Goal: Task Accomplishment & Management: Use online tool/utility

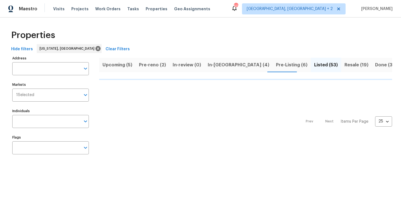
click at [216, 64] on span "In-[GEOGRAPHIC_DATA] (4)" at bounding box center [238, 65] width 61 height 8
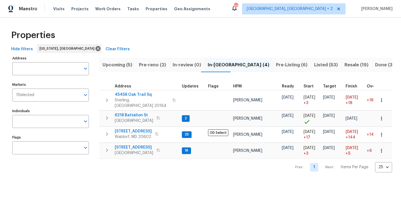
click at [276, 62] on span "Pre-Listing (6)" at bounding box center [291, 65] width 31 height 8
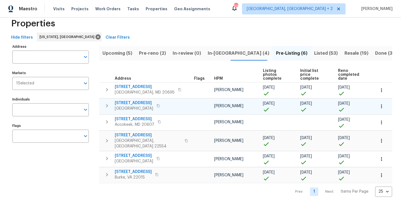
scroll to position [12, 0]
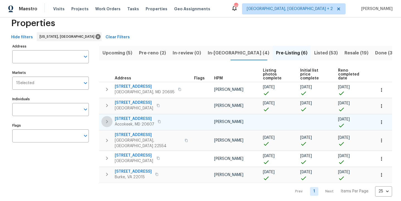
click at [108, 119] on icon "button" at bounding box center [106, 122] width 7 height 7
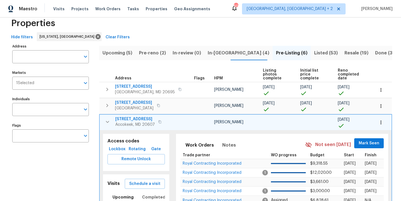
scroll to position [107, 0]
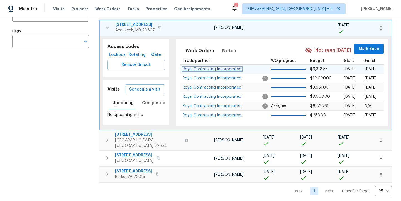
click at [219, 67] on span "Royal Contracting Incorporated" at bounding box center [211, 69] width 59 height 4
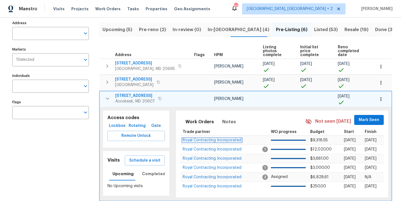
scroll to position [0, 0]
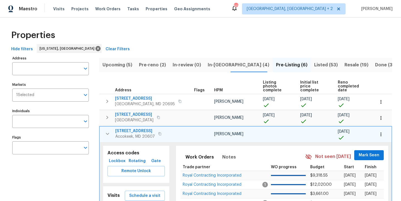
click at [107, 133] on icon "button" at bounding box center [107, 134] width 3 height 2
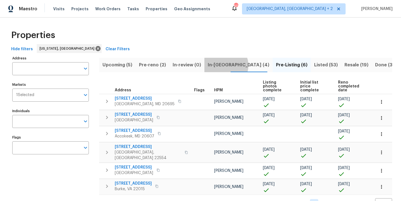
click at [222, 65] on span "In-reno (4)" at bounding box center [238, 65] width 61 height 8
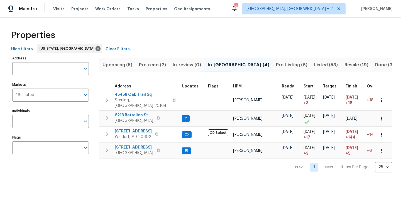
click at [232, 43] on div "Properties" at bounding box center [200, 35] width 383 height 18
click at [161, 63] on span "Pre-reno (2)" at bounding box center [152, 65] width 27 height 8
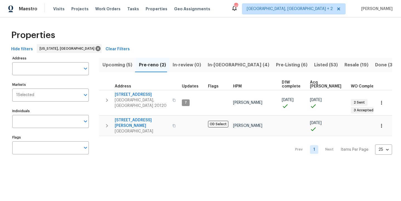
click at [214, 47] on div "Hide filters Washington, DC Clear Filters" at bounding box center [200, 49] width 383 height 10
click at [114, 65] on span "Upcoming (5)" at bounding box center [117, 65] width 30 height 8
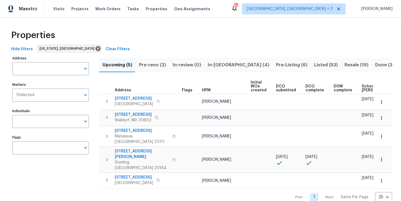
click at [236, 29] on div "Properties" at bounding box center [200, 35] width 383 height 18
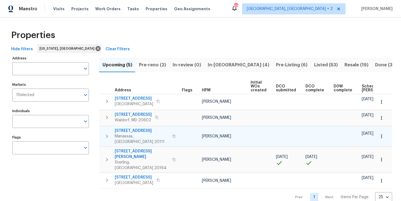
scroll to position [4, 0]
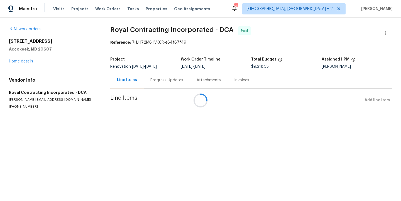
click at [27, 62] on div at bounding box center [200, 100] width 401 height 201
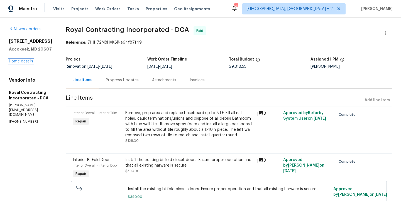
click at [14, 61] on link "Home details" at bounding box center [21, 62] width 24 height 4
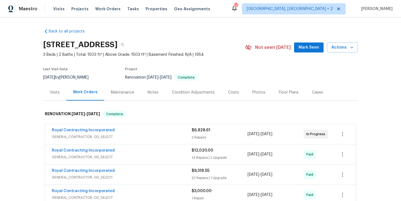
click at [259, 92] on div "Photos" at bounding box center [258, 93] width 13 height 6
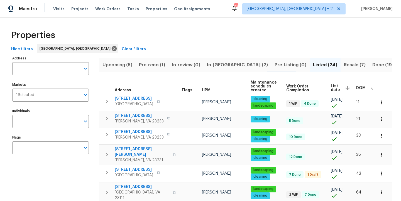
click at [215, 33] on div "Properties" at bounding box center [200, 35] width 383 height 18
click at [208, 64] on span "In-[GEOGRAPHIC_DATA] (2)" at bounding box center [237, 65] width 61 height 8
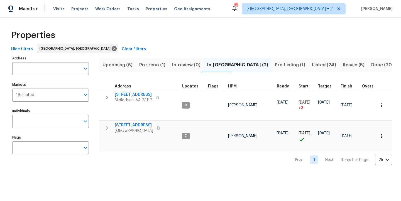
click at [275, 66] on span "Pre-Listing (1)" at bounding box center [290, 65] width 30 height 8
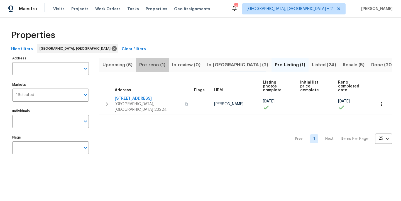
click at [152, 66] on span "Pre-reno (1)" at bounding box center [152, 65] width 26 height 8
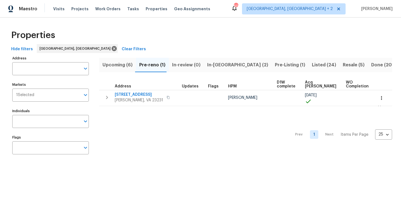
click at [167, 40] on div "Properties" at bounding box center [200, 35] width 383 height 18
click at [173, 43] on div "Properties" at bounding box center [200, 35] width 383 height 18
click at [233, 13] on div "Maestro Visits Projects Work Orders Tasks Properties Geo Assignments 50 [GEOGRA…" at bounding box center [200, 9] width 401 height 18
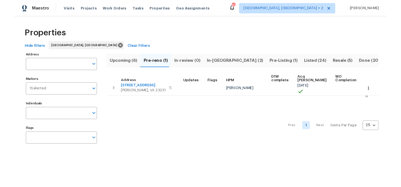
scroll to position [3, 7]
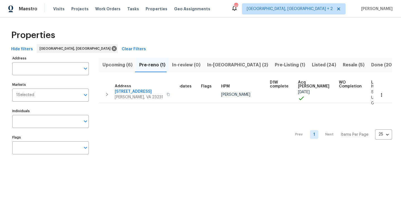
click at [231, 35] on div "Properties" at bounding box center [200, 35] width 383 height 18
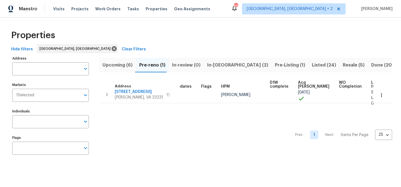
click at [180, 46] on div "Hide filters Richmond, VA Clear Filters" at bounding box center [200, 49] width 383 height 10
click at [257, 23] on div "Properties Hide filters Richmond, VA Clear Filters Address Address Markets 1 Se…" at bounding box center [200, 94] width 401 height 152
click at [164, 39] on div "Properties" at bounding box center [200, 35] width 383 height 18
click at [246, 17] on div "Maestro Visits Projects Work Orders Tasks Properties Geo Assignments 50 Charles…" at bounding box center [200, 9] width 401 height 18
click at [184, 38] on div "Properties" at bounding box center [200, 35] width 383 height 18
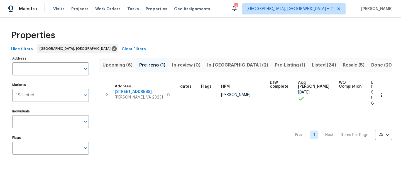
click at [230, 14] on div "Maestro Visits Projects Work Orders Tasks Properties Geo Assignments 50 Charles…" at bounding box center [200, 9] width 401 height 18
click at [226, 6] on div "Maestro Visits Projects Work Orders Tasks Properties Geo Assignments 50 Charles…" at bounding box center [200, 9] width 401 height 18
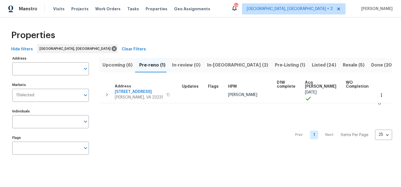
click at [203, 39] on div "Properties" at bounding box center [200, 35] width 383 height 18
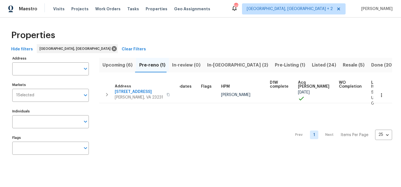
click at [283, 38] on div "Properties" at bounding box center [200, 35] width 383 height 18
click at [263, 14] on div "Maestro Visits Projects Work Orders Tasks Properties Geo Assignments 50 Charles…" at bounding box center [200, 9] width 401 height 18
click at [238, 13] on div "Maestro Visits Projects Work Orders Tasks Properties Geo Assignments 50 Charles…" at bounding box center [200, 9] width 401 height 18
click at [250, 11] on div "Maestro Visits Projects Work Orders Tasks Properties Geo Assignments 50 Charles…" at bounding box center [200, 9] width 401 height 18
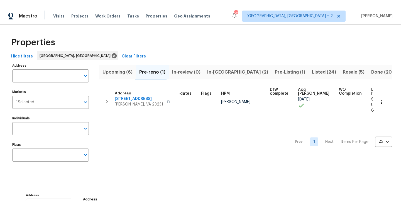
scroll to position [3, 0]
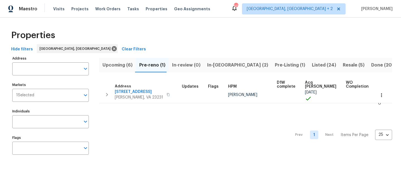
click at [196, 46] on div "Hide filters Richmond, VA Clear Filters" at bounding box center [200, 49] width 383 height 10
click at [241, 11] on div "Maestro Visits Projects Work Orders Tasks Properties Geo Assignments 50 Charles…" at bounding box center [200, 9] width 401 height 18
click at [230, 8] on div "Maestro Visits Projects Work Orders Tasks Properties Geo Assignments 50 Charles…" at bounding box center [200, 9] width 401 height 18
click at [239, 10] on div "Maestro Visits Projects Work Orders Tasks Properties Geo Assignments 50 Charles…" at bounding box center [200, 9] width 401 height 18
click at [242, 8] on div "Maestro Visits Projects Work Orders Tasks Properties Geo Assignments 50 Charles…" at bounding box center [200, 9] width 401 height 18
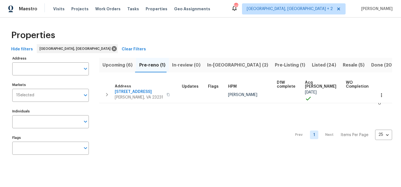
click at [246, 11] on div "Maestro Visits Projects Work Orders Tasks Properties Geo Assignments 50 Charles…" at bounding box center [200, 9] width 401 height 18
click at [225, 8] on div "Maestro Visits Projects Work Orders Tasks Properties Geo Assignments 50 Charles…" at bounding box center [200, 9] width 401 height 18
click at [239, 6] on div "Maestro Visits Projects Work Orders Tasks Properties Geo Assignments 50 Charles…" at bounding box center [200, 9] width 401 height 18
click at [242, 11] on div "Maestro Visits Projects Work Orders Tasks Properties Geo Assignments 50 Charles…" at bounding box center [200, 9] width 401 height 18
click at [253, 6] on div "Maestro Visits Projects Work Orders Tasks Properties Geo Assignments 50 Charles…" at bounding box center [200, 9] width 401 height 18
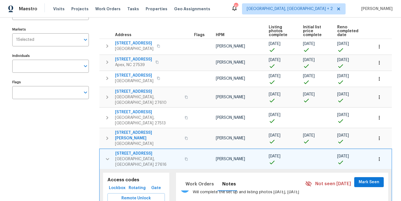
scroll to position [6, 0]
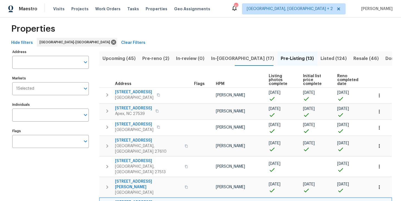
click at [221, 61] on span "In-reno (17)" at bounding box center [242, 59] width 63 height 8
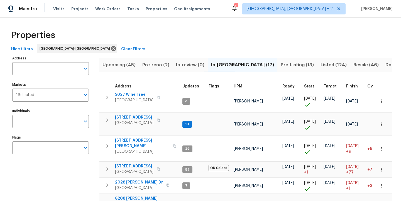
click at [235, 88] on span "HPM" at bounding box center [237, 87] width 9 height 4
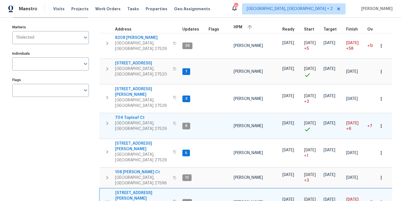
scroll to position [57, 0]
click at [107, 199] on icon "button" at bounding box center [107, 202] width 7 height 7
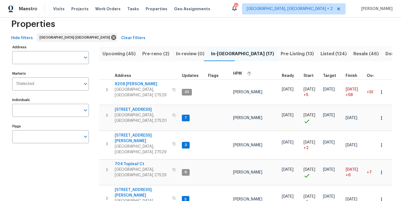
scroll to position [0, 0]
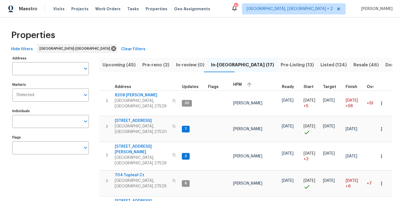
click at [194, 45] on div "Hide filters Raleigh-Durham Clear Filters" at bounding box center [200, 49] width 383 height 10
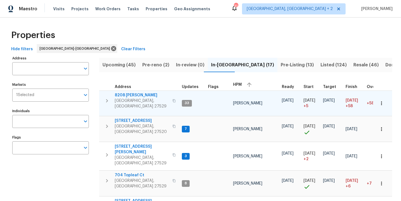
click at [106, 100] on icon "button" at bounding box center [106, 101] width 7 height 7
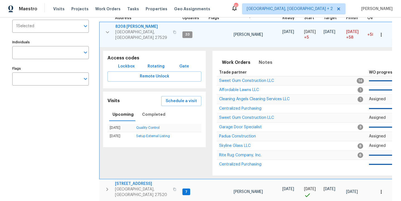
scroll to position [104, 0]
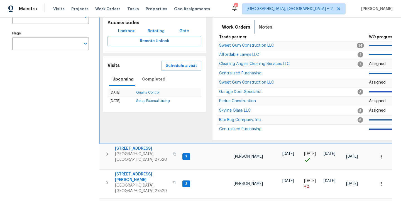
click at [261, 26] on span "Notes" at bounding box center [265, 27] width 14 height 8
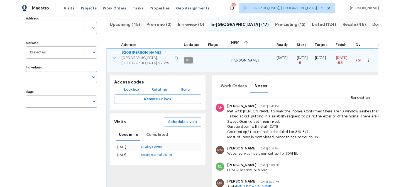
scroll to position [0, 0]
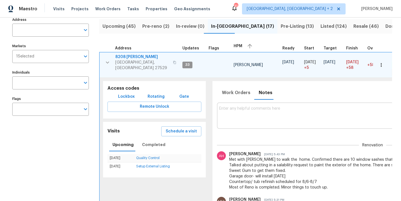
click at [132, 57] on span "8208 Diane Cir" at bounding box center [142, 57] width 54 height 6
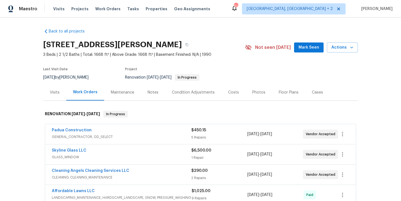
click at [216, 11] on div "Maestro Visits Projects Work Orders Tasks Properties Geo Assignments [STREET_AD…" at bounding box center [200, 9] width 401 height 18
click at [240, 16] on div "Maestro Visits Projects Work Orders Tasks Properties Geo Assignments [STREET_AD…" at bounding box center [200, 9] width 401 height 18
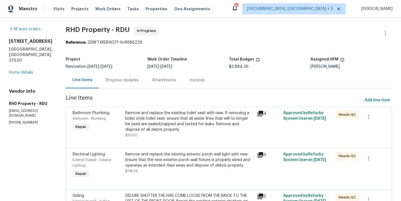
click at [234, 8] on div "Maestro Visits Projects Work Orders Tasks Properties Geo Assignments 31 Greenvi…" at bounding box center [200, 9] width 401 height 18
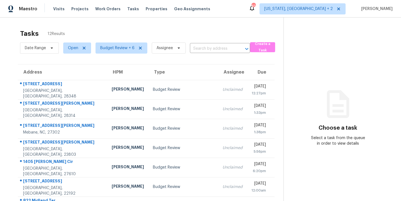
click at [211, 10] on div "Maestro Visits Projects Work Orders Tasks Properties Geo Assignments 83 [US_STA…" at bounding box center [200, 9] width 401 height 18
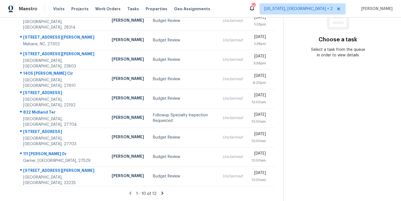
scroll to position [98, 0]
click at [161, 192] on icon at bounding box center [162, 193] width 2 height 3
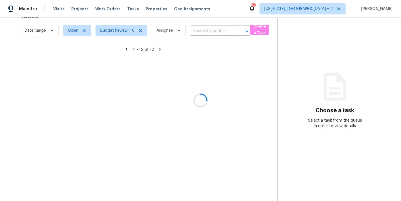
scroll to position [22, 0]
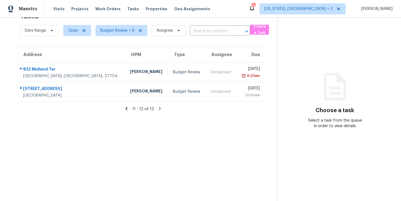
click at [125, 106] on icon at bounding box center [126, 108] width 5 height 5
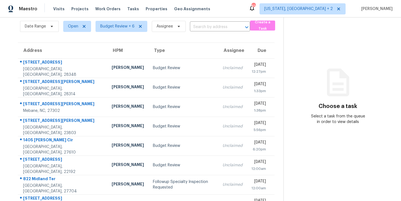
scroll to position [98, 0]
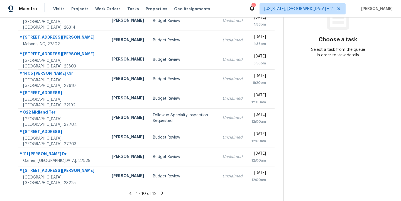
click at [224, 5] on div "Maestro Visits Projects Work Orders Tasks Properties Geo Assignments 83 [US_STA…" at bounding box center [200, 9] width 401 height 18
click at [234, 9] on div "Maestro Visits Projects Work Orders Tasks Properties Geo Assignments 83 Washing…" at bounding box center [200, 9] width 401 height 18
click at [261, 9] on div "Maestro Visits Projects Work Orders Tasks Properties Geo Assignments 83 Washing…" at bounding box center [200, 9] width 401 height 18
click at [253, 11] on div "Maestro Visits Projects Work Orders Tasks Properties Geo Assignments 83 Washing…" at bounding box center [200, 9] width 401 height 18
click at [223, 13] on div "Maestro Visits Projects Work Orders Tasks Properties Geo Assignments 83 Washing…" at bounding box center [200, 9] width 401 height 18
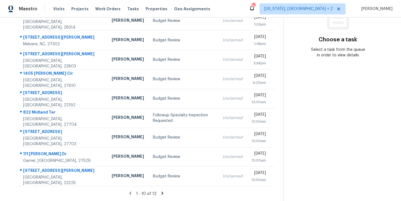
click at [261, 8] on div "Maestro Visits Projects Work Orders Tasks Properties Geo Assignments 83 Washing…" at bounding box center [200, 9] width 401 height 18
click at [285, 34] on div "Choose a task Select a task from the queue in order to view details" at bounding box center [337, 36] width 108 height 46
click at [253, 3] on div "Maestro Visits Projects Work Orders Tasks Properties Geo Assignments 83 Washing…" at bounding box center [200, 9] width 401 height 18
click at [256, 2] on div "Maestro Visits Projects Work Orders Tasks Properties Geo Assignments 83 Washing…" at bounding box center [200, 9] width 401 height 18
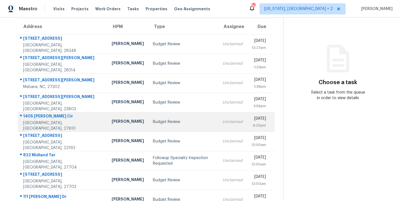
scroll to position [0, 0]
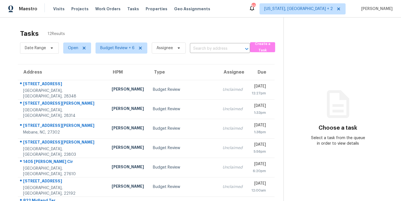
click at [167, 36] on div "Tasks 12 Results" at bounding box center [151, 33] width 263 height 14
click at [218, 9] on div "Maestro Visits Projects Work Orders Tasks Properties Geo Assignments 83 Washing…" at bounding box center [200, 9] width 401 height 18
click at [227, 6] on div "Maestro Visits Projects Work Orders Tasks Properties Geo Assignments 83 Washing…" at bounding box center [200, 9] width 401 height 18
click at [236, 5] on div "Maestro Visits Projects Work Orders Tasks Properties Geo Assignments 83 Washing…" at bounding box center [200, 9] width 401 height 18
click at [235, 6] on div "Maestro Visits Projects Work Orders Tasks Properties Geo Assignments 83 Washing…" at bounding box center [200, 9] width 401 height 18
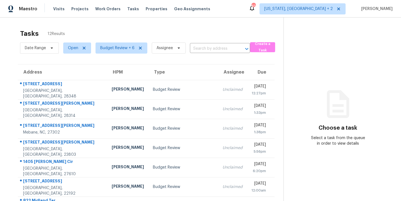
click at [234, 30] on div "Tasks 12 Results" at bounding box center [151, 33] width 263 height 14
click at [235, 10] on div "Maestro Visits Projects Work Orders Tasks Properties Geo Assignments 83 Washing…" at bounding box center [200, 9] width 401 height 18
click at [174, 26] on div "Tasks 12 Results" at bounding box center [151, 33] width 263 height 14
drag, startPoint x: 64, startPoint y: 35, endPoint x: 43, endPoint y: 33, distance: 21.2
click at [43, 33] on div "Tasks 12 Results" at bounding box center [151, 33] width 263 height 14
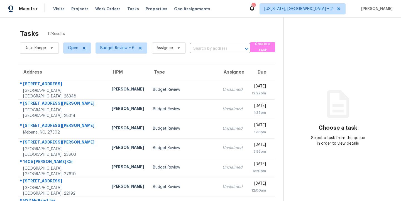
click at [224, 11] on div "Maestro Visits Projects Work Orders Tasks Properties Geo Assignments 83 Washing…" at bounding box center [200, 9] width 401 height 18
click at [227, 18] on div "Tasks 12 Results Date Range Open Budget Review + 6 Assignee ​ Create a Task Add…" at bounding box center [200, 154] width 401 height 272
click at [63, 35] on span "12 Results" at bounding box center [56, 34] width 17 height 6
click at [224, 8] on div "Maestro Visits Projects Work Orders Tasks Properties Geo Assignments 83 Washing…" at bounding box center [200, 9] width 401 height 18
click at [224, 30] on div "Tasks 12 Results" at bounding box center [151, 33] width 263 height 14
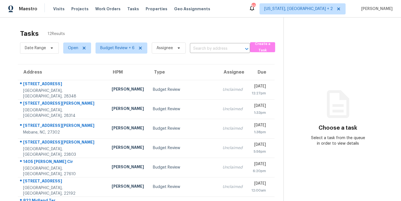
click at [229, 6] on div "Maestro Visits Projects Work Orders Tasks Properties Geo Assignments 83 Washing…" at bounding box center [200, 9] width 401 height 18
click at [162, 22] on div "Tasks 12 Results Date Range Open Budget Review + 6 Assignee ​ Create a Task Add…" at bounding box center [200, 154] width 401 height 272
click at [242, 12] on div "Maestro Visits Projects Work Orders Tasks Properties Geo Assignments 83 Washing…" at bounding box center [200, 9] width 401 height 18
click at [220, 24] on div "Tasks 12 Results Date Range Open Budget Review + 6 Assignee ​ Create a Task Add…" at bounding box center [200, 154] width 401 height 272
click at [216, 23] on div "Tasks 12 Results Date Range Open Budget Review + 6 Assignee ​ Create a Task Add…" at bounding box center [200, 154] width 401 height 272
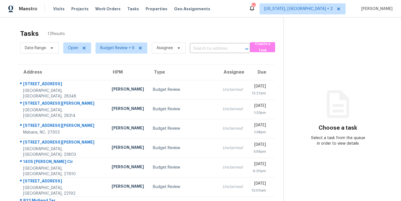
click at [226, 13] on div "Maestro Visits Projects Work Orders Tasks Properties Geo Assignments 83 Washing…" at bounding box center [200, 9] width 401 height 18
click at [209, 34] on div "Tasks 12 Results" at bounding box center [151, 33] width 263 height 14
click at [61, 49] on span "Open" at bounding box center [75, 48] width 32 height 14
click at [13, 50] on section "Tasks 12 Results Date Range Open Budget Review + 6 Assignee ​ Create a Task Add…" at bounding box center [146, 157] width 274 height 263
click at [289, 50] on section "Choose a task Select a task from the queue in order to view details" at bounding box center [337, 154] width 108 height 272
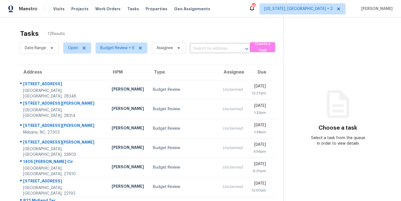
click at [268, 7] on div "Maestro Visits Projects Work Orders Tasks Properties Geo Assignments 83 Washing…" at bounding box center [200, 9] width 401 height 18
click at [249, 19] on div "Tasks 12 Results Date Range Open Budget Review + 6 Assignee ​ Create a Task Add…" at bounding box center [200, 154] width 401 height 272
click at [14, 63] on section "Tasks 12 Results Date Range Open Budget Review + 6 Assignee ​ Create a Task Add…" at bounding box center [146, 157] width 274 height 263
click at [145, 36] on div "Tasks 12 Results" at bounding box center [151, 33] width 263 height 14
click at [245, 8] on div "Maestro Visits Projects Work Orders Tasks Properties Geo Assignments 83 Washing…" at bounding box center [200, 9] width 401 height 18
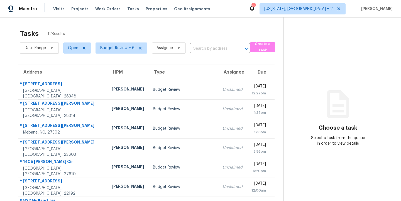
drag, startPoint x: 208, startPoint y: 26, endPoint x: 215, endPoint y: 20, distance: 9.3
click at [208, 26] on div "Tasks 12 Results Date Range Open Budget Review + 6 Assignee ​ Create a Task Add…" at bounding box center [200, 154] width 401 height 272
click at [230, 11] on div "Maestro Visits Projects Work Orders Tasks Properties Geo Assignments 83 Washing…" at bounding box center [200, 9] width 401 height 18
click at [263, 28] on div "Tasks 12 Results" at bounding box center [151, 33] width 263 height 14
click at [244, 32] on div "Tasks 12 Results" at bounding box center [151, 33] width 263 height 14
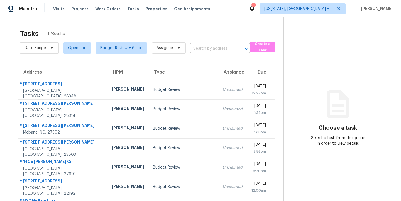
click at [251, 6] on div "Maestro Visits Projects Work Orders Tasks Properties Geo Assignments 83 Washing…" at bounding box center [200, 9] width 401 height 18
click at [248, 6] on div "Maestro Visits Projects Work Orders Tasks Properties Geo Assignments 83 Washing…" at bounding box center [200, 9] width 401 height 18
click at [238, 31] on div "Tasks 12 Results" at bounding box center [151, 33] width 263 height 14
click at [219, 11] on div "Maestro Visits Projects Work Orders Tasks Properties Geo Assignments 83 Washing…" at bounding box center [200, 9] width 401 height 18
click at [202, 31] on div "Tasks 12 Results" at bounding box center [151, 33] width 263 height 14
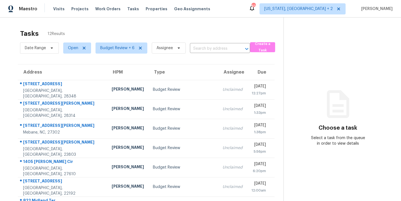
click at [147, 50] on span "Assignee" at bounding box center [166, 48] width 38 height 14
click at [93, 49] on span "Budget Review + 6" at bounding box center [119, 48] width 56 height 14
click at [61, 50] on span "Open" at bounding box center [75, 48] width 32 height 14
drag, startPoint x: 23, startPoint y: 33, endPoint x: 38, endPoint y: 34, distance: 15.9
click at [38, 34] on div "Tasks 12 Results" at bounding box center [151, 33] width 263 height 14
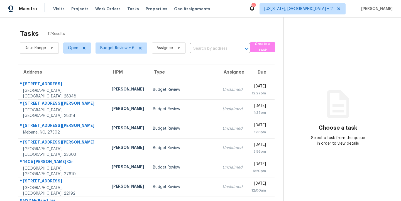
click at [65, 32] on div "Tasks 12 Results" at bounding box center [151, 33] width 263 height 14
drag, startPoint x: 64, startPoint y: 34, endPoint x: 45, endPoint y: 34, distance: 18.6
click at [45, 34] on div "Tasks 12 Results" at bounding box center [151, 33] width 263 height 14
click at [65, 32] on div "Tasks 12 Results" at bounding box center [151, 33] width 263 height 14
click at [239, 13] on div "Maestro Visits Projects Work Orders Tasks Properties Geo Assignments 83 Washing…" at bounding box center [200, 9] width 401 height 18
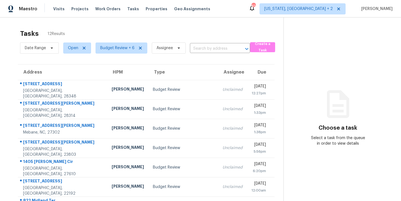
click at [283, 28] on section "Choose a task Select a task from the queue in order to view details" at bounding box center [337, 154] width 108 height 272
click at [260, 9] on div "Maestro Visits Projects Work Orders Tasks Properties Geo Assignments 83 Washing…" at bounding box center [200, 9] width 401 height 18
click at [283, 25] on section "Choose a task Select a task from the queue in order to view details" at bounding box center [337, 154] width 108 height 272
click at [251, 26] on div "Tasks 12 Results Date Range Open Budget Review + 6 Assignee ​ Create a Task Add…" at bounding box center [200, 154] width 401 height 272
click at [261, 10] on div "Maestro Visits Projects Work Orders Tasks Properties Geo Assignments 83 Washing…" at bounding box center [200, 9] width 401 height 18
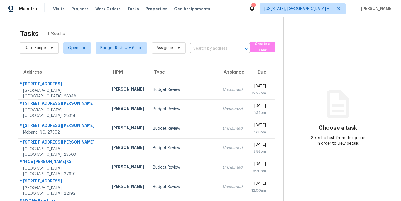
click at [263, 28] on div "Tasks 12 Results" at bounding box center [151, 33] width 263 height 14
click at [261, 8] on div "Maestro Visits Projects Work Orders Tasks Properties Geo Assignments 83 Washing…" at bounding box center [200, 9] width 401 height 18
click at [262, 8] on div "Maestro Visits Projects Work Orders Tasks Properties Geo Assignments 83 Washing…" at bounding box center [200, 9] width 401 height 18
click at [247, 9] on div "Maestro Visits Projects Work Orders Tasks Properties Geo Assignments 83 Washing…" at bounding box center [200, 9] width 401 height 18
click at [230, 22] on div "Tasks 12 Results Date Range Open Budget Review + 6 Assignee ​ Create a Task Add…" at bounding box center [200, 154] width 401 height 272
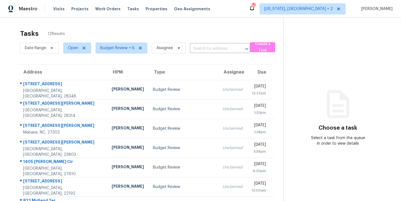
click at [231, 11] on div "Maestro Visits Projects Work Orders Tasks Properties Geo Assignments 83 Washing…" at bounding box center [200, 9] width 401 height 18
click at [221, 23] on div "Tasks 12 Results Date Range Open Budget Review + 6 Assignee ​ Create a Task Add…" at bounding box center [200, 154] width 401 height 272
click at [235, 7] on div "Maestro Visits Projects Work Orders Tasks Properties Geo Assignments 83 Washing…" at bounding box center [200, 9] width 401 height 18
click at [235, 27] on div "Tasks 12 Results" at bounding box center [151, 33] width 263 height 14
click at [247, 8] on div "Maestro Visits Projects Work Orders Tasks Properties Geo Assignments 83 Washing…" at bounding box center [200, 9] width 401 height 18
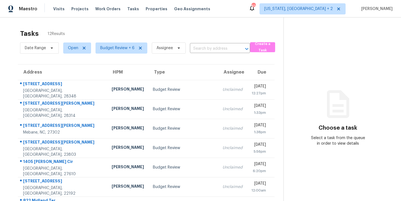
click at [255, 21] on div "Tasks 12 Results Date Range Open Budget Review + 6 Assignee ​ Create a Task Add…" at bounding box center [200, 154] width 401 height 272
click at [246, 3] on div "Maestro Visits Projects Work Orders Tasks Properties Geo Assignments 83 Washing…" at bounding box center [200, 9] width 401 height 18
click at [240, 30] on div "Tasks 12 Results" at bounding box center [151, 33] width 263 height 14
click at [148, 49] on span "Assignee" at bounding box center [166, 48] width 38 height 14
click at [187, 48] on div "Date Range Open Budget Review + 6 Assignee ​" at bounding box center [135, 48] width 230 height 14
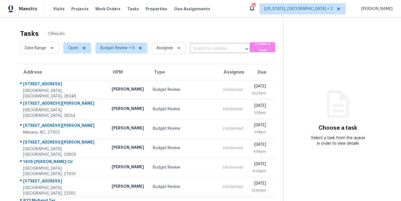
click at [221, 27] on div "Tasks 12 Results" at bounding box center [151, 33] width 263 height 14
click at [226, 9] on div "Maestro Visits Projects Work Orders Tasks Properties Geo Assignments 83 Washing…" at bounding box center [200, 9] width 401 height 18
click at [236, 11] on div "Maestro Visits Projects Work Orders Tasks Properties Geo Assignments 83 Washing…" at bounding box center [200, 9] width 401 height 18
click at [240, 29] on div "Tasks 12 Results" at bounding box center [151, 33] width 263 height 14
click at [263, 13] on div "Maestro Visits Projects Work Orders Tasks Properties Geo Assignments 83 Washing…" at bounding box center [200, 9] width 401 height 18
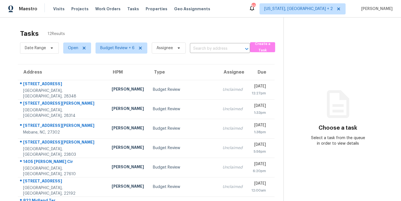
click at [263, 13] on div "Maestro Visits Projects Work Orders Tasks Properties Geo Assignments 83 Washing…" at bounding box center [200, 9] width 401 height 18
click at [290, 33] on section "Choose a task Select a task from the queue in order to view details" at bounding box center [337, 154] width 108 height 272
click at [249, 4] on div "Maestro Visits Projects Work Orders Tasks Properties Geo Assignments 83 Washing…" at bounding box center [200, 9] width 401 height 18
click at [245, 21] on div "Tasks 12 Results Date Range Open Budget Review + 6 Assignee ​ Create a Task Add…" at bounding box center [200, 154] width 401 height 272
click at [265, 4] on div "Maestro Visits Projects Work Orders Tasks Properties Geo Assignments 83 Washing…" at bounding box center [200, 9] width 401 height 18
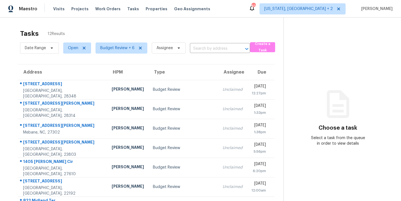
click at [270, 25] on div "Tasks 12 Results Date Range Open Budget Review + 6 Assignee ​ Create a Task Add…" at bounding box center [200, 154] width 401 height 272
click at [285, 29] on section "Choose a task Select a task from the queue in order to view details" at bounding box center [337, 154] width 108 height 272
click at [267, 10] on div "Maestro Visits Projects Work Orders Tasks Properties Geo Assignments 83 Washing…" at bounding box center [200, 9] width 401 height 18
click at [272, 49] on div "Date Range Open Budget Review + 6 Assignee ​ Create a Task" at bounding box center [151, 48] width 263 height 14
click at [263, 5] on div "Maestro Visits Projects Work Orders Tasks Properties Geo Assignments 83 Washing…" at bounding box center [200, 9] width 401 height 18
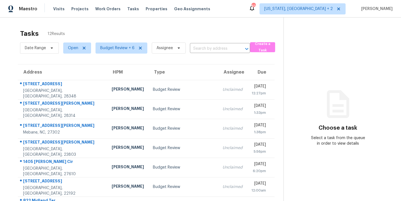
click at [259, 9] on div "Maestro Visits Projects Work Orders Tasks Properties Geo Assignments 83 Washing…" at bounding box center [200, 9] width 401 height 18
click at [265, 31] on div "Tasks 12 Results" at bounding box center [151, 33] width 263 height 14
click at [226, 58] on section "Tasks 12 Results Date Range Open Budget Review + 6 Assignee ​ Create a Task Add…" at bounding box center [146, 157] width 274 height 263
click at [187, 51] on div "Date Range Open Budget Review + 6 Assignee ​" at bounding box center [135, 48] width 230 height 14
click at [262, 7] on div "Maestro Visits Projects Work Orders Tasks Properties Geo Assignments 83 Washing…" at bounding box center [200, 9] width 401 height 18
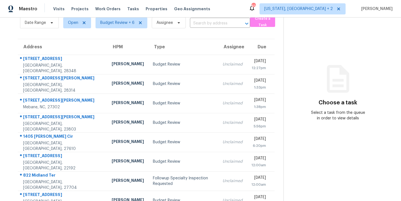
scroll to position [26, 0]
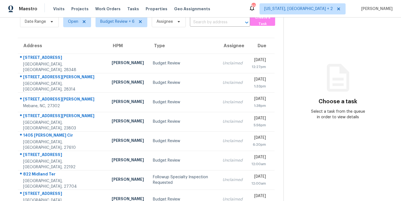
click at [262, 8] on div "Maestro Visits Projects Work Orders Tasks Properties Geo Assignments 83 Washing…" at bounding box center [200, 9] width 401 height 18
click at [274, 35] on section "Tasks 12 Results Date Range Open Budget Review + 6 Assignee ​ Create a Task Add…" at bounding box center [146, 131] width 274 height 263
click at [275, 13] on div "Maestro Visits Projects Work Orders Tasks Properties Geo Assignments 83 Washing…" at bounding box center [200, 9] width 401 height 18
click at [92, 25] on span "Budget Review + 6" at bounding box center [119, 21] width 56 height 14
click at [187, 23] on div "Date Range Open Budget Review + 6 Assignee ​" at bounding box center [135, 21] width 230 height 14
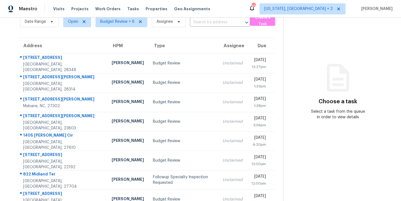
click at [258, 7] on div "Maestro Visits Projects Work Orders Tasks Properties Geo Assignments 83 Washing…" at bounding box center [200, 9] width 401 height 18
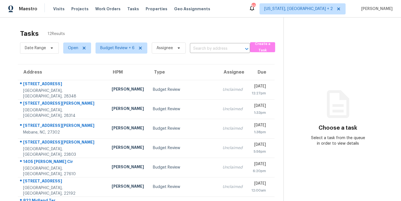
click at [271, 9] on div "Maestro Visits Projects Work Orders Tasks Properties Geo Assignments 83 Washing…" at bounding box center [200, 9] width 401 height 18
click at [253, 8] on div "Maestro Visits Projects Work Orders Tasks Properties Geo Assignments 83 Washing…" at bounding box center [200, 9] width 401 height 18
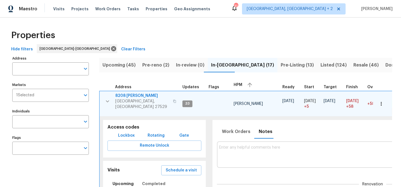
scroll to position [39, 0]
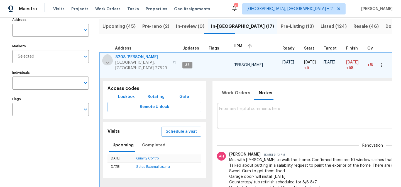
click at [105, 60] on icon "button" at bounding box center [107, 62] width 7 height 7
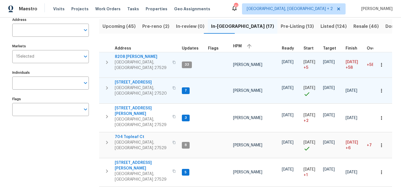
click at [108, 85] on icon "button" at bounding box center [106, 88] width 7 height 7
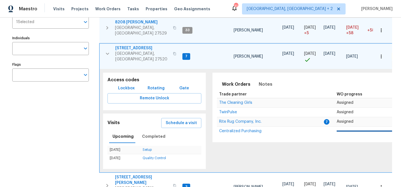
scroll to position [69, 0]
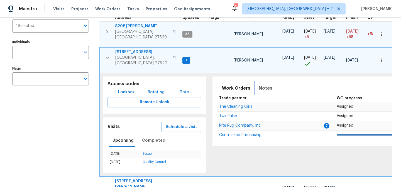
click at [264, 86] on span "Notes" at bounding box center [265, 88] width 14 height 8
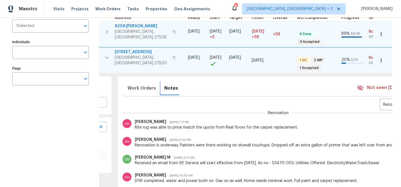
scroll to position [0, 0]
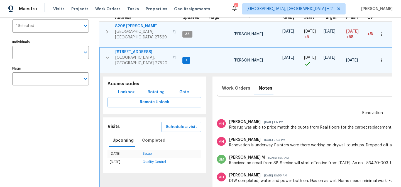
click at [135, 49] on span "737 Lakemont Dr" at bounding box center [142, 52] width 54 height 6
click at [107, 55] on icon "button" at bounding box center [107, 57] width 7 height 7
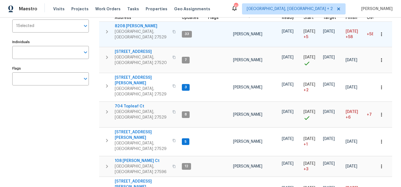
click at [235, 8] on div "Maestro Visits Projects Work Orders Tasks Properties Geo Assignments 31 Charles…" at bounding box center [200, 9] width 401 height 18
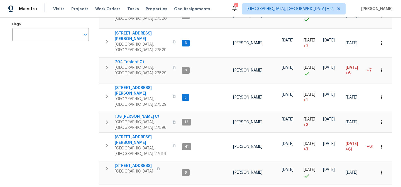
scroll to position [67, 0]
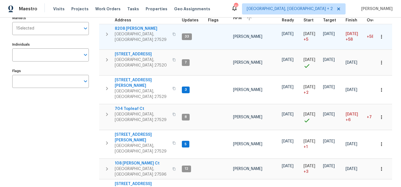
click at [255, 3] on div "Maestro Visits Projects Work Orders Tasks Properties Geo Assignments 31 Charles…" at bounding box center [200, 9] width 401 height 18
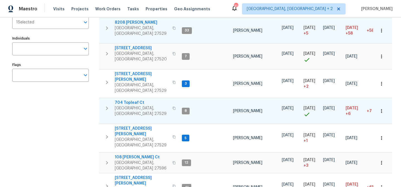
scroll to position [73, 0]
click at [224, 8] on div "Maestro Visits Projects Work Orders Tasks Properties Geo Assignments 31 Charles…" at bounding box center [200, 9] width 401 height 18
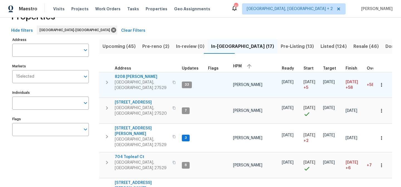
scroll to position [0, 0]
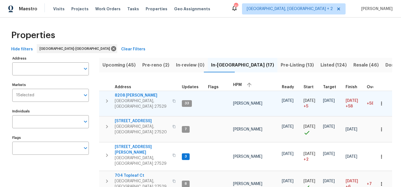
click at [221, 32] on div "Properties" at bounding box center [200, 35] width 383 height 18
click at [228, 14] on div "Maestro Visits Projects Work Orders Tasks Properties Geo Assignments 31 Charles…" at bounding box center [200, 9] width 401 height 18
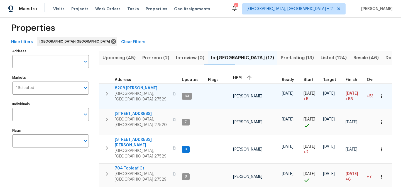
scroll to position [8, 0]
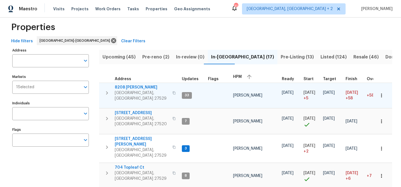
click at [213, 33] on div "Properties" at bounding box center [200, 27] width 383 height 18
click at [233, 11] on div "Maestro Visits Projects Work Orders Tasks Properties Geo Assignments 31 Charles…" at bounding box center [200, 9] width 401 height 18
drag, startPoint x: 235, startPoint y: 9, endPoint x: 238, endPoint y: 1, distance: 8.8
click at [235, 9] on div "Maestro Visits Projects Work Orders Tasks Properties Geo Assignments 31 Charles…" at bounding box center [200, 9] width 401 height 18
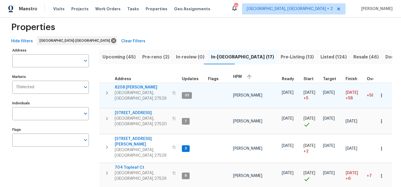
click at [221, 13] on div "Maestro Visits Projects Work Orders Tasks Properties Geo Assignments 31 Charles…" at bounding box center [200, 9] width 401 height 18
click at [241, 25] on div "Properties" at bounding box center [200, 27] width 383 height 18
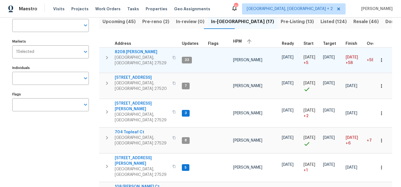
scroll to position [45, 0]
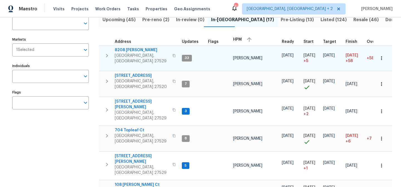
click at [260, 8] on div "Maestro Visits Projects Work Orders Tasks Properties Geo Assignments 31 Charles…" at bounding box center [200, 9] width 401 height 18
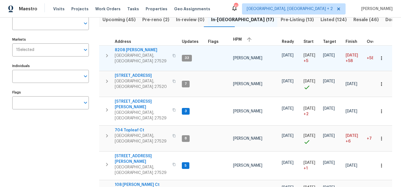
click at [55, 91] on label "Flags" at bounding box center [50, 92] width 76 height 3
click at [55, 96] on input "Flags" at bounding box center [46, 102] width 68 height 13
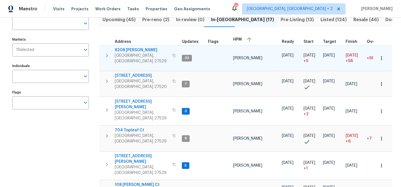
click at [215, 9] on div "Maestro Visits Projects Work Orders Tasks Properties Geo Assignments 31 [GEOGRA…" at bounding box center [200, 9] width 401 height 18
click at [243, 8] on div "Maestro Visits Projects Work Orders Tasks Properties Geo Assignments 31 [GEOGRA…" at bounding box center [200, 9] width 401 height 18
click at [260, 8] on div "Maestro Visits Projects Work Orders Tasks Properties Geo Assignments 31 [GEOGRA…" at bounding box center [200, 9] width 401 height 18
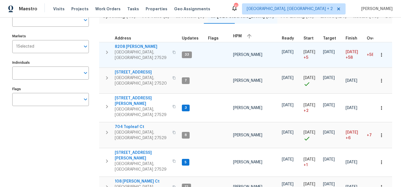
scroll to position [50, 0]
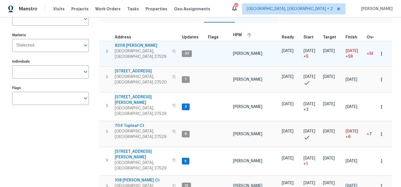
click at [227, 8] on div "Maestro Visits Projects Work Orders Tasks Properties Geo Assignments 31 [GEOGRA…" at bounding box center [200, 9] width 401 height 18
click at [236, 10] on div "Maestro Visits Projects Work Orders Tasks Properties Geo Assignments 31 [GEOGRA…" at bounding box center [200, 9] width 401 height 18
click at [244, 4] on div "Maestro Visits Projects Work Orders Tasks Properties Geo Assignments 31 [GEOGRA…" at bounding box center [200, 9] width 401 height 18
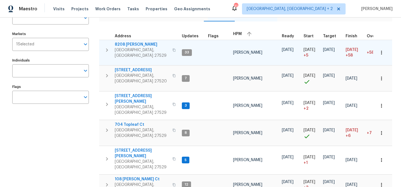
scroll to position [51, 0]
click at [214, 8] on div "Maestro Visits Projects Work Orders Tasks Properties Geo Assignments 31 [GEOGRA…" at bounding box center [200, 9] width 401 height 18
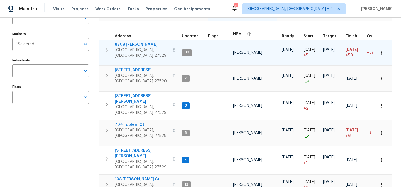
click at [72, 57] on div "Individuals Individuals" at bounding box center [50, 66] width 76 height 21
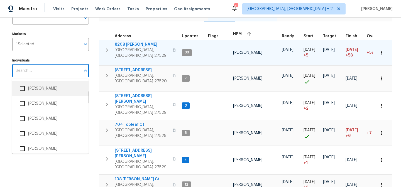
click at [83, 58] on div "Individuals Individuals" at bounding box center [50, 66] width 76 height 21
click at [85, 71] on icon "Close" at bounding box center [85, 70] width 7 height 7
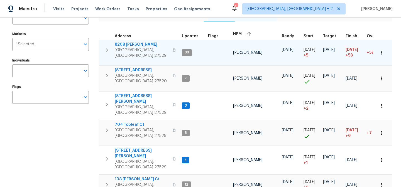
click at [74, 86] on label "Flags" at bounding box center [50, 86] width 76 height 3
click at [74, 91] on input "Flags" at bounding box center [46, 97] width 68 height 13
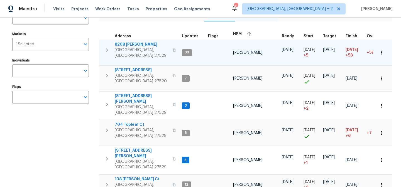
click at [277, 7] on div "Maestro Visits Projects Work Orders Tasks Properties Geo Assignments 31 Charles…" at bounding box center [200, 9] width 401 height 18
click at [256, 8] on div "Maestro Visits Projects Work Orders Tasks Properties Geo Assignments 31 Charles…" at bounding box center [200, 9] width 401 height 18
drag, startPoint x: 82, startPoint y: 85, endPoint x: 91, endPoint y: 102, distance: 19.3
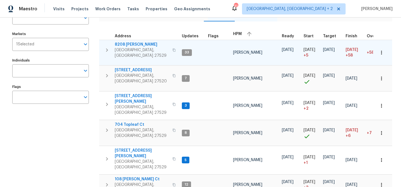
click at [82, 85] on div "Flags Flags" at bounding box center [50, 93] width 76 height 21
click at [224, 10] on div "Maestro Visits Projects Work Orders Tasks Properties Geo Assignments 31 Charles…" at bounding box center [200, 9] width 401 height 18
click at [228, 6] on div "Maestro Visits Projects Work Orders Tasks Properties Geo Assignments 31 Charles…" at bounding box center [200, 9] width 401 height 18
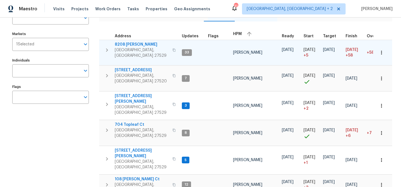
click at [258, 9] on div "Maestro Visits Projects Work Orders Tasks Properties Geo Assignments 31 Charles…" at bounding box center [200, 9] width 401 height 18
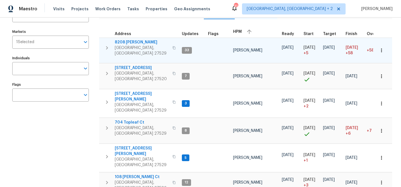
scroll to position [53, 0]
click at [244, 8] on div "Maestro Visits Projects Work Orders Tasks Properties Geo Assignments 31 Charles…" at bounding box center [200, 9] width 401 height 18
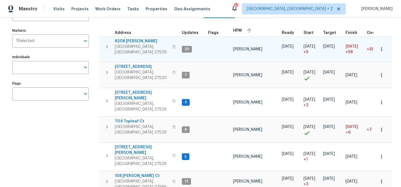
scroll to position [55, 0]
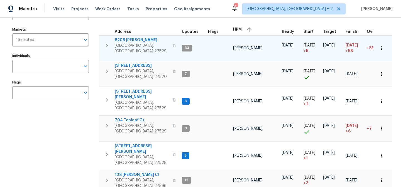
click at [75, 79] on div "Flags Flags" at bounding box center [50, 88] width 76 height 21
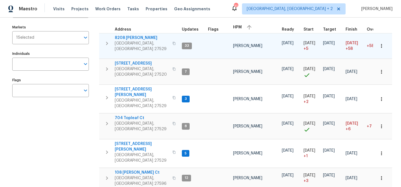
scroll to position [59, 0]
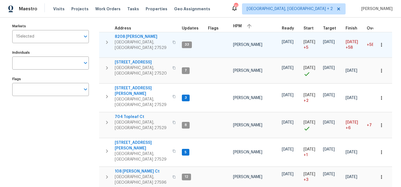
click at [231, 11] on div "Maestro Visits Projects Work Orders Tasks Properties Geo Assignments 31 Charles…" at bounding box center [200, 9] width 401 height 18
click at [248, 11] on div "Maestro Visits Projects Work Orders Tasks Properties Geo Assignments 31 Charles…" at bounding box center [200, 9] width 401 height 18
click at [230, 8] on div "Maestro Visits Projects Work Orders Tasks Properties Geo Assignments 31 Charles…" at bounding box center [200, 9] width 401 height 18
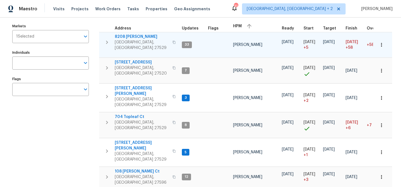
click at [218, 5] on div "Maestro Visits Projects Work Orders Tasks Properties Geo Assignments 31 Charles…" at bounding box center [200, 9] width 401 height 18
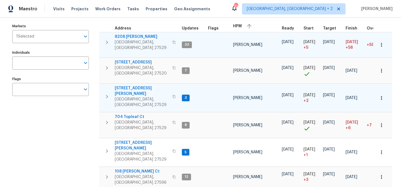
click at [107, 93] on icon "button" at bounding box center [106, 96] width 7 height 7
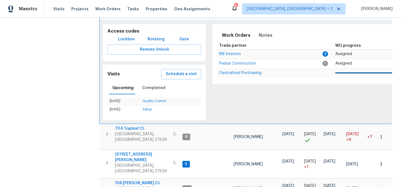
scroll to position [158, 0]
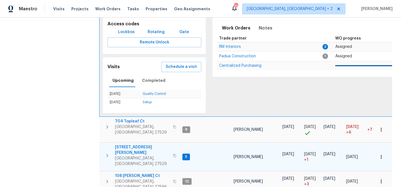
click at [109, 152] on icon "button" at bounding box center [107, 155] width 7 height 7
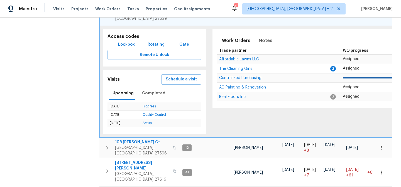
scroll to position [143, 0]
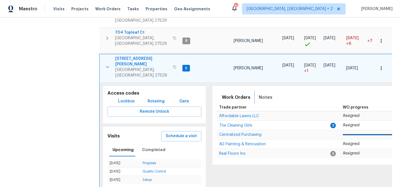
click at [266, 93] on span "Notes" at bounding box center [265, 97] width 14 height 8
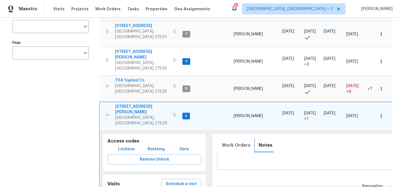
scroll to position [19, 0]
click at [117, 104] on span "201 Creech Rd" at bounding box center [142, 109] width 54 height 11
click at [104, 112] on icon "button" at bounding box center [107, 115] width 7 height 7
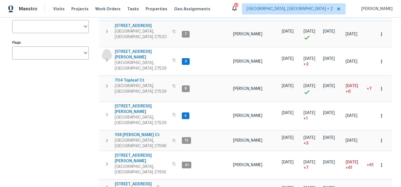
click at [104, 57] on icon "button" at bounding box center [106, 60] width 7 height 7
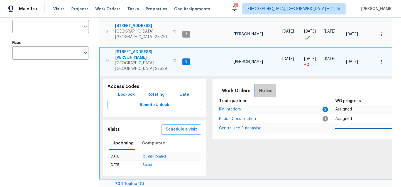
click at [262, 87] on span "Notes" at bounding box center [265, 91] width 14 height 8
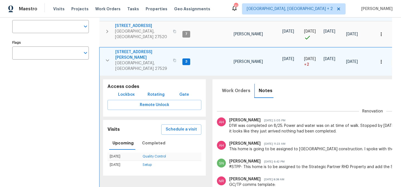
scroll to position [32, 0]
click at [234, 87] on span "Work Orders" at bounding box center [236, 91] width 28 height 8
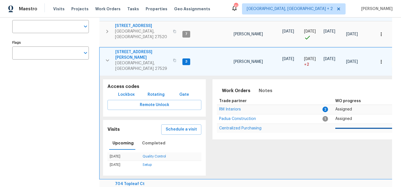
click at [129, 49] on span "3817 Cason St" at bounding box center [142, 54] width 54 height 11
click at [105, 57] on icon "button" at bounding box center [107, 60] width 7 height 7
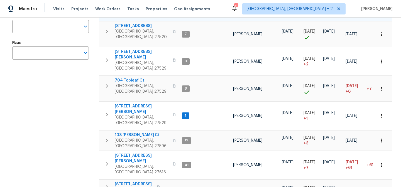
click at [223, 9] on div "Maestro Visits Projects Work Orders Tasks Properties Geo Assignments 31 Charles…" at bounding box center [200, 9] width 401 height 18
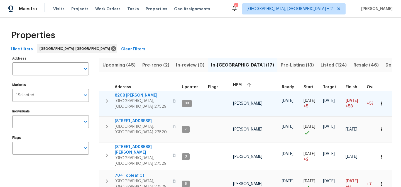
click at [226, 9] on div "Maestro Visits Projects Work Orders Tasks Properties Geo Assignments 31 Charles…" at bounding box center [200, 9] width 401 height 18
click at [236, 6] on div "Maestro Visits Projects Work Orders Tasks Properties Geo Assignments 31 Charles…" at bounding box center [200, 9] width 401 height 18
click at [228, 6] on div "Maestro Visits Projects Work Orders Tasks Properties Geo Assignments 31 Charles…" at bounding box center [200, 9] width 401 height 18
click at [257, 4] on div "Maestro Visits Projects Work Orders Tasks Properties Geo Assignments 31 Charles…" at bounding box center [200, 9] width 401 height 18
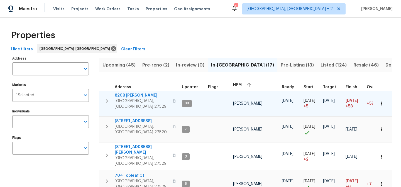
click at [253, 14] on div "Maestro Visits Projects Work Orders Tasks Properties Geo Assignments 31 Charles…" at bounding box center [200, 9] width 401 height 18
click at [240, 29] on div "Properties" at bounding box center [200, 35] width 383 height 18
click at [235, 6] on div "Maestro Visits Projects Work Orders Tasks Properties Geo Assignments 31 Charles…" at bounding box center [200, 9] width 401 height 18
click at [96, 38] on div "Properties" at bounding box center [200, 35] width 383 height 18
click at [217, 9] on div "Maestro Visits Projects Work Orders Tasks Properties Geo Assignments 31 Charles…" at bounding box center [200, 9] width 401 height 18
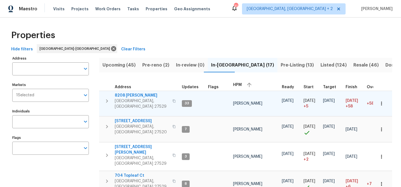
click at [224, 10] on div "Maestro Visits Projects Work Orders Tasks Properties Geo Assignments 31 Charles…" at bounding box center [200, 9] width 401 height 18
click at [233, 13] on div "Maestro Visits Projects Work Orders Tasks Properties Geo Assignments 31 Charles…" at bounding box center [200, 9] width 401 height 18
click at [249, 11] on div "Maestro Visits Projects Work Orders Tasks Properties Geo Assignments 31 Charles…" at bounding box center [200, 9] width 401 height 18
click at [256, 7] on div "Maestro Visits Projects Work Orders Tasks Properties Geo Assignments 31 Charles…" at bounding box center [200, 9] width 401 height 18
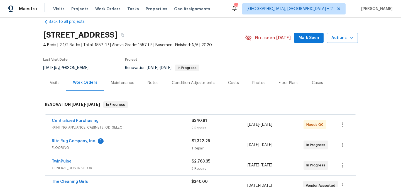
scroll to position [8, 0]
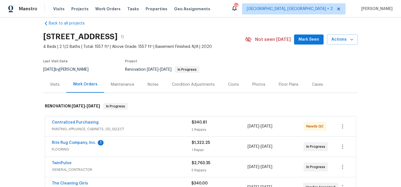
click at [231, 85] on div "Costs" at bounding box center [233, 85] width 11 height 6
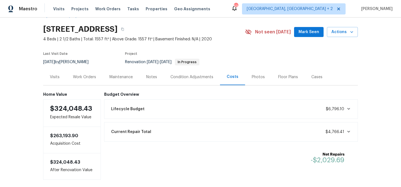
scroll to position [16, 0]
click at [75, 77] on div "Work Orders" at bounding box center [84, 77] width 23 height 6
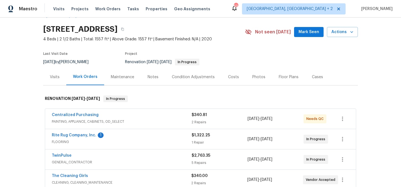
click at [21, 103] on div "Back to all projects [STREET_ADDRESS] 4 Beds | 2 1/2 Baths | Total: 1557 ft² | …" at bounding box center [200, 102] width 401 height 169
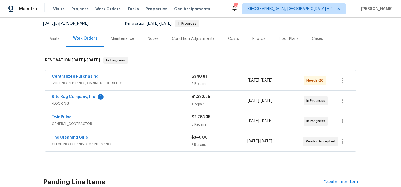
scroll to position [54, 0]
click at [20, 83] on div "Back to all projects [STREET_ADDRESS] 4 Beds | 2 1/2 Baths | Total: 1557 ft² | …" at bounding box center [200, 102] width 401 height 169
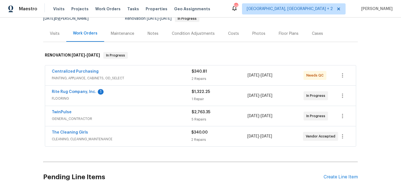
scroll to position [53, 0]
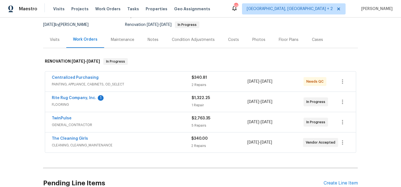
click at [21, 92] on div "Back to all projects [STREET_ADDRESS] 4 Beds | 2 1/2 Baths | Total: 1557 ft² | …" at bounding box center [200, 102] width 401 height 169
click at [88, 96] on link "Rite Rug Company, Inc." at bounding box center [74, 97] width 45 height 4
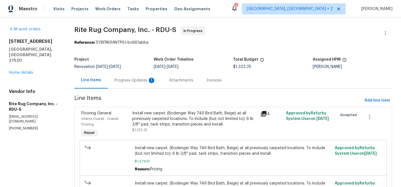
click at [134, 80] on div "Progress Updates 1" at bounding box center [134, 81] width 41 height 6
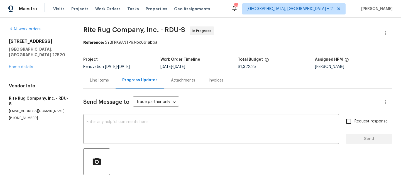
click at [103, 81] on div "Line Items" at bounding box center [99, 81] width 19 height 6
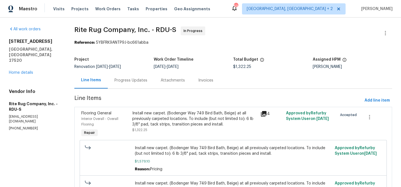
click at [16, 59] on div "[STREET_ADDRESS][PERSON_NAME] Home details" at bounding box center [35, 57] width 52 height 37
click at [18, 71] on link "Home details" at bounding box center [21, 73] width 24 height 4
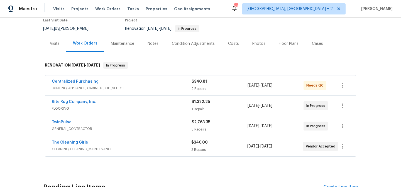
scroll to position [59, 0]
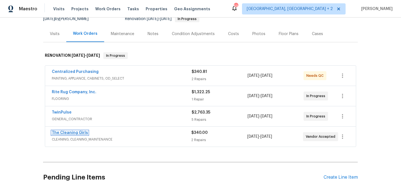
click at [66, 133] on link "The Cleaning Girls" at bounding box center [70, 133] width 36 height 4
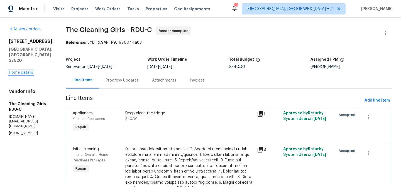
click at [26, 71] on link "Home details" at bounding box center [21, 73] width 24 height 4
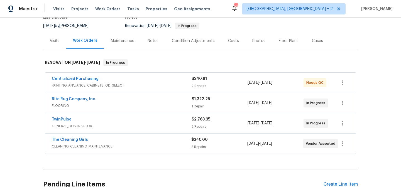
scroll to position [2, 0]
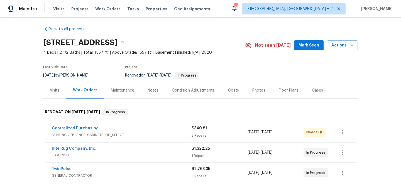
click at [235, 40] on div "[STREET_ADDRESS]" at bounding box center [144, 42] width 202 height 14
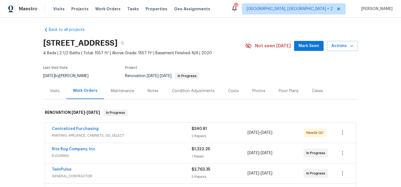
scroll to position [0, 0]
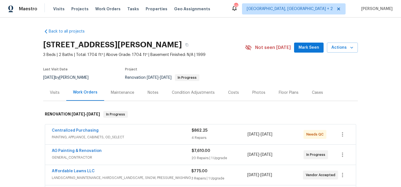
click at [221, 96] on div "Costs" at bounding box center [233, 92] width 24 height 16
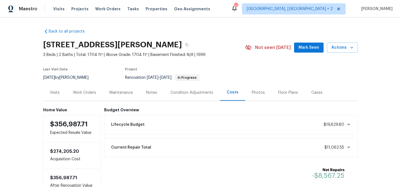
scroll to position [10, 0]
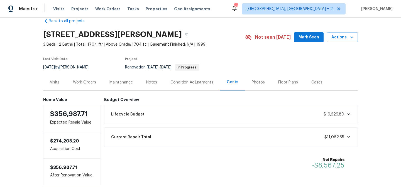
click at [84, 83] on div "Work Orders" at bounding box center [84, 83] width 23 height 6
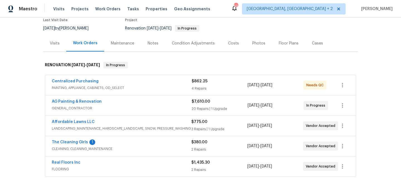
scroll to position [52, 0]
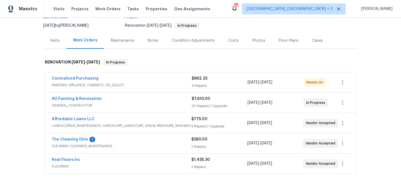
click at [36, 111] on div "Back to all projects [STREET_ADDRESS][PERSON_NAME] 3 Beds | 2 Baths | Total: 17…" at bounding box center [200, 102] width 401 height 169
click at [242, 14] on div "Maestro Visits Projects Work Orders Tasks Properties Geo Assignments [STREET_AD…" at bounding box center [200, 9] width 401 height 18
click at [234, 1] on div "Maestro Visits Projects Work Orders Tasks Properties Geo Assignments [STREET_AD…" at bounding box center [200, 9] width 401 height 18
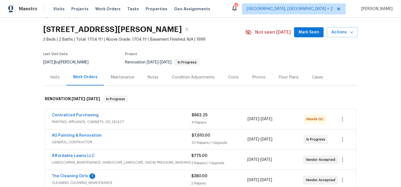
scroll to position [0, 0]
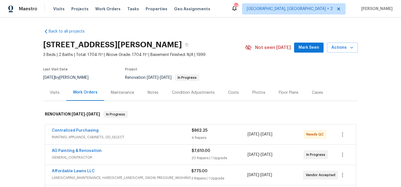
click at [229, 35] on div "Back to all projects [STREET_ADDRESS][PERSON_NAME] 3 Beds | 2 Baths | Total: 17…" at bounding box center [200, 151] width 314 height 255
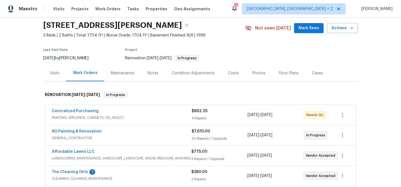
scroll to position [50, 0]
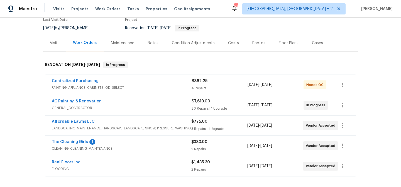
click at [149, 42] on div "Notes" at bounding box center [152, 43] width 11 height 6
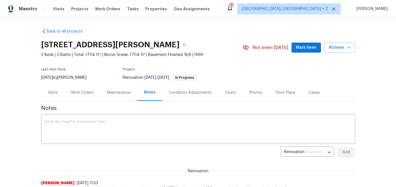
click at [102, 64] on section "[STREET_ADDRESS][PERSON_NAME] 3 Beds | 2 Baths | Total: 1704 ft² | Above Grade:…" at bounding box center [198, 61] width 314 height 47
click at [81, 94] on div "Work Orders" at bounding box center [82, 93] width 23 height 6
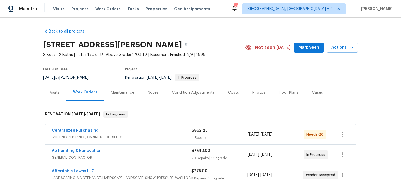
click at [198, 29] on div "Back to all projects 201 Creech Rd, Garner, NC 27529 3 Beds | 2 Baths | Total: …" at bounding box center [200, 151] width 314 height 255
click at [228, 14] on div "Maestro Visits Projects Work Orders Tasks Properties Geo Assignments [STREET_AD…" at bounding box center [200, 9] width 401 height 18
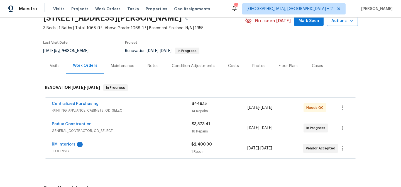
scroll to position [26, 0]
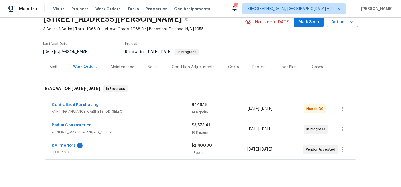
click at [230, 67] on div "Costs" at bounding box center [233, 67] width 11 height 6
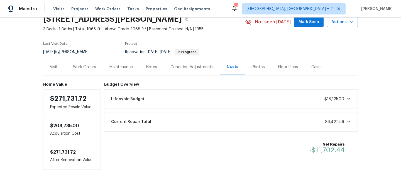
click at [109, 53] on div "Last Visit Date [DATE] by [PERSON_NAME] Project Renovation [DATE] - [DATE] In P…" at bounding box center [137, 49] width 189 height 20
click at [75, 68] on div "Work Orders" at bounding box center [84, 67] width 23 height 6
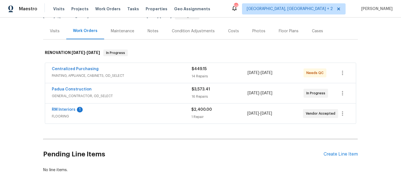
scroll to position [61, 0]
click at [147, 31] on div "Notes" at bounding box center [152, 32] width 11 height 6
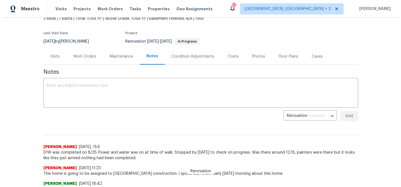
scroll to position [50, 0]
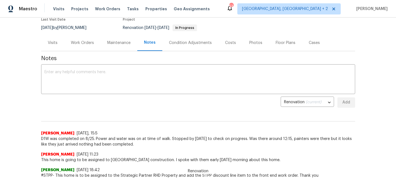
click at [74, 44] on div "Work Orders" at bounding box center [82, 43] width 23 height 6
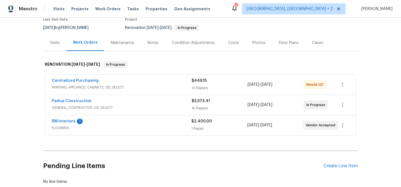
click at [23, 101] on div "Back to all projects 3817 Cason St, Garner, NC 27529 3 Beds | 1 Baths | Total: …" at bounding box center [200, 102] width 401 height 169
click at [75, 141] on div "Back to all projects 3817 Cason St, Garner, NC 27529 3 Beds | 1 Baths | Total: …" at bounding box center [200, 81] width 314 height 214
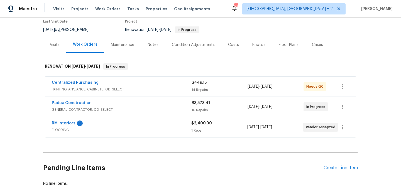
scroll to position [48, 0]
click at [228, 45] on div "Costs" at bounding box center [233, 45] width 11 height 6
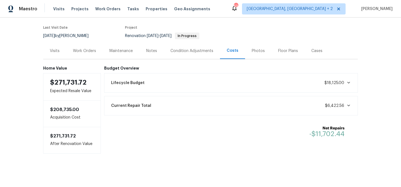
scroll to position [46, 0]
click at [82, 43] on div "Work Orders" at bounding box center [84, 51] width 36 height 16
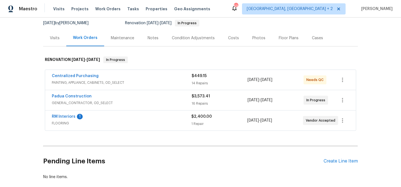
scroll to position [50, 0]
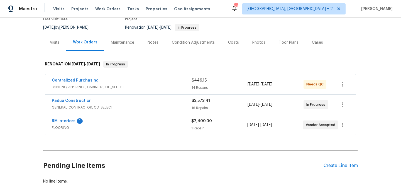
click at [87, 120] on div "RM Interiors 1" at bounding box center [121, 121] width 139 height 7
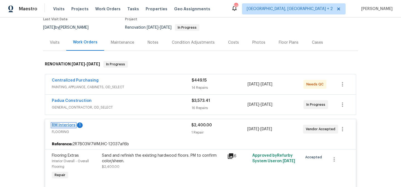
click at [65, 125] on link "RM Interiors" at bounding box center [64, 125] width 24 height 4
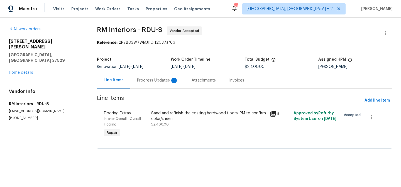
click at [156, 76] on div "Progress Updates 1" at bounding box center [157, 80] width 55 height 16
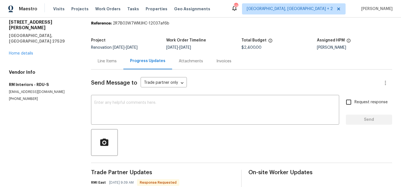
scroll to position [17, 0]
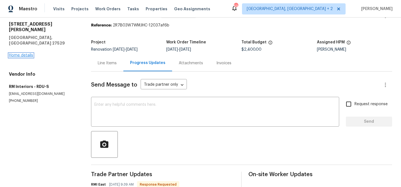
click at [28, 53] on link "Home details" at bounding box center [21, 55] width 24 height 4
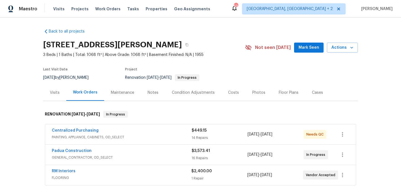
click at [147, 95] on div "Notes" at bounding box center [152, 93] width 11 height 6
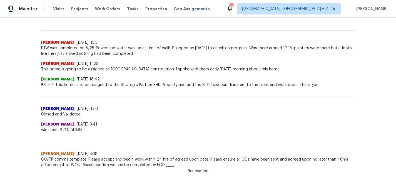
scroll to position [60, 0]
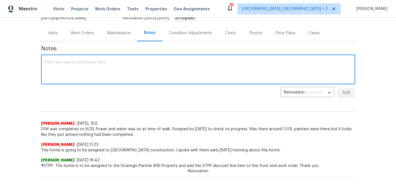
click at [61, 68] on textarea at bounding box center [199, 69] width 308 height 19
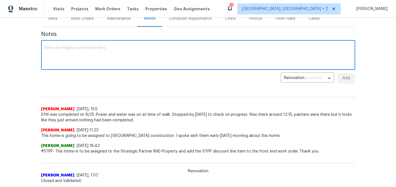
scroll to position [74, 0]
click at [100, 53] on textarea at bounding box center [199, 55] width 308 height 19
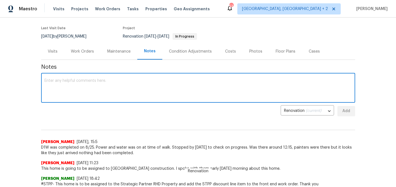
scroll to position [29, 0]
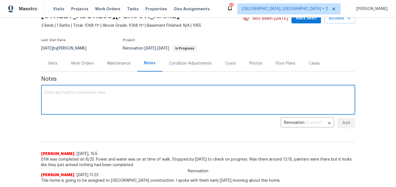
click at [102, 96] on textarea at bounding box center [199, 100] width 308 height 19
click at [97, 96] on textarea at bounding box center [199, 100] width 308 height 19
click at [103, 47] on div "Last Visit Date 8/27/2025 by Amanda Horton Project Renovation 8/25/2025 - 8/28/…" at bounding box center [135, 45] width 189 height 20
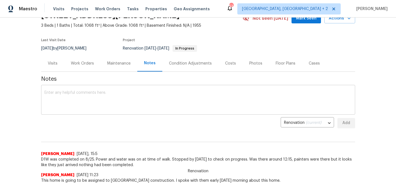
click at [70, 91] on textarea at bounding box center [199, 100] width 308 height 19
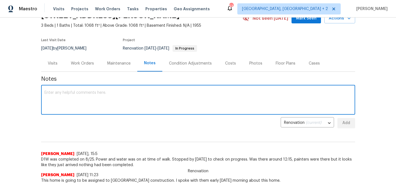
click at [85, 95] on textarea at bounding box center [199, 100] width 308 height 19
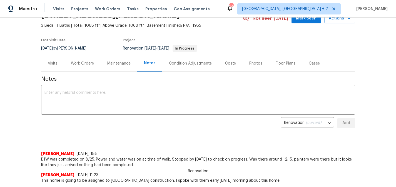
click at [233, 36] on section "3817 Cason St, Garner, NC 27529 3 Beds | 1 Baths | Total: 1068 ft² | Above Grad…" at bounding box center [198, 31] width 314 height 47
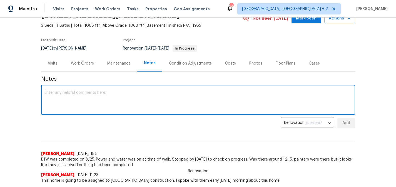
click at [273, 91] on textarea at bounding box center [199, 100] width 308 height 19
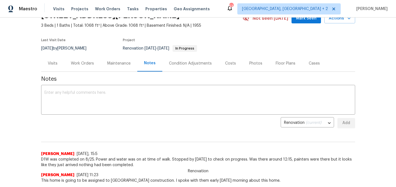
click at [366, 120] on div "Back to all projects 3817 Cason St, Garner, NC 27529 3 Beds | 1 Baths | Total: …" at bounding box center [198, 102] width 396 height 169
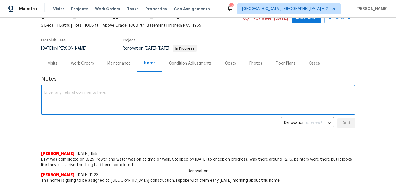
click at [110, 95] on textarea at bounding box center [199, 100] width 308 height 19
click at [230, 66] on div "Costs" at bounding box center [230, 64] width 11 height 6
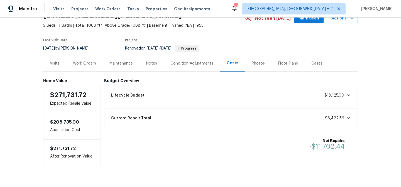
click at [157, 63] on div "Notes" at bounding box center [151, 63] width 24 height 16
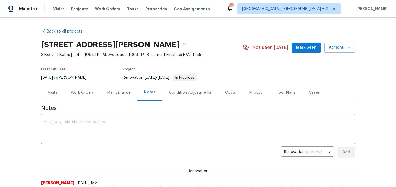
click at [81, 92] on div "Work Orders" at bounding box center [82, 93] width 23 height 6
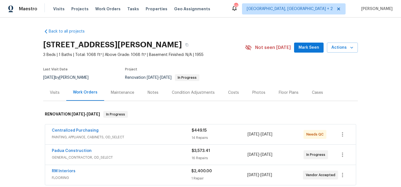
click at [211, 36] on div "Back to all projects 3817 Cason St, Garner, NC 27529 3 Beds | 1 Baths | Total: …" at bounding box center [200, 131] width 314 height 214
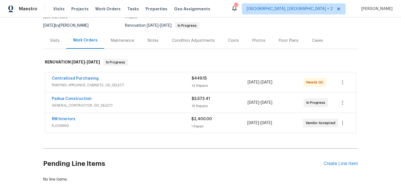
click at [125, 100] on div "Padua Construction" at bounding box center [122, 99] width 140 height 7
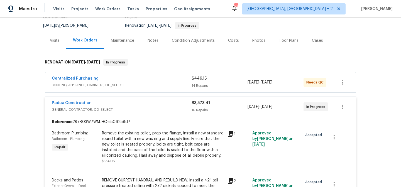
click at [127, 105] on div "Padua Construction" at bounding box center [122, 103] width 140 height 7
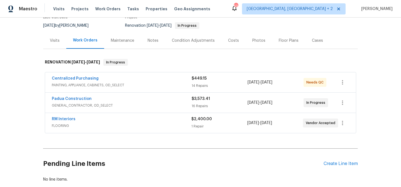
click at [33, 103] on div "Back to all projects 3817 Cason St, Garner, NC 27529 3 Beds | 1 Baths | Total: …" at bounding box center [200, 102] width 401 height 169
click at [228, 4] on div "Maestro Visits Projects Work Orders Tasks Properties Geo Assignments [STREET_AD…" at bounding box center [200, 9] width 401 height 18
click at [234, 28] on section "3817 Cason St, Garner, NC 27529 3 Beds | 1 Baths | Total: 1068 ft² | Above Grad…" at bounding box center [200, 9] width 314 height 47
click at [104, 28] on div "Last Visit Date 8/27/2025 by Amanda Horton Project Renovation 8/25/2025 - 8/28/…" at bounding box center [137, 22] width 189 height 20
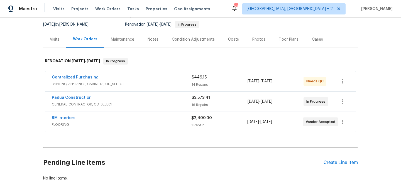
scroll to position [54, 0]
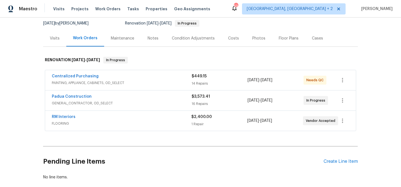
click at [26, 40] on div "Back to all projects 3817 Cason St, Garner, NC 27529 3 Beds | 1 Baths | Total: …" at bounding box center [200, 102] width 401 height 169
click at [138, 100] on span "GENERAL_CONTRACTOR, OD_SELECT" at bounding box center [122, 103] width 140 height 6
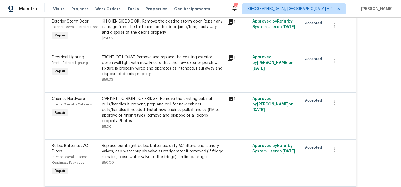
scroll to position [0, 0]
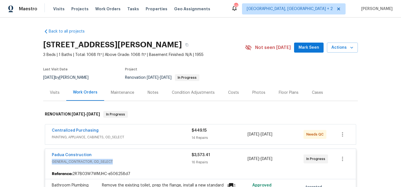
click at [128, 158] on div "Padua Construction" at bounding box center [122, 155] width 140 height 7
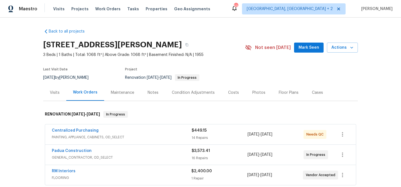
click at [219, 38] on div "3817 Cason St, Garner, NC 27529" at bounding box center [144, 45] width 202 height 14
click at [255, 14] on div "Maestro Visits Projects Work Orders Tasks Properties Geo Assignments [STREET_AD…" at bounding box center [200, 9] width 401 height 18
click at [253, 13] on div "Maestro Visits Projects Work Orders Tasks Properties Geo Assignments [STREET_AD…" at bounding box center [200, 9] width 401 height 18
click at [230, 41] on div "3817 Cason St, Garner, NC 27529" at bounding box center [144, 45] width 202 height 14
click at [94, 45] on h2 "3817 Cason St, Garner, NC 27529" at bounding box center [112, 45] width 139 height 6
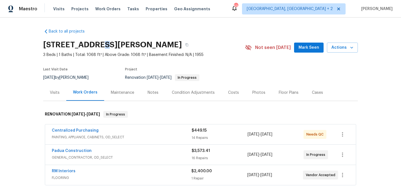
click at [93, 47] on h2 "3817 Cason St, Garner, NC 27529" at bounding box center [112, 45] width 139 height 6
click at [240, 20] on div "Back to all projects 3817 Cason St, Garner, NC 27529 3 Beds | 1 Baths | Total: …" at bounding box center [200, 102] width 401 height 169
click at [19, 68] on div "Back to all projects 3817 Cason St, Garner, NC 27529 3 Beds | 1 Baths | Total: …" at bounding box center [200, 102] width 401 height 169
click at [219, 6] on div "Maestro Visits Projects Work Orders Tasks Properties Geo Assignments [STREET_AD…" at bounding box center [200, 9] width 401 height 18
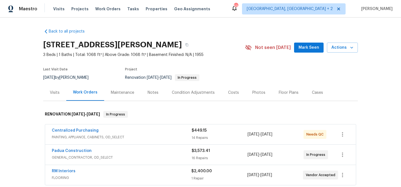
click at [12, 92] on div "Back to all projects 3817 Cason St, Garner, NC 27529 3 Beds | 1 Baths | Total: …" at bounding box center [200, 102] width 401 height 169
click at [102, 63] on section "3817 Cason St, Garner, NC 27529 3 Beds | 1 Baths | Total: 1068 ft² | Above Grad…" at bounding box center [200, 61] width 314 height 47
click at [152, 26] on div "Back to all projects 3817 Cason St, Garner, NC 27529 3 Beds | 1 Baths | Total: …" at bounding box center [200, 131] width 314 height 214
click at [214, 14] on div "Maestro Visits Projects Work Orders Tasks Properties Geo Assignments [STREET_AD…" at bounding box center [200, 9] width 401 height 18
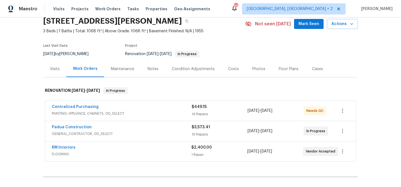
scroll to position [24, 0]
click at [235, 6] on div "Maestro Visits Projects Work Orders Tasks Properties Geo Assignments [STREET_AD…" at bounding box center [200, 9] width 401 height 18
click at [14, 102] on div "Back to all projects 3817 Cason St, Garner, NC 27529 3 Beds | 1 Baths | Total: …" at bounding box center [200, 102] width 401 height 169
click at [232, 31] on span "3 Beds | 1 Baths | Total: 1068 ft² | Above Grade: 1068 ft² | Basement Finished:…" at bounding box center [144, 31] width 202 height 6
click at [234, 13] on div "Maestro Visits Projects Work Orders Tasks Properties Geo Assignments [STREET_AD…" at bounding box center [200, 9] width 401 height 18
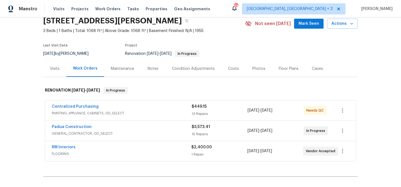
click at [25, 93] on div "Back to all projects 3817 Cason St, Garner, NC 27529 3 Beds | 1 Baths | Total: …" at bounding box center [200, 102] width 401 height 169
click at [225, 11] on div "Maestro Visits Projects Work Orders Tasks Properties Geo Assignments [STREET_AD…" at bounding box center [200, 9] width 401 height 18
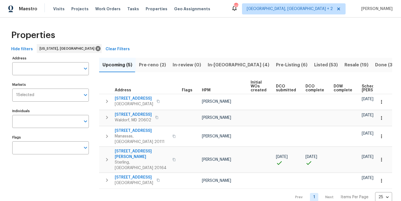
click at [159, 35] on div "Properties" at bounding box center [200, 35] width 383 height 18
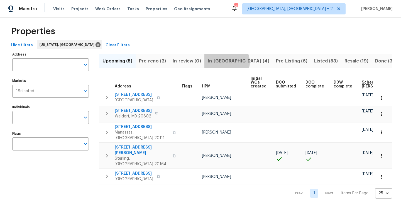
click at [223, 62] on span "In-[GEOGRAPHIC_DATA] (4)" at bounding box center [238, 61] width 61 height 8
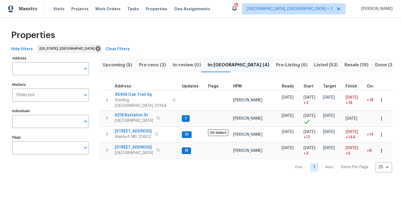
click at [147, 64] on span "Pre-reno (2)" at bounding box center [152, 65] width 27 height 8
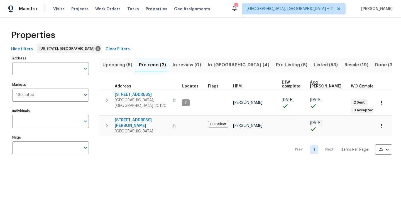
click at [233, 39] on div "Properties" at bounding box center [200, 35] width 383 height 18
click at [242, 40] on div "Properties" at bounding box center [200, 35] width 383 height 18
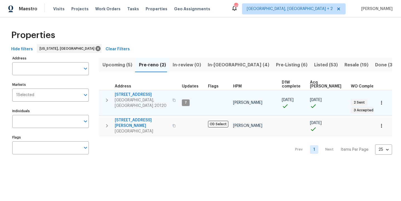
click at [107, 100] on icon "button" at bounding box center [106, 100] width 7 height 7
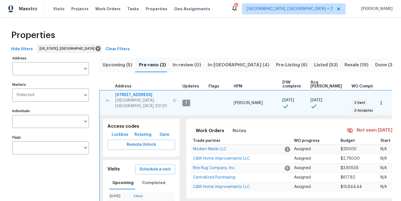
click at [227, 37] on div "Properties" at bounding box center [200, 35] width 383 height 18
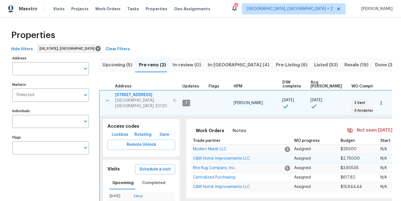
scroll to position [3, 0]
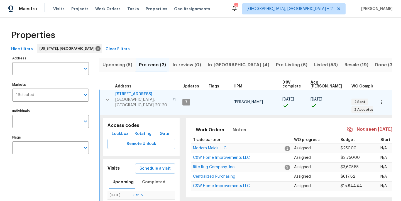
click at [281, 35] on div "Properties" at bounding box center [200, 35] width 383 height 18
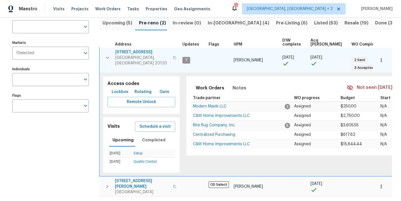
scroll to position [3, 27]
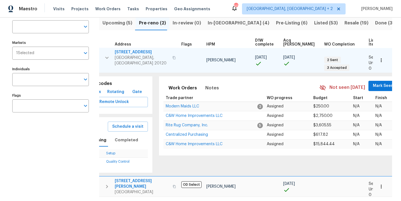
click at [257, 6] on div "Maestro Visits Projects Work Orders Tasks Properties Geo Assignments 50 [GEOGRA…" at bounding box center [200, 9] width 401 height 18
click at [224, 84] on div "Work Orders Notes Not seen [DATE] Mark Seen" at bounding box center [280, 88] width 234 height 14
click at [244, 9] on div "Maestro Visits Projects Work Orders Tasks Properties Geo Assignments 50 Charles…" at bounding box center [200, 9] width 401 height 18
click at [243, 9] on div "Maestro Visits Projects Work Orders Tasks Properties Geo Assignments 50 Charles…" at bounding box center [200, 9] width 401 height 18
click at [226, 13] on div "Maestro Visits Projects Work Orders Tasks Properties Geo Assignments 50 Charles…" at bounding box center [200, 9] width 401 height 18
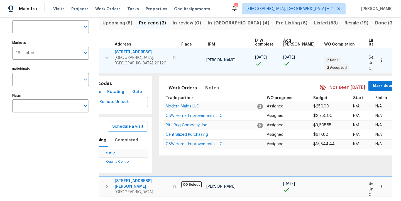
click at [226, 13] on div "Maestro Visits Projects Work Orders Tasks Properties Geo Assignments 50 Charles…" at bounding box center [200, 9] width 401 height 18
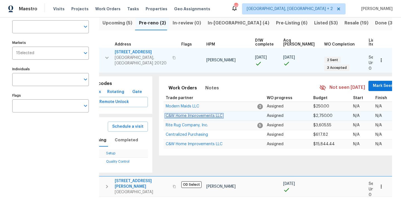
click at [211, 114] on span "C&W Home Improvements LLC" at bounding box center [194, 116] width 57 height 4
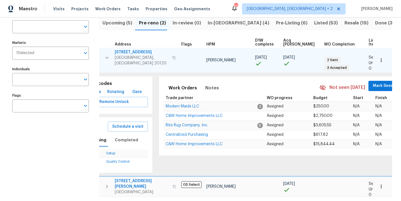
click at [243, 9] on div "Maestro Visits Projects Work Orders Tasks Properties Geo Assignments 50 Charles…" at bounding box center [200, 9] width 401 height 18
click at [237, 6] on div "Maestro Visits Projects Work Orders Tasks Properties Geo Assignments 50 Charles…" at bounding box center [200, 9] width 401 height 18
click at [105, 57] on icon "button" at bounding box center [106, 58] width 3 height 2
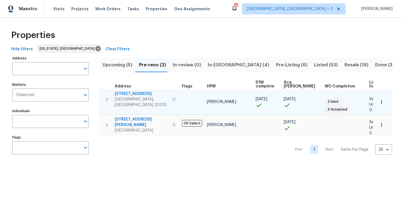
scroll to position [0, 0]
click at [247, 4] on div "Maestro Visits Projects Work Orders Tasks Properties Geo Assignments 50 Charles…" at bounding box center [200, 9] width 401 height 18
click at [232, 3] on div "Maestro Visits Projects Work Orders Tasks Properties Geo Assignments 50 Charles…" at bounding box center [200, 9] width 401 height 18
click at [218, 66] on span "In-reno (4)" at bounding box center [238, 65] width 61 height 8
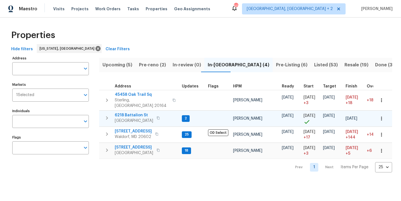
click at [107, 115] on icon "button" at bounding box center [106, 118] width 7 height 7
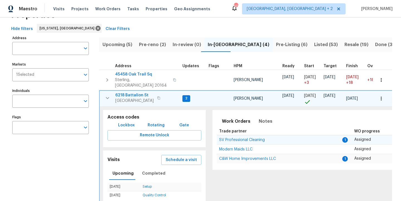
scroll to position [43, 0]
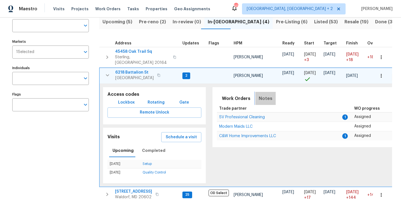
click at [265, 95] on span "Notes" at bounding box center [265, 99] width 14 height 8
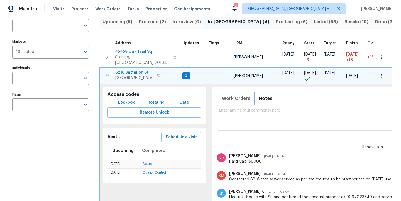
scroll to position [10, 0]
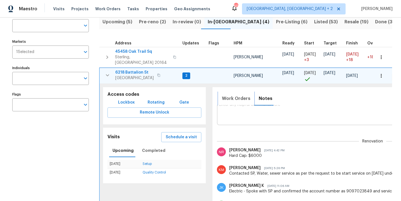
click at [240, 95] on span "Work Orders" at bounding box center [236, 99] width 28 height 8
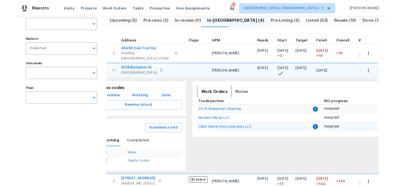
scroll to position [0, 20]
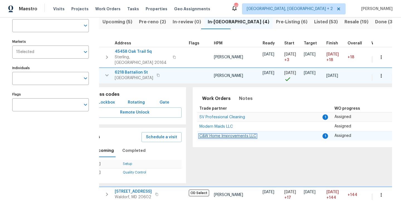
click at [235, 134] on span "C&W Home Improvements LLC" at bounding box center [227, 136] width 57 height 4
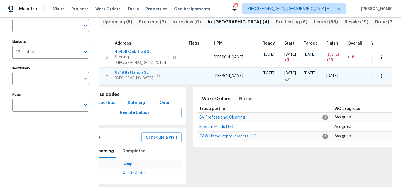
click at [105, 72] on icon "button" at bounding box center [106, 75] width 7 height 7
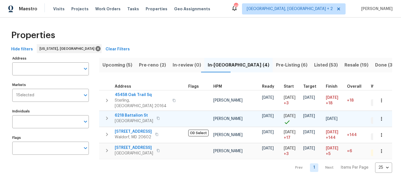
scroll to position [0, 0]
click at [220, 2] on div "Maestro Visits Projects Work Orders Tasks Properties Geo Assignments 49 Charles…" at bounding box center [200, 9] width 401 height 18
click at [151, 32] on div "Properties" at bounding box center [200, 35] width 383 height 18
click at [276, 63] on span "Pre-Listing (6)" at bounding box center [291, 65] width 31 height 8
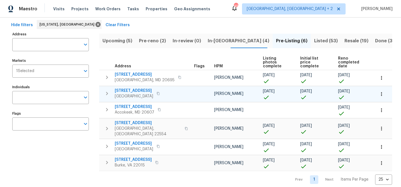
scroll to position [26, 0]
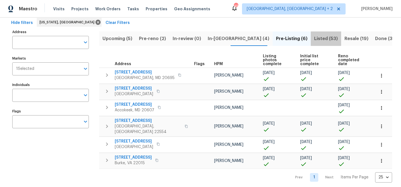
click at [314, 36] on span "Listed (53)" at bounding box center [326, 39] width 24 height 8
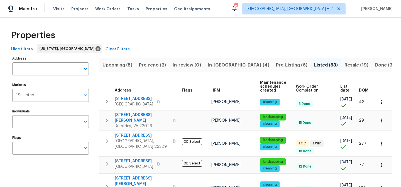
scroll to position [0, 7]
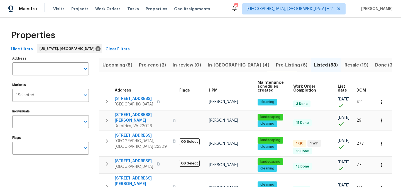
click at [356, 90] on span "DOM" at bounding box center [360, 90] width 9 height 4
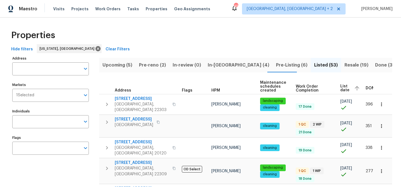
click at [365, 88] on span "DOM" at bounding box center [369, 88] width 9 height 4
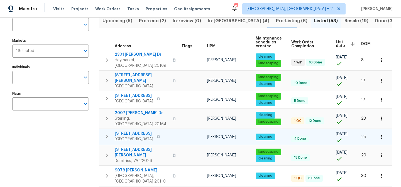
scroll to position [45, 0]
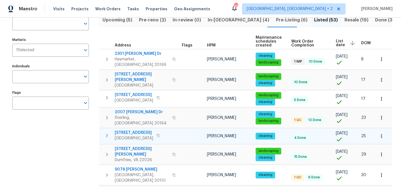
click at [105, 132] on icon "button" at bounding box center [106, 135] width 7 height 7
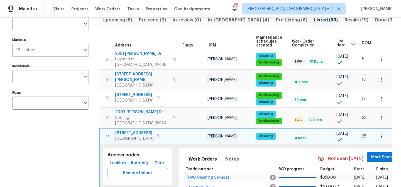
click at [135, 130] on span "2905 Chinkapin Oak Ln" at bounding box center [134, 133] width 38 height 6
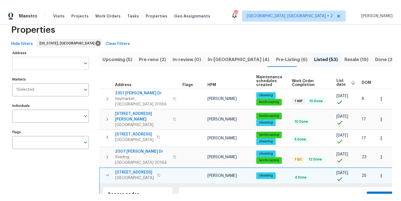
scroll to position [0, 0]
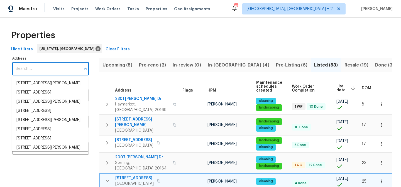
click at [39, 73] on input "Address" at bounding box center [46, 68] width 68 height 13
click at [47, 68] on input "Address" at bounding box center [46, 68] width 68 height 13
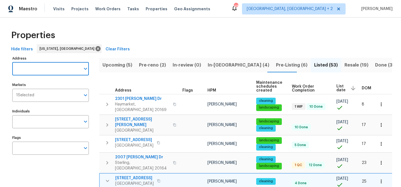
click at [47, 68] on input "Address" at bounding box center [46, 68] width 68 height 13
type input "2115 greenwood"
click at [51, 82] on li "2115 Greenwood Dr Waldorf MD 20601" at bounding box center [50, 83] width 76 height 9
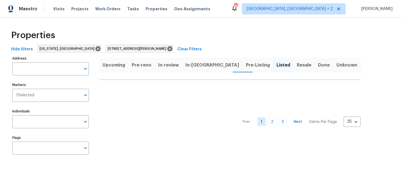
type input "2115 Greenwood Dr Waldorf MD 20601"
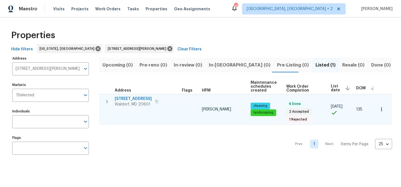
click at [378, 108] on icon "button" at bounding box center [381, 110] width 6 height 6
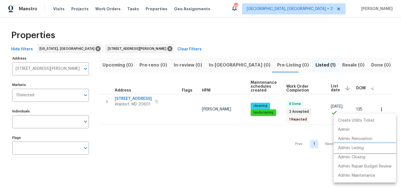
click at [355, 148] on p "Admin: Listing" at bounding box center [351, 148] width 26 height 6
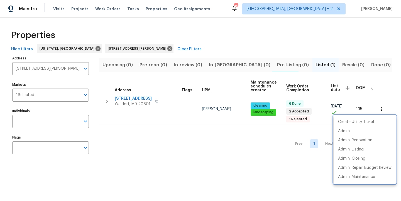
click at [184, 38] on div at bounding box center [200, 100] width 401 height 201
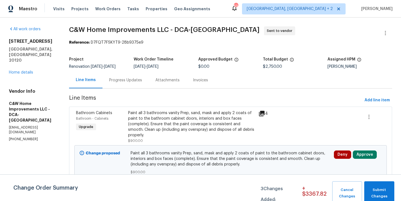
scroll to position [42, 0]
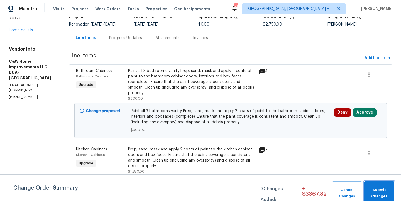
click at [383, 191] on span "Submit Changes" at bounding box center [379, 193] width 24 height 13
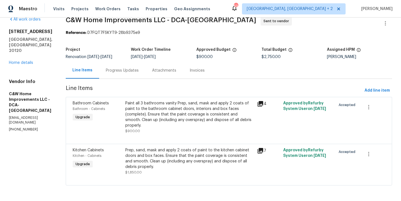
scroll to position [9, 0]
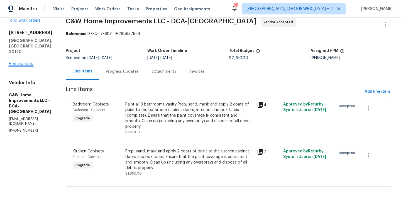
click at [26, 62] on link "Home details" at bounding box center [21, 64] width 24 height 4
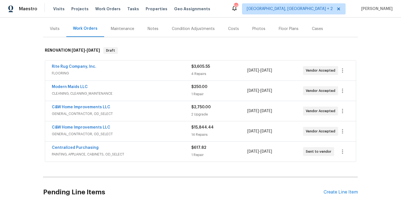
scroll to position [61, 0]
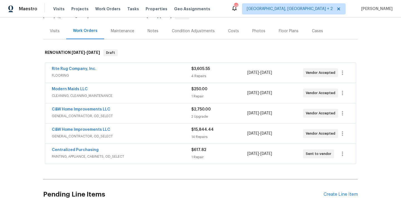
click at [119, 112] on div "C&W Home Improvements LLC" at bounding box center [121, 110] width 139 height 7
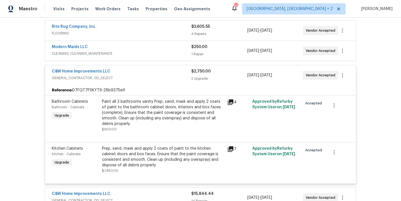
scroll to position [95, 0]
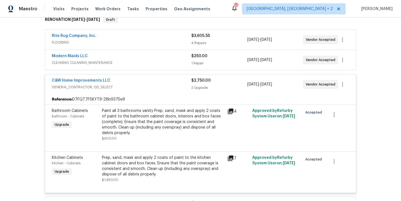
click at [120, 81] on div "C&W Home Improvements LLC" at bounding box center [121, 81] width 139 height 7
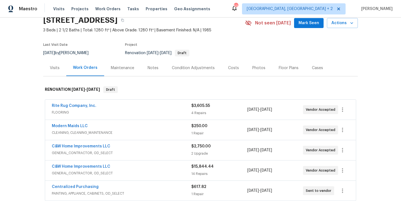
scroll to position [20, 0]
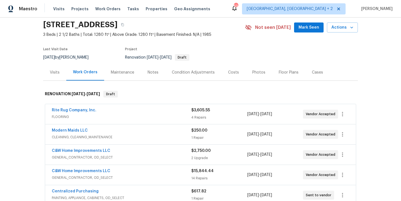
click at [229, 71] on div "Costs" at bounding box center [233, 73] width 11 height 6
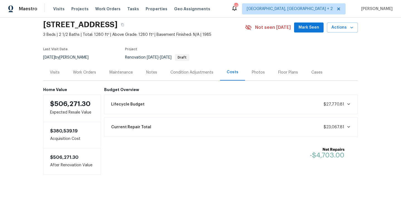
click at [149, 71] on div "Notes" at bounding box center [151, 73] width 11 height 6
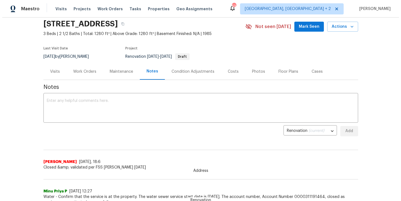
scroll to position [20, 0]
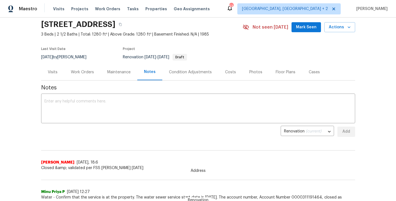
click at [82, 73] on div "Work Orders" at bounding box center [82, 73] width 23 height 6
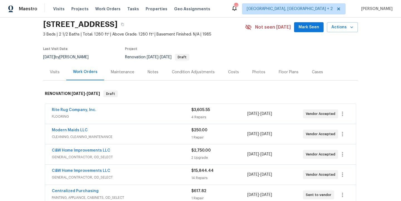
click at [230, 72] on div "Costs" at bounding box center [233, 73] width 11 height 6
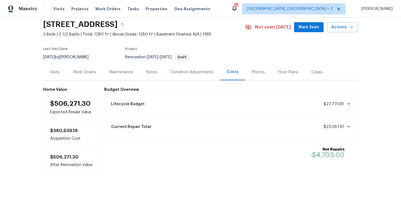
click at [88, 74] on div "Work Orders" at bounding box center [84, 73] width 23 height 6
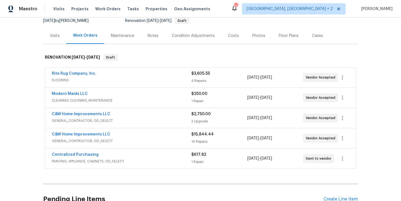
scroll to position [62, 0]
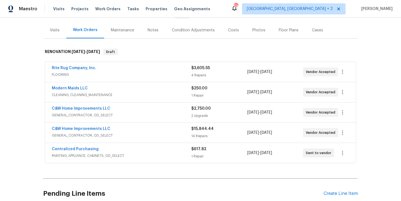
click at [238, 12] on div "Maestro Visits Projects Work Orders Tasks Properties Geo Assignments [STREET_AD…" at bounding box center [200, 9] width 401 height 18
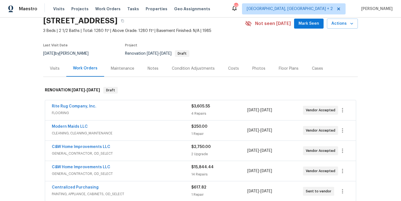
scroll to position [0, 0]
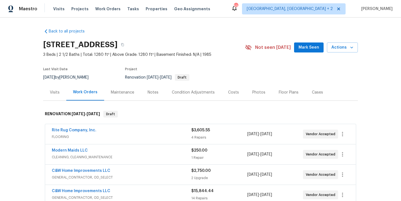
click at [245, 11] on div "Maestro Visits Projects Work Orders Tasks Properties Geo Assignments [STREET_AD…" at bounding box center [200, 9] width 401 height 18
click at [32, 113] on div "Back to all projects [STREET_ADDRESS] 3 Beds | 2 1/2 Baths | Total: 1280 ft² | …" at bounding box center [200, 110] width 401 height 184
click at [232, 93] on div "Costs" at bounding box center [233, 93] width 11 height 6
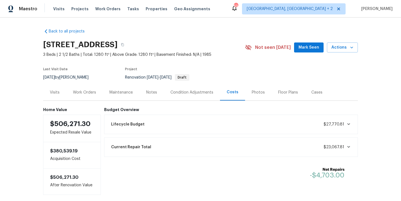
click at [76, 91] on div "Work Orders" at bounding box center [84, 93] width 23 height 6
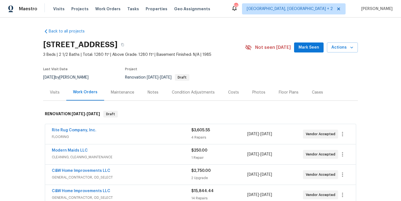
click at [24, 97] on div "Back to all projects [STREET_ADDRESS] 3 Beds | 2 1/2 Baths | Total: 1280 ft² | …" at bounding box center [200, 110] width 401 height 184
click at [269, 24] on div "Back to all projects [STREET_ADDRESS] 3 Beds | 2 1/2 Baths | Total: 1280 ft² | …" at bounding box center [200, 151] width 314 height 255
click at [268, 13] on div "Maestro Visits Projects Work Orders Tasks Properties Geo Assignments [STREET_AD…" at bounding box center [200, 9] width 401 height 18
click at [113, 28] on div "Back to all projects [STREET_ADDRESS] 3 Beds | 2 1/2 Baths | Total: 1280 ft² | …" at bounding box center [200, 151] width 314 height 255
click at [14, 36] on div "Back to all projects [STREET_ADDRESS] 3 Beds | 2 1/2 Baths | Total: 1280 ft² | …" at bounding box center [200, 110] width 401 height 184
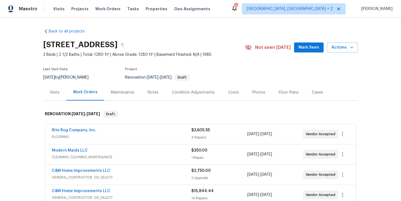
drag, startPoint x: 171, startPoint y: 31, endPoint x: 187, endPoint y: 37, distance: 17.5
click at [171, 31] on div "Back to all projects [STREET_ADDRESS] 3 Beds | 2 1/2 Baths | Total: 1280 ft² | …" at bounding box center [200, 151] width 314 height 255
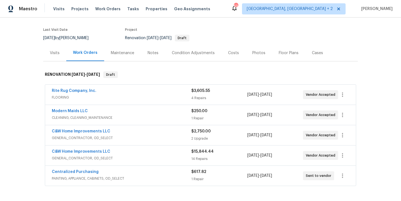
scroll to position [36, 0]
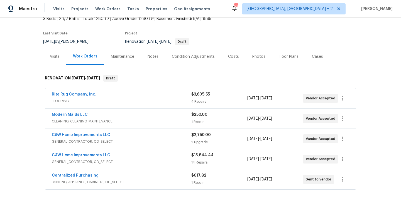
click at [235, 33] on section "[STREET_ADDRESS] 3 Beds | 2 1/2 Baths | Total: 1280 ft² | Above Grade: 1280 ft²…" at bounding box center [200, 25] width 314 height 47
click at [234, 14] on div "Maestro Visits Projects Work Orders Tasks Properties Geo Assignments [STREET_AD…" at bounding box center [200, 9] width 401 height 18
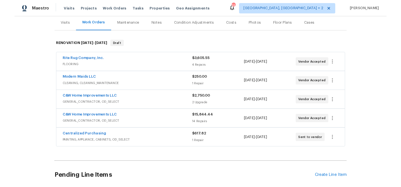
scroll to position [14, 0]
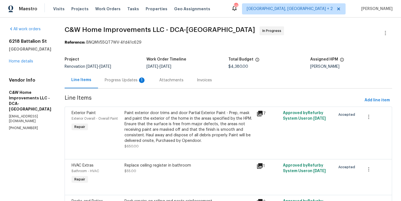
click at [29, 58] on div "[STREET_ADDRESS] Home details" at bounding box center [30, 52] width 42 height 26
click at [28, 61] on link "Home details" at bounding box center [21, 62] width 24 height 4
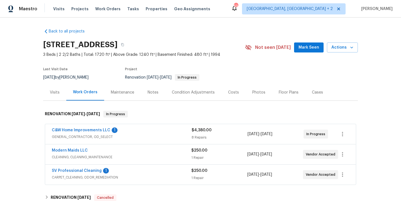
click at [235, 90] on div "Costs" at bounding box center [233, 92] width 24 height 16
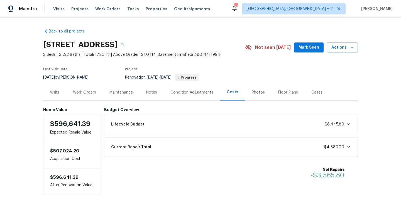
click at [82, 94] on div "Work Orders" at bounding box center [84, 93] width 23 height 6
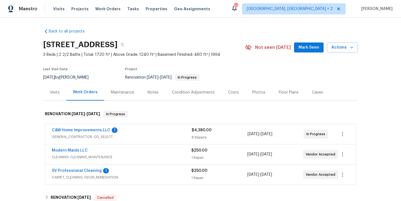
click at [147, 91] on div "Notes" at bounding box center [152, 93] width 11 height 6
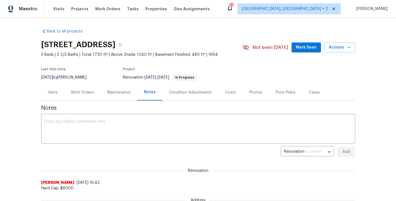
click at [74, 96] on div "Work Orders" at bounding box center [82, 92] width 36 height 16
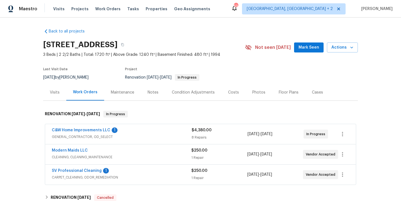
scroll to position [1, 0]
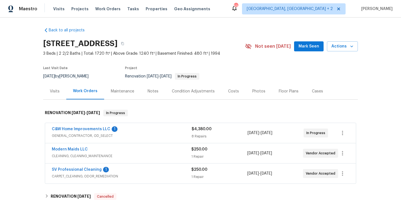
click at [243, 49] on div "[STREET_ADDRESS]" at bounding box center [144, 43] width 202 height 14
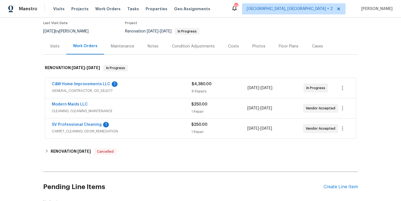
click at [221, 25] on div "Project" at bounding box center [178, 24] width 107 height 7
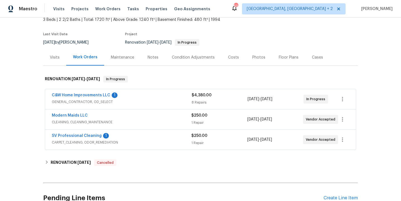
scroll to position [35, 0]
click at [22, 139] on div "Back to all projects [STREET_ADDRESS] 3 Beds | 2 2/2 Baths | Total: 1720 ft² | …" at bounding box center [200, 110] width 401 height 184
click at [85, 98] on span "C&W Home Improvements LLC" at bounding box center [81, 96] width 58 height 6
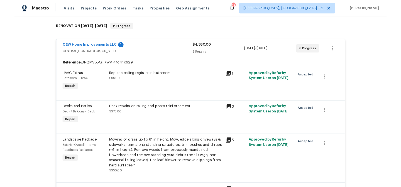
scroll to position [32, 0]
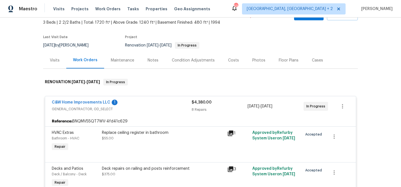
click at [149, 60] on div "Notes" at bounding box center [152, 61] width 11 height 6
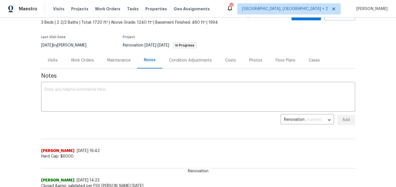
click at [82, 60] on div "Work Orders" at bounding box center [82, 61] width 23 height 6
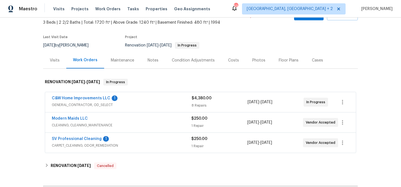
click at [6, 92] on div "Back to all projects 6218 Battalion St, Centreville, VA 20121 3 Beds | 2 2/2 Ba…" at bounding box center [200, 102] width 401 height 169
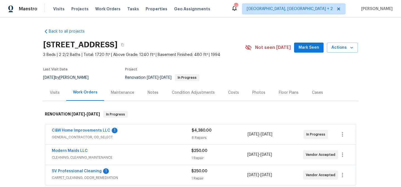
click at [223, 30] on div "Back to all projects 6218 Battalion St, Centreville, VA 20121 3 Beds | 2 2/2 Ba…" at bounding box center [200, 140] width 314 height 232
click at [228, 3] on div "Maestro Visits Projects Work Orders Tasks Properties Geo Assignments 53 Charles…" at bounding box center [200, 9] width 401 height 18
click at [28, 85] on div "Back to all projects 6218 Battalion St, Centreville, VA 20121 3 Beds | 2 2/2 Ba…" at bounding box center [200, 102] width 401 height 169
drag, startPoint x: 57, startPoint y: 61, endPoint x: 64, endPoint y: 80, distance: 20.4
click at [57, 61] on section "6218 Battalion St, Centreville, VA 20121 3 Beds | 2 2/2 Baths | Total: 1720 ft²…" at bounding box center [200, 61] width 314 height 47
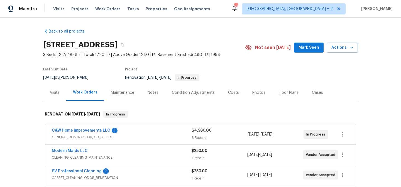
click at [59, 85] on div "Visits" at bounding box center [54, 92] width 23 height 16
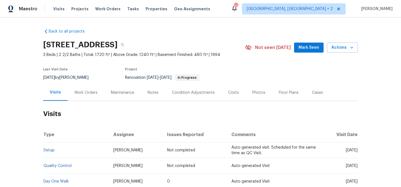
click at [85, 93] on div "Work Orders" at bounding box center [85, 93] width 23 height 6
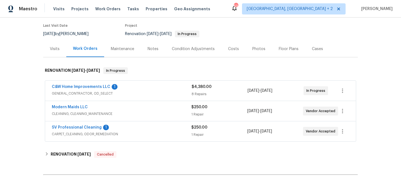
scroll to position [54, 0]
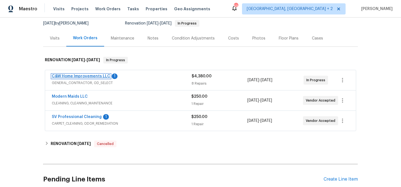
click at [76, 76] on link "C&W Home Improvements LLC" at bounding box center [81, 76] width 58 height 4
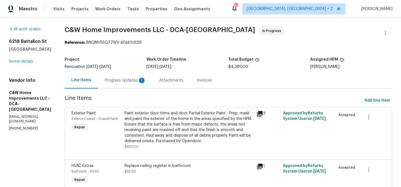
click at [129, 80] on div "Progress Updates 1" at bounding box center [125, 81] width 41 height 6
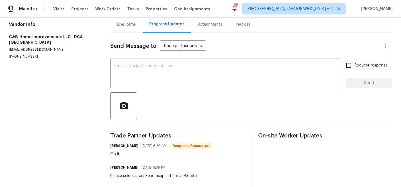
scroll to position [67, 0]
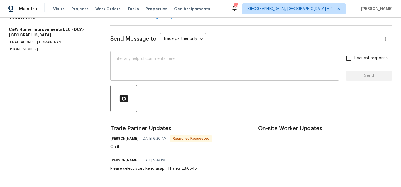
click at [130, 58] on textarea at bounding box center [224, 66] width 222 height 19
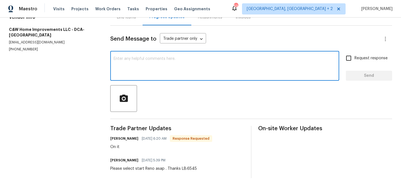
click at [71, 149] on section "All work orders 6218 Battalion St Centreville, VA 20121 Home details Vendor Inf…" at bounding box center [53, 70] width 88 height 215
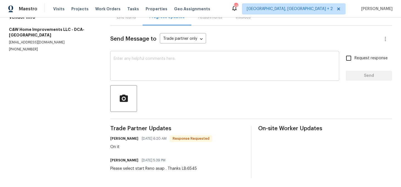
click at [121, 63] on textarea at bounding box center [224, 66] width 222 height 19
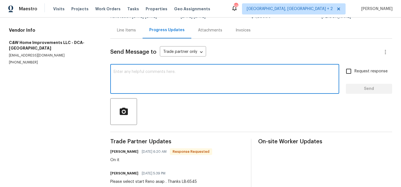
scroll to position [51, 0]
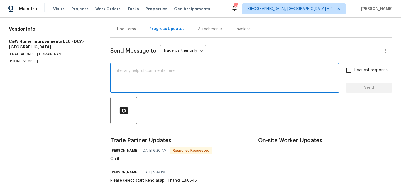
click at [114, 70] on textarea at bounding box center [224, 78] width 222 height 19
click at [114, 71] on textarea at bounding box center [224, 78] width 222 height 19
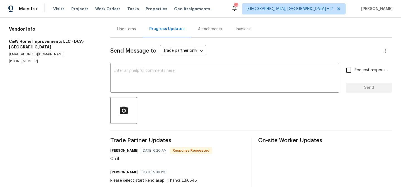
click at [55, 89] on section "All work orders 6218 Battalion St Centreville, VA 20121 Home details Vendor Inf…" at bounding box center [53, 82] width 88 height 215
click at [116, 75] on textarea at bounding box center [224, 78] width 222 height 19
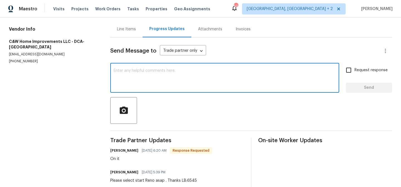
click at [115, 72] on textarea at bounding box center [224, 78] width 222 height 19
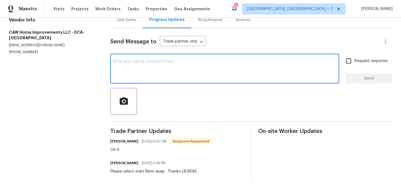
scroll to position [60, 0]
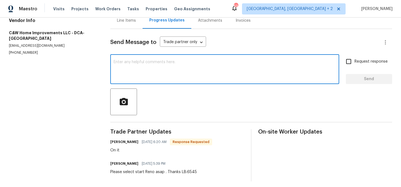
click at [124, 59] on div "x ​" at bounding box center [224, 70] width 229 height 28
click at [124, 64] on textarea at bounding box center [224, 69] width 222 height 19
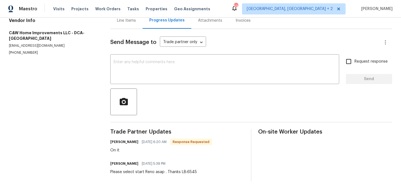
click at [96, 63] on section "All work orders 6218 Battalion St Centreville, VA 20121 Home details Vendor Inf…" at bounding box center [53, 74] width 88 height 215
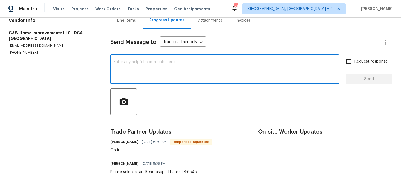
click at [123, 62] on textarea at bounding box center [224, 69] width 222 height 19
click at [124, 68] on textarea at bounding box center [224, 69] width 222 height 19
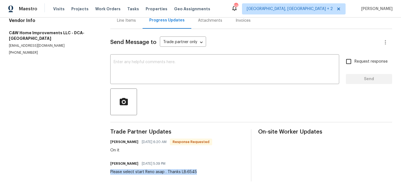
drag, startPoint x: 195, startPoint y: 172, endPoint x: 106, endPoint y: 169, distance: 88.5
click at [106, 169] on div "All work orders 6218 Battalion St Centreville, VA 20121 Home details Vendor Inf…" at bounding box center [200, 74] width 401 height 233
click at [131, 171] on div "Please select start Reno asap . Thanks LB:6545" at bounding box center [153, 172] width 87 height 6
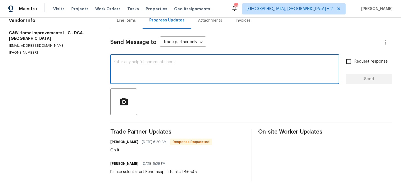
click at [121, 70] on textarea at bounding box center [224, 69] width 222 height 19
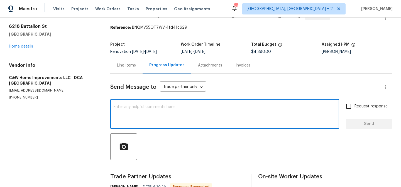
scroll to position [0, 0]
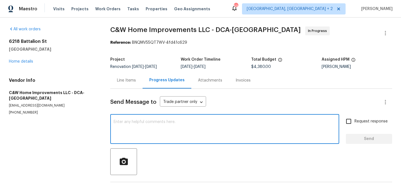
click at [118, 126] on textarea at bounding box center [224, 129] width 222 height 19
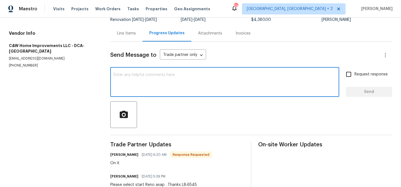
scroll to position [46, 0]
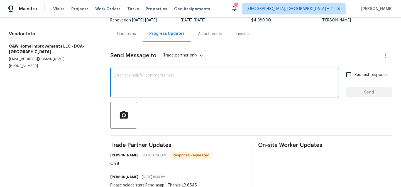
click at [125, 82] on textarea at bounding box center [224, 82] width 222 height 19
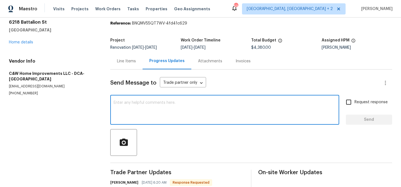
scroll to position [0, 0]
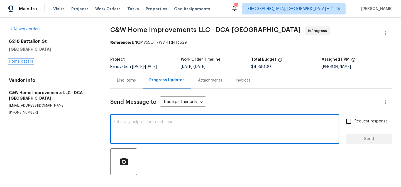
click at [22, 61] on link "Home details" at bounding box center [21, 62] width 24 height 4
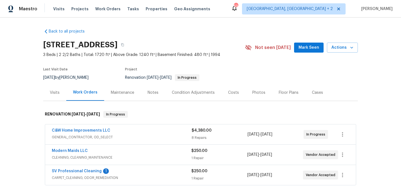
click at [226, 37] on div "Back to all projects 6218 Battalion St, Centreville, VA 20121 3 Beds | 2 2/2 Ba…" at bounding box center [200, 140] width 314 height 232
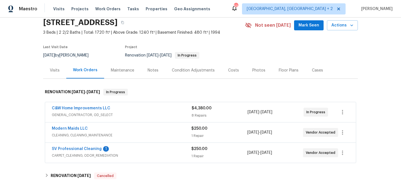
scroll to position [50, 0]
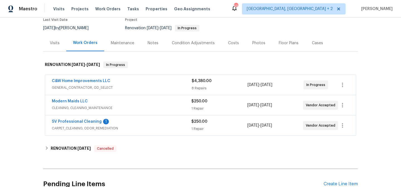
click at [147, 122] on div "SV Professional Cleaning 1" at bounding box center [121, 122] width 139 height 7
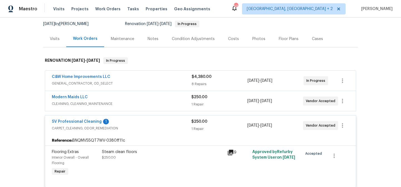
scroll to position [60, 0]
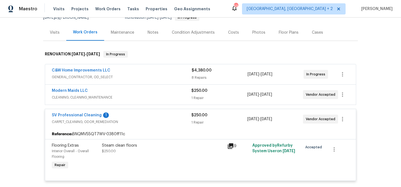
click at [124, 119] on span "CARPET_CLEANING, ODOR_REMEDIATION" at bounding box center [121, 122] width 139 height 6
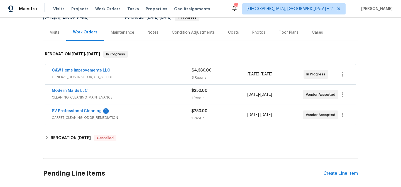
click at [129, 112] on div "SV Professional Cleaning 1" at bounding box center [121, 111] width 139 height 7
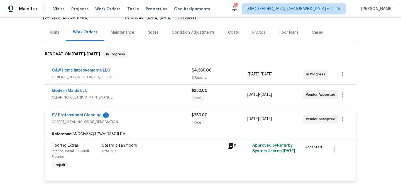
click at [228, 145] on icon at bounding box center [231, 146] width 6 height 6
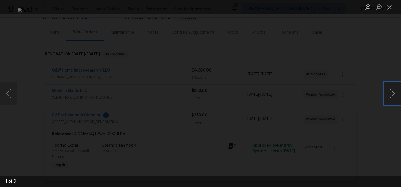
click at [395, 95] on button "Next image" at bounding box center [392, 93] width 17 height 22
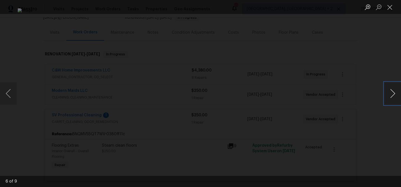
click at [395, 95] on button "Next image" at bounding box center [392, 93] width 17 height 22
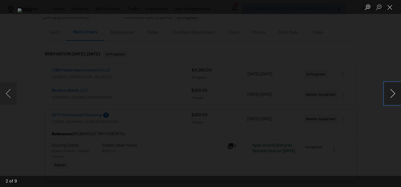
click at [393, 93] on button "Next image" at bounding box center [392, 93] width 17 height 22
click at [394, 92] on button "Next image" at bounding box center [392, 93] width 17 height 22
click at [394, 93] on button "Next image" at bounding box center [392, 93] width 17 height 22
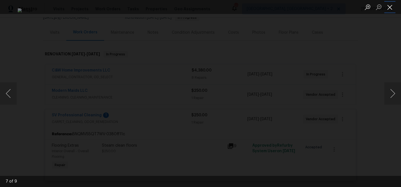
click at [389, 6] on button "Close lightbox" at bounding box center [389, 7] width 11 height 10
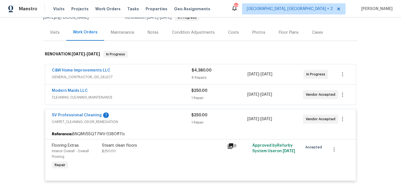
click at [130, 115] on div "SV Professional Cleaning 1" at bounding box center [121, 115] width 139 height 7
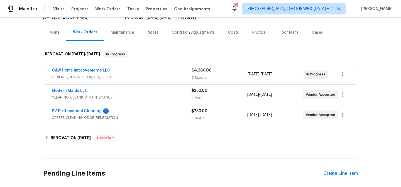
click at [19, 117] on div "Back to all projects 6218 Battalion St, Centreville, VA 20121 3 Beds | 2 2/2 Ba…" at bounding box center [200, 102] width 401 height 169
click at [66, 110] on link "SV Professional Cleaning" at bounding box center [77, 111] width 50 height 4
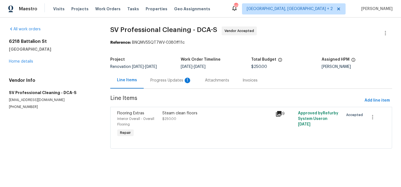
click at [161, 80] on div "Progress Updates 1" at bounding box center [170, 81] width 41 height 6
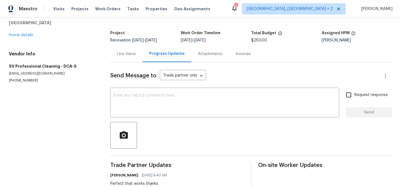
scroll to position [16, 0]
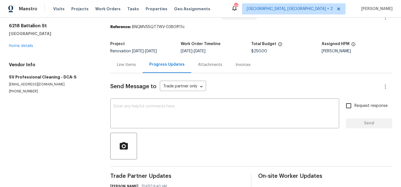
click at [129, 61] on div "Line Items" at bounding box center [126, 64] width 32 height 16
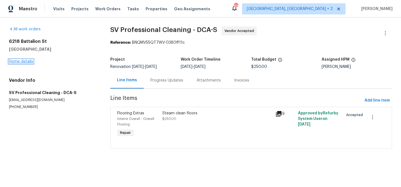
click at [18, 63] on link "Home details" at bounding box center [21, 62] width 24 height 4
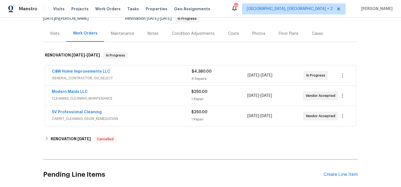
scroll to position [78, 0]
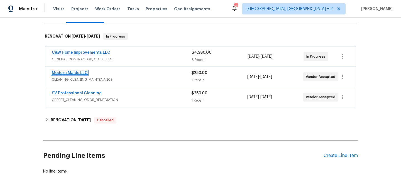
click at [78, 72] on link "Modern Maids LLC" at bounding box center [70, 73] width 36 height 4
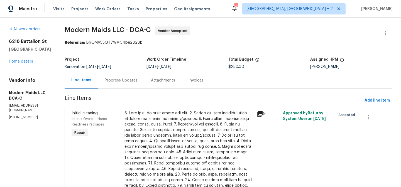
click at [130, 81] on div "Progress Updates" at bounding box center [121, 81] width 33 height 6
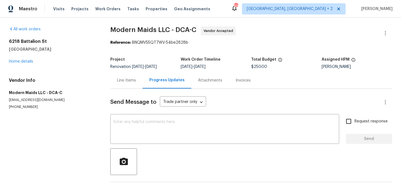
scroll to position [24, 0]
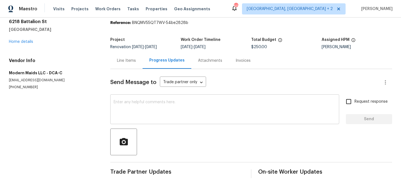
click at [125, 96] on div "x ​" at bounding box center [224, 110] width 229 height 28
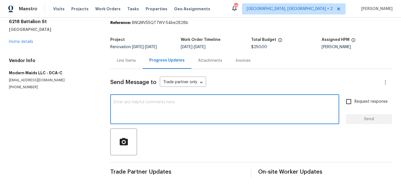
scroll to position [0, 0]
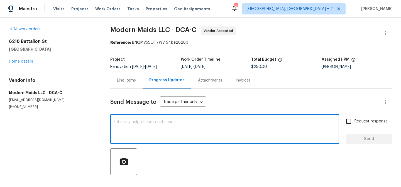
click at [69, 52] on h5 "Centreville, VA 20121" at bounding box center [53, 49] width 88 height 6
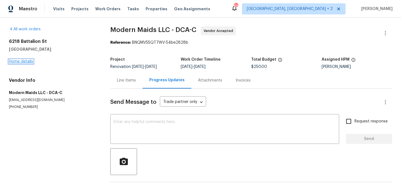
click at [22, 61] on link "Home details" at bounding box center [21, 62] width 24 height 4
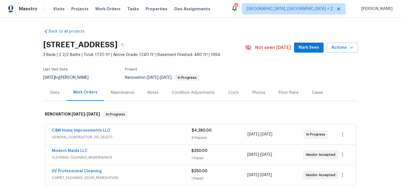
click at [209, 10] on div "Maestro Visits Projects Work Orders Tasks Properties Geo Assignments 50 Charles…" at bounding box center [200, 9] width 401 height 18
click at [18, 96] on div "Back to all projects 6218 Battalion St, Centreville, VA 20121 3 Beds | 2 2/2 Ba…" at bounding box center [200, 102] width 401 height 169
click at [101, 70] on div "Last Visit Date 8/27/2025 by Nelson Flores Project Renovation 8/28/2025 - 9/1/2…" at bounding box center [137, 74] width 189 height 20
click at [20, 102] on div "Back to all projects 6218 Battalion St, Centreville, VA 20121 3 Beds | 2 2/2 Ba…" at bounding box center [200, 102] width 401 height 169
click at [228, 12] on div "Maestro Visits Projects Work Orders Tasks Properties Geo Assignments 50 Charles…" at bounding box center [200, 9] width 401 height 18
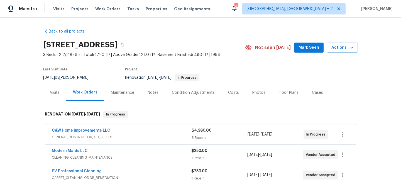
click at [23, 83] on div "Back to all projects 6218 Battalion St, Centreville, VA 20121 3 Beds | 2 2/2 Ba…" at bounding box center [200, 102] width 401 height 169
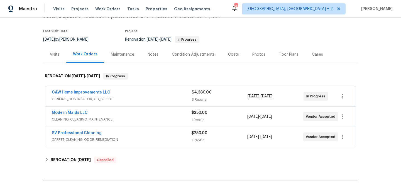
scroll to position [56, 0]
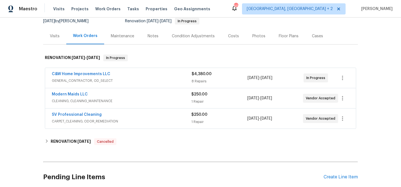
click at [27, 108] on div "Back to all projects 6218 Battalion St, Centreville, VA 20121 3 Beds | 2 2/2 Ba…" at bounding box center [200, 102] width 401 height 169
click at [14, 93] on div "Back to all projects 6218 Battalion St, Centreville, VA 20121 3 Beds | 2 2/2 Ba…" at bounding box center [200, 102] width 401 height 169
click at [108, 24] on div "Last Visit Date 8/27/2025 by Nelson Flores Project Renovation 8/28/2025 - 9/1/2…" at bounding box center [137, 18] width 189 height 20
click at [226, 23] on div "Renovation 8/28/2025 - 9/1/2025 In Progress" at bounding box center [178, 21] width 107 height 7
click at [233, 9] on div "Maestro Visits Projects Work Orders Tasks Properties Geo Assignments 50 Charles…" at bounding box center [200, 9] width 401 height 18
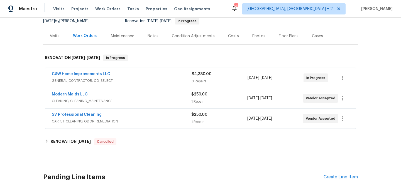
click at [20, 117] on div "Back to all projects 6218 Battalion St, Centreville, VA 20121 3 Beds | 2 2/2 Ba…" at bounding box center [200, 102] width 401 height 169
click at [21, 85] on div "Back to all projects 6218 Battalion St, Centreville, VA 20121 3 Beds | 2 2/2 Ba…" at bounding box center [200, 102] width 401 height 169
click at [243, 10] on div "Maestro Visits Projects Work Orders Tasks Properties Geo Assignments 50 Charles…" at bounding box center [200, 9] width 401 height 18
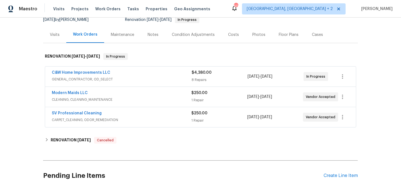
scroll to position [58, 0]
click at [231, 8] on div "Maestro Visits Projects Work Orders Tasks Properties Geo Assignments 50 Charles…" at bounding box center [200, 9] width 401 height 18
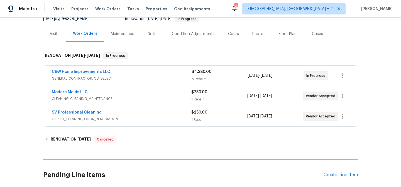
click at [250, 12] on div "Maestro Visits Projects Work Orders Tasks Properties Geo Assignments 50 Charles…" at bounding box center [200, 9] width 401 height 18
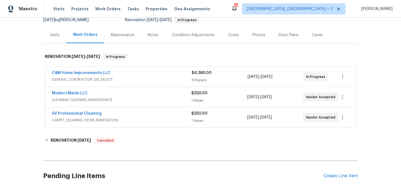
click at [31, 78] on div "Back to all projects 6218 Battalion St, Centreville, VA 20121 3 Beds | 2 2/2 Ba…" at bounding box center [200, 102] width 401 height 169
click at [20, 120] on div "Back to all projects 6218 Battalion St, Centreville, VA 20121 3 Beds | 2 2/2 Ba…" at bounding box center [200, 102] width 401 height 169
click at [244, 5] on div "Maestro Visits Projects Work Orders Tasks Properties Geo Assignments 50 Charles…" at bounding box center [200, 9] width 401 height 18
click at [241, 5] on div "Maestro Visits Projects Work Orders Tasks Properties Geo Assignments 50 Charles…" at bounding box center [200, 9] width 401 height 18
click at [23, 91] on div "Back to all projects 6218 Battalion St, Centreville, VA 20121 3 Beds | 2 2/2 Ba…" at bounding box center [200, 102] width 401 height 169
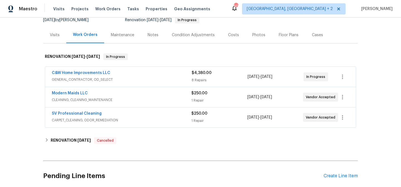
click at [23, 91] on div "Back to all projects 6218 Battalion St, Centreville, VA 20121 3 Beds | 2 2/2 Ba…" at bounding box center [200, 102] width 401 height 169
click at [258, 10] on div "Maestro Visits Projects Work Orders Tasks Properties Geo Assignments 50 Charles…" at bounding box center [200, 9] width 401 height 18
click at [32, 99] on div "Back to all projects 6218 Battalion St, Centreville, VA 20121 3 Beds | 2 2/2 Ba…" at bounding box center [200, 102] width 401 height 169
click at [244, 10] on div "Maestro Visits Projects Work Orders Tasks Properties Geo Assignments 50 Charles…" at bounding box center [200, 9] width 401 height 18
click at [245, 10] on div "Maestro Visits Projects Work Orders Tasks Properties Geo Assignments 50 Charles…" at bounding box center [200, 9] width 401 height 18
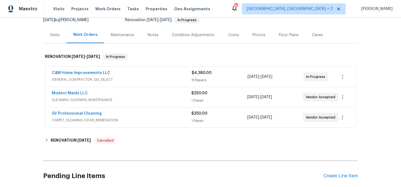
click at [233, 14] on div "Maestro Visits Projects Work Orders Tasks Properties Geo Assignments 50 Charles…" at bounding box center [200, 9] width 401 height 18
click at [16, 116] on div "Back to all projects 6218 Battalion St, Centreville, VA 20121 3 Beds | 2 2/2 Ba…" at bounding box center [200, 102] width 401 height 169
click at [239, 11] on div "Maestro Visits Projects Work Orders Tasks Properties Geo Assignments 50 Charles…" at bounding box center [200, 9] width 401 height 18
click at [240, 12] on div "Maestro Visits Projects Work Orders Tasks Properties Geo Assignments 50 Charles…" at bounding box center [200, 9] width 401 height 18
click at [22, 71] on div "Back to all projects 6218 Battalion St, Centreville, VA 20121 3 Beds | 2 2/2 Ba…" at bounding box center [200, 102] width 401 height 169
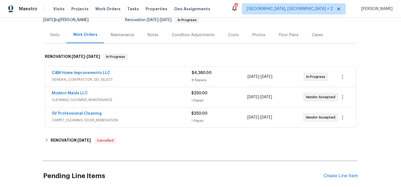
click at [237, 9] on div "Maestro Visits Projects Work Orders Tasks Properties Geo Assignments 50 Charles…" at bounding box center [200, 9] width 401 height 18
click at [247, 1] on div "Maestro Visits Projects Work Orders Tasks Properties Geo Assignments 50 Charles…" at bounding box center [200, 9] width 401 height 18
click at [26, 82] on div "Back to all projects 6218 Battalion St, Centreville, VA 20121 3 Beds | 2 2/2 Ba…" at bounding box center [200, 102] width 401 height 169
click at [20, 36] on div "Back to all projects 6218 Battalion St, Centreville, VA 20121 3 Beds | 2 2/2 Ba…" at bounding box center [200, 102] width 401 height 169
click at [241, 7] on div "Maestro Visits Projects Work Orders Tasks Properties Geo Assignments 50 Charles…" at bounding box center [200, 9] width 401 height 18
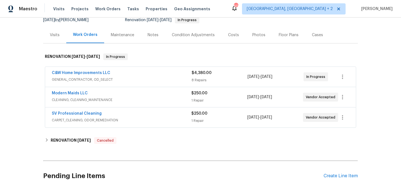
click at [258, 7] on div "Maestro Visits Projects Work Orders Tasks Properties Geo Assignments 50 Charles…" at bounding box center [200, 9] width 401 height 18
click at [239, 12] on div "Maestro Visits Projects Work Orders Tasks Properties Geo Assignments 50 Charles…" at bounding box center [200, 9] width 401 height 18
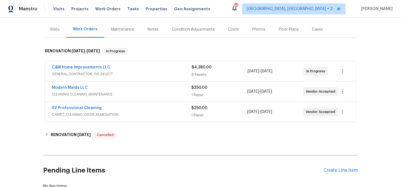
scroll to position [64, 0]
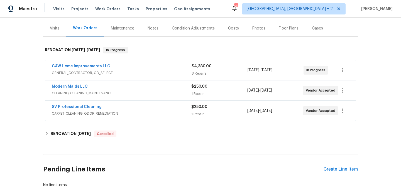
click at [239, 9] on div "Maestro Visits Projects Work Orders Tasks Properties Geo Assignments 50 Charles…" at bounding box center [200, 9] width 401 height 18
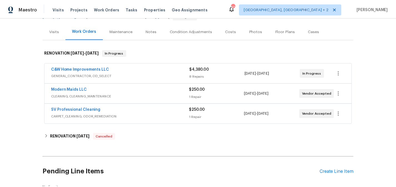
scroll to position [0, 0]
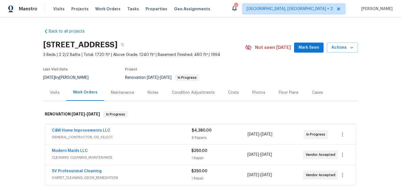
click at [240, 10] on div "Maestro Visits Projects Work Orders Tasks Properties Geo Assignments 50 Charles…" at bounding box center [200, 9] width 401 height 18
click at [157, 91] on div "Notes" at bounding box center [153, 92] width 24 height 16
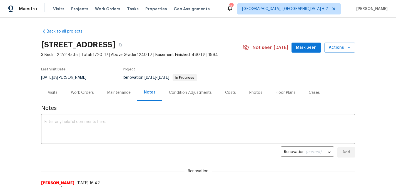
click at [238, 9] on div "Maestro Visits Projects Work Orders Tasks Properties Geo Assignments 50 Charles…" at bounding box center [198, 9] width 396 height 18
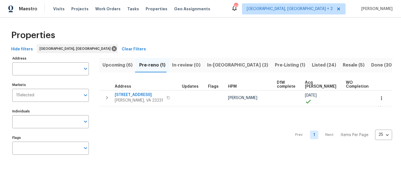
scroll to position [3, 0]
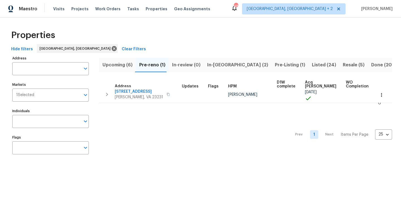
click at [221, 7] on div "Maestro Visits Projects Work Orders Tasks Properties Geo Assignments 48 Charles…" at bounding box center [200, 9] width 401 height 18
click at [185, 38] on div "Properties" at bounding box center [200, 35] width 383 height 18
click at [217, 10] on div "Maestro Visits Projects Work Orders Tasks Properties Geo Assignments 48 Charles…" at bounding box center [200, 9] width 401 height 18
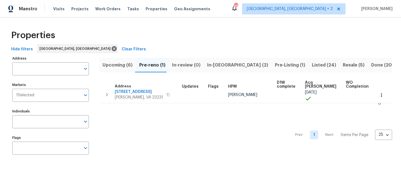
click at [246, 8] on div "Maestro Visits Projects Work Orders Tasks Properties Geo Assignments 48 Charles…" at bounding box center [200, 9] width 401 height 18
click at [218, 10] on div "Maestro Visits Projects Work Orders Tasks Properties Geo Assignments 48 Charles…" at bounding box center [200, 9] width 401 height 18
click at [237, 5] on div "Maestro Visits Projects Work Orders Tasks Properties Geo Assignments 48 Charles…" at bounding box center [200, 9] width 401 height 18
click at [226, 6] on div "Maestro Visits Projects Work Orders Tasks Properties Geo Assignments 48 Charles…" at bounding box center [200, 9] width 401 height 18
click at [230, 12] on div "Maestro Visits Projects Work Orders Tasks Properties Geo Assignments 48 Charles…" at bounding box center [200, 9] width 401 height 18
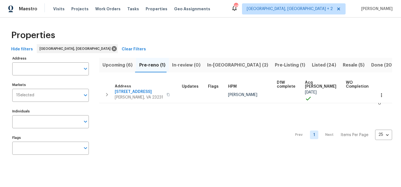
click at [242, 5] on div "Maestro Visits Projects Work Orders Tasks Properties Geo Assignments 48 Charles…" at bounding box center [200, 9] width 401 height 18
click at [223, 7] on div "Maestro Visits Projects Work Orders Tasks Properties Geo Assignments 48 Charles…" at bounding box center [200, 9] width 401 height 18
click at [241, 21] on div "Properties Hide filters Richmond, VA Clear Filters Address Address Markets 1 Se…" at bounding box center [200, 94] width 401 height 152
click at [245, 6] on div "Maestro Visits Projects Work Orders Tasks Properties Geo Assignments 48 Charles…" at bounding box center [200, 9] width 401 height 18
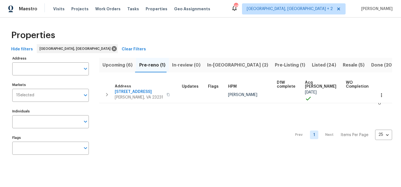
click at [159, 41] on div "Properties" at bounding box center [200, 35] width 383 height 18
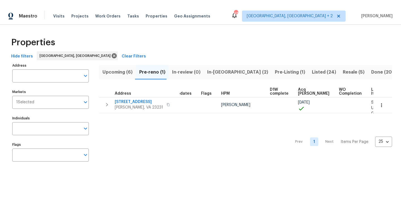
scroll to position [0, 0]
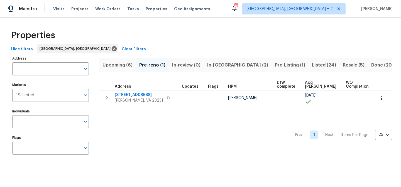
click at [250, 38] on div "Properties" at bounding box center [200, 35] width 383 height 18
click at [246, 14] on div "Maestro Visits Projects Work Orders Tasks Properties Geo Assignments 48 Charles…" at bounding box center [200, 9] width 401 height 18
click at [246, 12] on div "Maestro Visits Projects Work Orders Tasks Properties Geo Assignments 48 Charles…" at bounding box center [200, 9] width 401 height 18
click at [231, 7] on div "Maestro Visits Projects Work Orders Tasks Properties Geo Assignments 48 Charles…" at bounding box center [200, 9] width 401 height 18
click at [229, 2] on div "Maestro Visits Projects Work Orders Tasks Properties Geo Assignments 48 Charles…" at bounding box center [200, 9] width 401 height 18
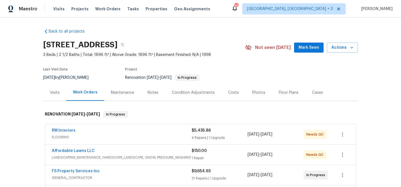
scroll to position [9, 0]
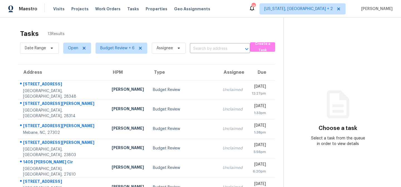
click at [248, 5] on div "Maestro Visits Projects Work Orders Tasks Properties Geo Assignments 78 Washing…" at bounding box center [200, 9] width 401 height 18
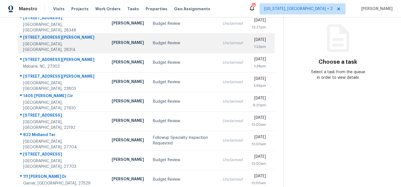
scroll to position [112, 0]
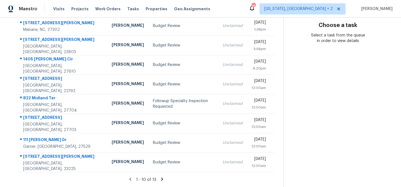
click at [248, 6] on div "Maestro Visits Projects Work Orders Tasks Properties Geo Assignments 78 Washing…" at bounding box center [200, 9] width 401 height 18
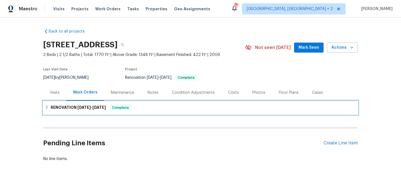
drag, startPoint x: 44, startPoint y: 108, endPoint x: 65, endPoint y: 110, distance: 21.8
click at [46, 108] on icon at bounding box center [47, 106] width 2 height 3
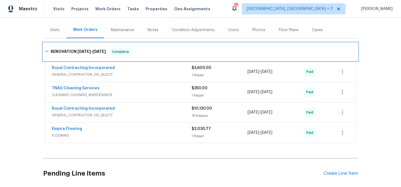
scroll to position [53, 0]
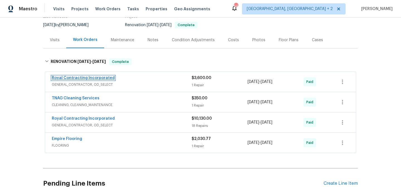
click at [92, 78] on link "Royal Contracting Incorporated" at bounding box center [83, 78] width 63 height 4
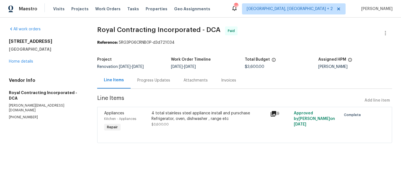
click at [181, 116] on div "4 total stainless steel appliance install and purschase Refrigerator, oven, dis…" at bounding box center [208, 115] width 115 height 11
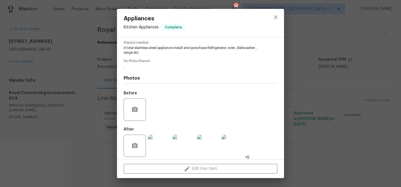
scroll to position [60, 0]
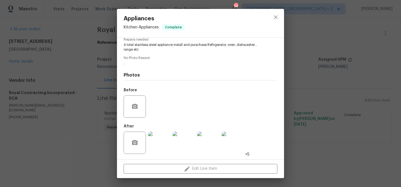
click at [163, 146] on img at bounding box center [159, 143] width 22 height 22
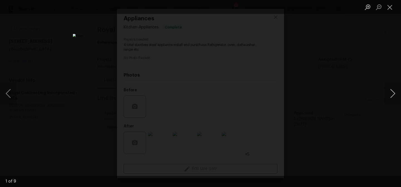
click at [395, 93] on button "Next image" at bounding box center [392, 93] width 17 height 22
click at [390, 93] on button "Next image" at bounding box center [392, 93] width 17 height 22
click at [392, 92] on button "Next image" at bounding box center [392, 93] width 17 height 22
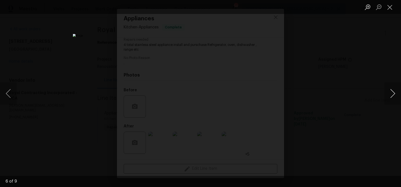
click at [392, 92] on button "Next image" at bounding box center [392, 93] width 17 height 22
click at [390, 10] on button "Close lightbox" at bounding box center [389, 7] width 11 height 10
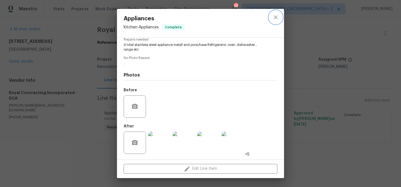
click at [277, 18] on icon "close" at bounding box center [275, 17] width 7 height 7
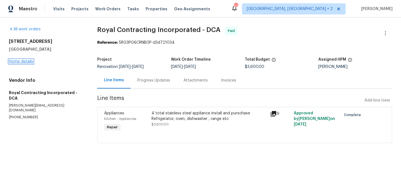
click at [26, 61] on link "Home details" at bounding box center [21, 62] width 24 height 4
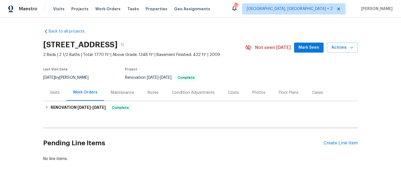
click at [232, 10] on div "Maestro Visits Projects Work Orders Tasks Properties Geo Assignments [STREET_AD…" at bounding box center [200, 9] width 401 height 18
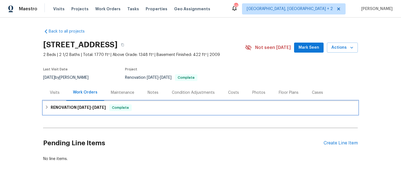
click at [46, 108] on icon at bounding box center [47, 106] width 2 height 3
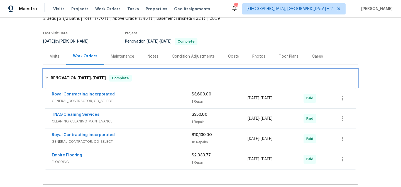
scroll to position [50, 0]
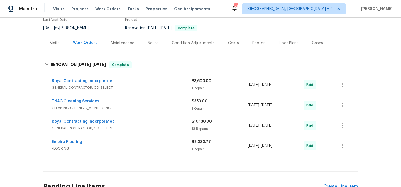
click at [116, 122] on div "Royal Contracting Incorporated" at bounding box center [122, 122] width 140 height 7
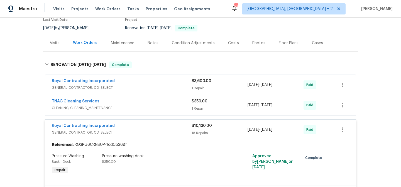
click at [238, 9] on div "Maestro Visits Projects Work Orders Tasks Properties Geo Assignments [STREET_AD…" at bounding box center [200, 9] width 401 height 18
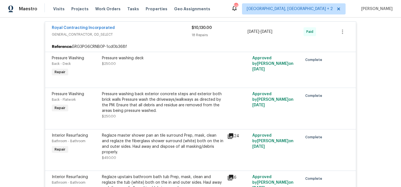
scroll to position [149, 0]
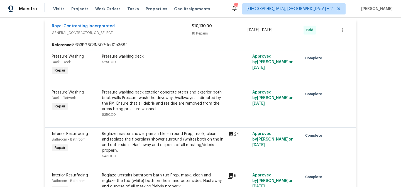
click at [24, 114] on div "Back to all projects [STREET_ADDRESS] 2 Beds | 2 1/2 Baths | Total: 1770 ft² | …" at bounding box center [200, 102] width 401 height 169
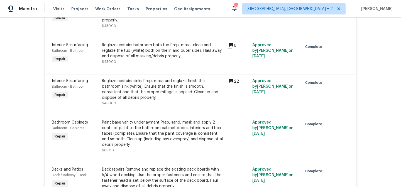
scroll to position [280, 0]
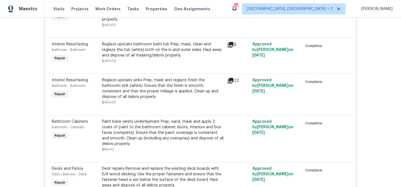
click at [168, 82] on div "Reglaze upstairs sinks Prep, mask and reglaze finish the bathroom sink (white).…" at bounding box center [163, 88] width 122 height 22
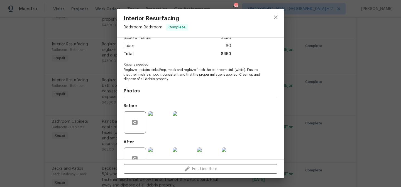
scroll to position [51, 0]
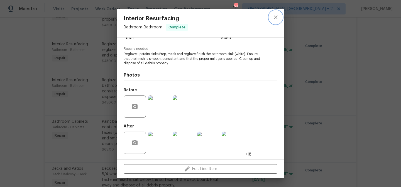
click at [277, 18] on icon "close" at bounding box center [275, 17] width 7 height 7
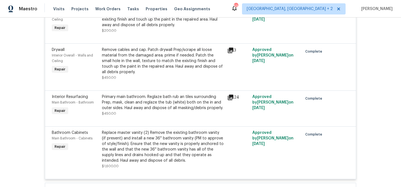
scroll to position [879, 0]
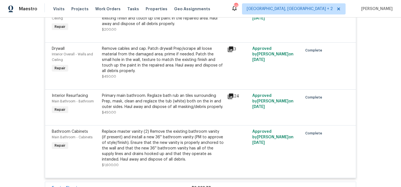
click at [26, 88] on div "Back to all projects [STREET_ADDRESS] 2 Beds | 2 1/2 Baths | Total: 1770 ft² | …" at bounding box center [200, 102] width 401 height 169
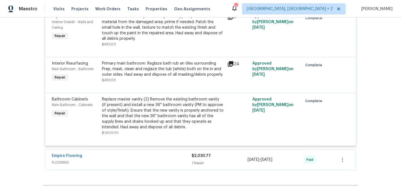
scroll to position [911, 0]
click at [134, 107] on div "Replace master vanity (2) Remove the existing bathroom vanity (if present) and …" at bounding box center [163, 113] width 122 height 33
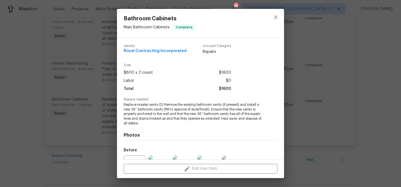
scroll to position [60, 0]
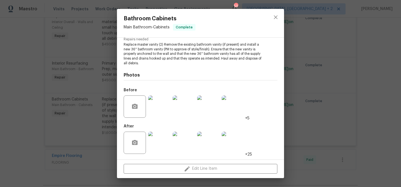
click at [162, 116] on img at bounding box center [159, 106] width 22 height 22
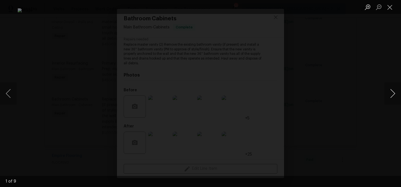
click at [392, 92] on button "Next image" at bounding box center [392, 93] width 17 height 22
click at [389, 8] on button "Close lightbox" at bounding box center [389, 7] width 11 height 10
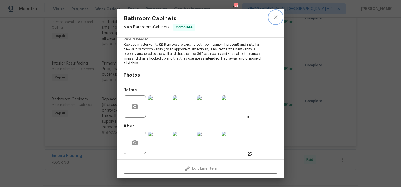
click at [273, 17] on icon "close" at bounding box center [275, 17] width 7 height 7
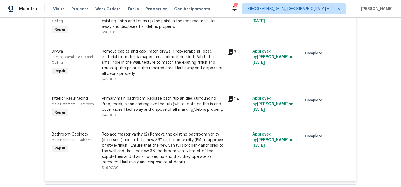
scroll to position [827, 0]
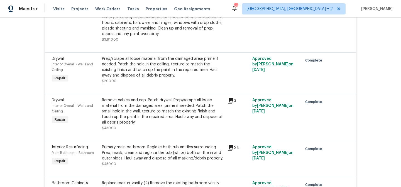
click at [169, 107] on div "Remove cables and cap. Patch drywall Prep/scrape all loose material from the da…" at bounding box center [163, 111] width 122 height 28
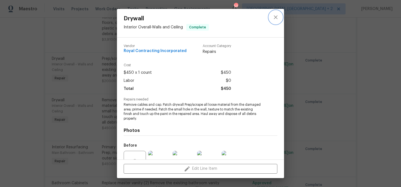
click at [273, 17] on icon "close" at bounding box center [275, 17] width 7 height 7
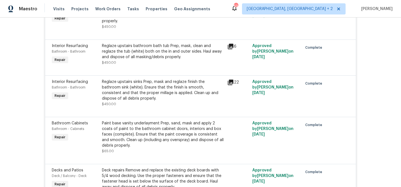
scroll to position [278, 0]
click at [144, 83] on div "Reglaze upstairs sinks Prep, mask and reglaze finish the bathroom sink (white).…" at bounding box center [163, 90] width 122 height 22
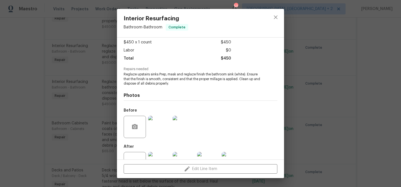
scroll to position [46, 0]
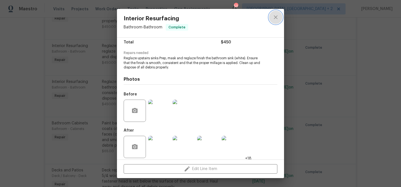
click at [273, 18] on icon "close" at bounding box center [275, 17] width 7 height 7
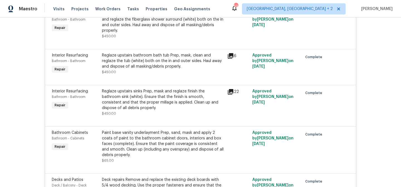
scroll to position [269, 0]
click at [146, 62] on div "Reglaze upstairs bathroom bath tub Prep, mask, clean and reglaze the tub (white…" at bounding box center [163, 61] width 122 height 17
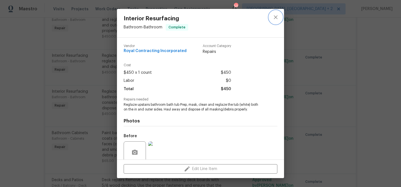
click at [272, 17] on icon "close" at bounding box center [275, 17] width 7 height 7
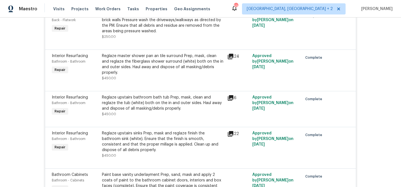
scroll to position [231, 0]
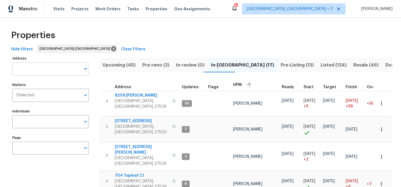
click at [42, 69] on input "Address" at bounding box center [46, 68] width 68 height 13
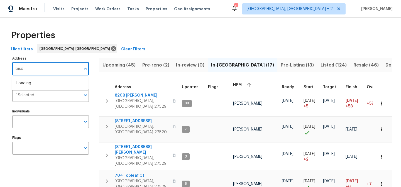
type input "bison"
click at [51, 85] on li "[STREET_ADDRESS]" at bounding box center [50, 83] width 76 height 9
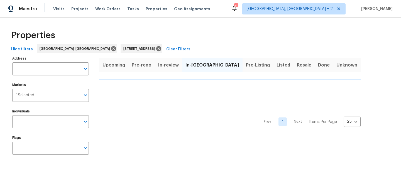
type input "[STREET_ADDRESS]"
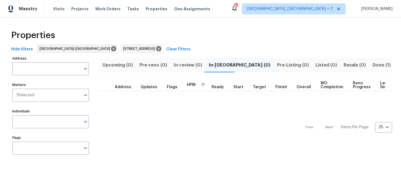
type input "[STREET_ADDRESS]"
click at [372, 64] on span "Done (1)" at bounding box center [381, 65] width 18 height 8
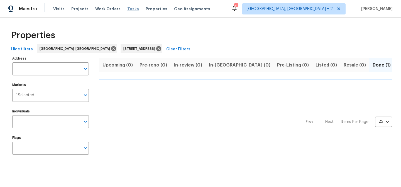
type input "[STREET_ADDRESS]"
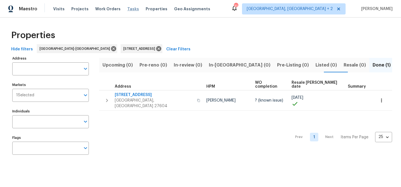
type input "[STREET_ADDRESS]"
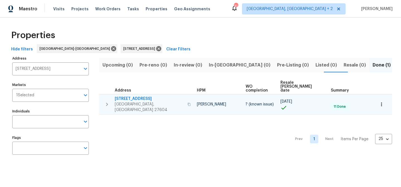
click at [120, 96] on span "[STREET_ADDRESS]" at bounding box center [149, 99] width 69 height 6
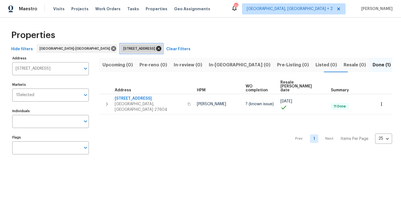
click at [155, 50] on icon at bounding box center [158, 49] width 6 height 6
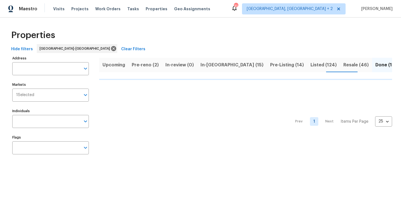
click at [232, 9] on div "Maestro Visits Projects Work Orders Tasks Properties Geo Assignments 31 [GEOGRA…" at bounding box center [200, 9] width 401 height 18
drag, startPoint x: 190, startPoint y: 32, endPoint x: 230, endPoint y: 17, distance: 42.1
click at [190, 32] on div "Properties" at bounding box center [200, 35] width 383 height 18
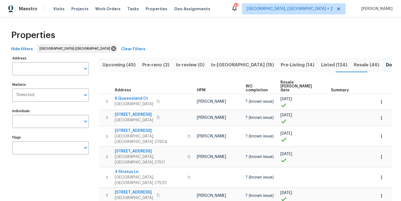
click at [233, 14] on div "Maestro Visits Projects Work Orders Tasks Properties Geo Assignments 31 [GEOGRA…" at bounding box center [200, 9] width 401 height 18
click at [36, 68] on input "Address" at bounding box center [46, 68] width 68 height 13
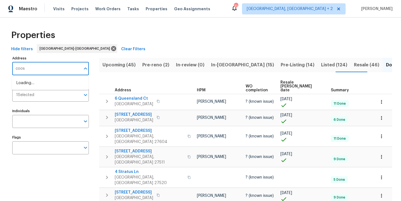
type input "coosa"
click at [50, 81] on li "[STREET_ADDRESS]" at bounding box center [50, 83] width 76 height 9
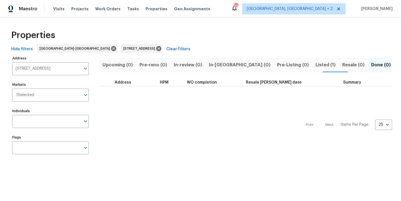
click at [315, 65] on span "Listed (1)" at bounding box center [325, 65] width 20 height 8
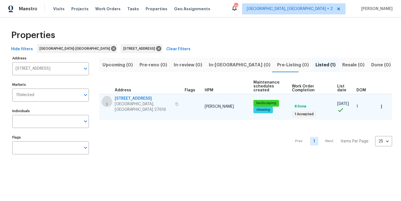
click at [109, 101] on icon "button" at bounding box center [106, 104] width 7 height 7
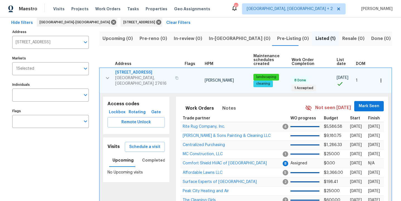
scroll to position [64, 0]
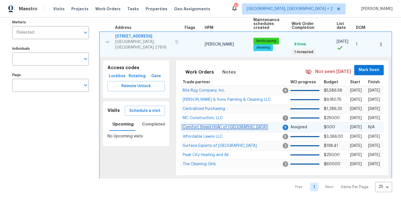
click at [221, 125] on span "Comfort Shield HVAC of [GEOGRAPHIC_DATA]" at bounding box center [224, 127] width 84 height 4
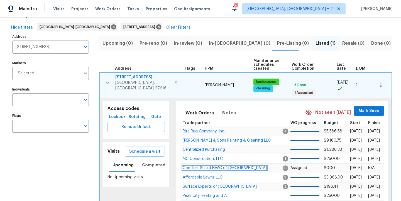
scroll to position [0, 0]
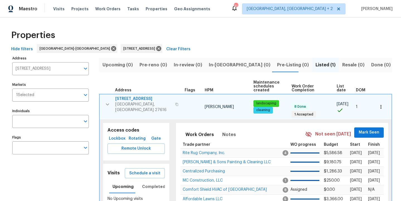
click at [106, 103] on icon "button" at bounding box center [107, 104] width 3 height 2
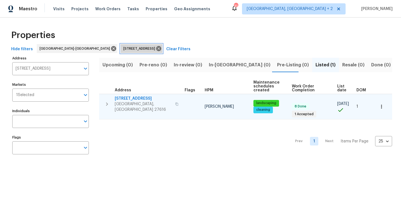
drag, startPoint x: 134, startPoint y: 49, endPoint x: 113, endPoint y: 57, distance: 22.2
click at [155, 49] on icon at bounding box center [158, 49] width 6 height 6
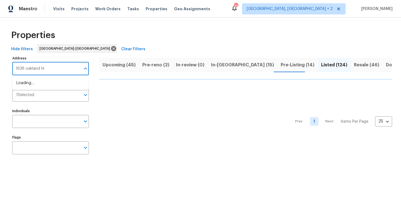
type input "1638 oakland hil"
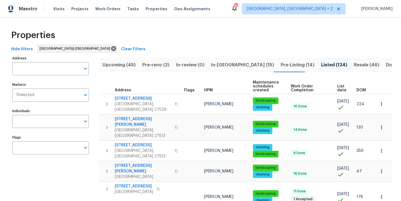
click at [36, 58] on label "Address" at bounding box center [50, 58] width 76 height 3
click at [36, 62] on input "Address" at bounding box center [46, 68] width 68 height 13
click at [36, 67] on input "Address" at bounding box center [46, 68] width 68 height 13
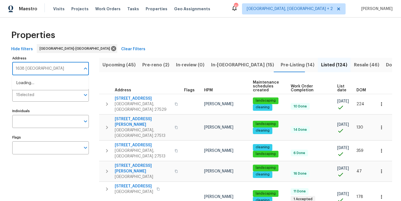
type input "1638 [GEOGRAPHIC_DATA]"
click at [32, 85] on li "[STREET_ADDRESS]" at bounding box center [50, 83] width 76 height 9
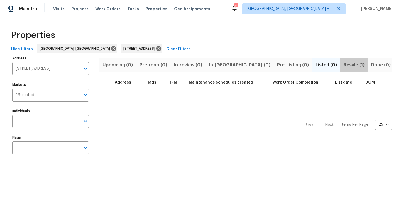
click at [343, 64] on span "Resale (1)" at bounding box center [353, 65] width 21 height 8
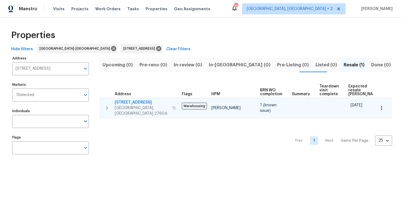
click at [108, 105] on icon "button" at bounding box center [106, 108] width 7 height 7
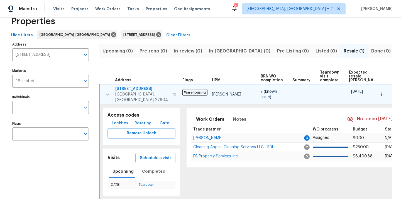
scroll to position [40, 0]
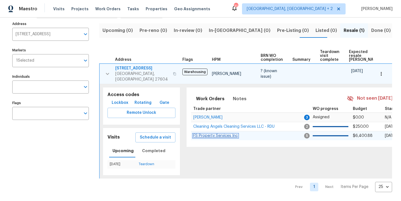
click at [204, 134] on span "FS Property Services Inc" at bounding box center [215, 136] width 45 height 4
click at [106, 71] on icon "button" at bounding box center [107, 74] width 7 height 7
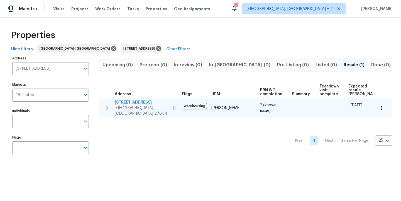
scroll to position [0, 0]
click at [156, 48] on icon at bounding box center [158, 48] width 5 height 5
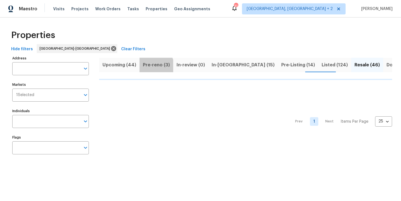
click at [151, 67] on span "Pre-reno (3)" at bounding box center [156, 65] width 27 height 8
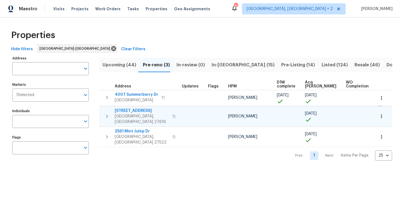
drag, startPoint x: 106, startPoint y: 113, endPoint x: 111, endPoint y: 114, distance: 5.4
click at [106, 113] on icon "button" at bounding box center [106, 116] width 7 height 7
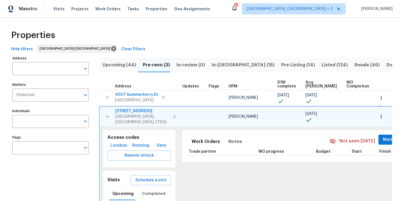
scroll to position [3, 0]
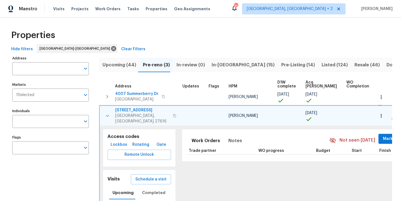
click at [140, 110] on span "[STREET_ADDRESS]" at bounding box center [142, 111] width 54 height 6
click at [98, 43] on div "Properties" at bounding box center [200, 35] width 383 height 18
click at [379, 111] on td at bounding box center [381, 116] width 19 height 21
click at [378, 113] on icon "button" at bounding box center [381, 116] width 6 height 6
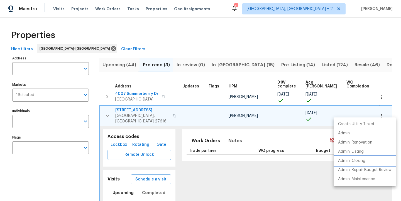
click at [361, 162] on p "Admin: Closing" at bounding box center [351, 161] width 27 height 6
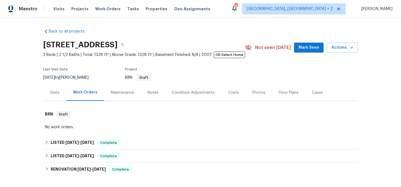
click at [227, 14] on div "Maestro Visits Projects Work Orders Tasks Properties Geo Assignments [STREET_AD…" at bounding box center [200, 9] width 401 height 18
click at [221, 35] on div "Back to all projects [STREET_ADDRESS] 3 Beds | 2 1/2 Baths | Total: 1328 ft² | …" at bounding box center [200, 126] width 314 height 204
click at [229, 6] on div "Maestro Visits Projects Work Orders Tasks Properties Geo Assignments [STREET_AD…" at bounding box center [200, 9] width 401 height 18
click at [222, 20] on div "Back to all projects [STREET_ADDRESS] 3 Beds | 2 1/2 Baths | Total: 1328 ft² | …" at bounding box center [200, 102] width 401 height 169
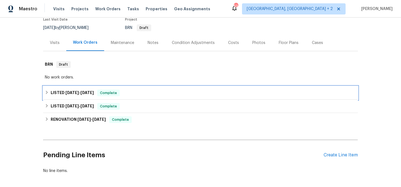
click at [46, 93] on icon at bounding box center [47, 92] width 4 height 4
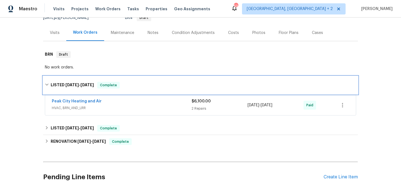
scroll to position [68, 0]
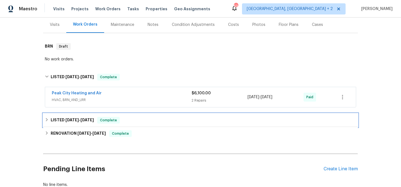
click at [45, 120] on icon at bounding box center [47, 120] width 4 height 4
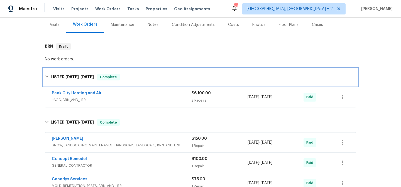
click at [45, 75] on icon at bounding box center [47, 77] width 4 height 4
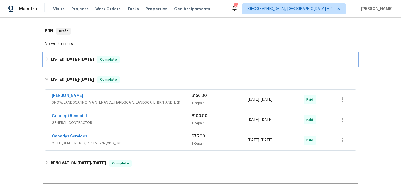
scroll to position [115, 0]
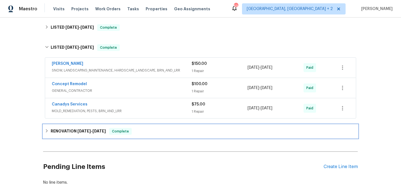
click at [46, 130] on icon at bounding box center [47, 130] width 2 height 3
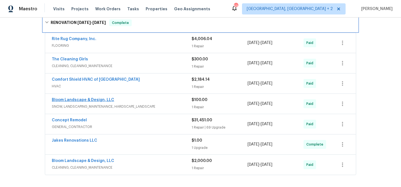
scroll to position [231, 0]
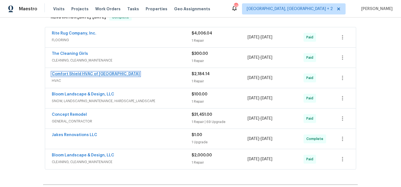
click at [68, 75] on link "Comfort Shield HVAC of [GEOGRAPHIC_DATA]" at bounding box center [96, 74] width 88 height 4
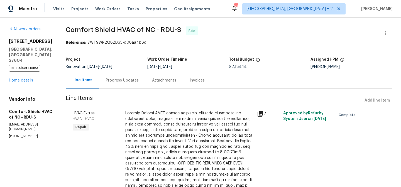
click at [130, 82] on div "Progress Updates" at bounding box center [122, 81] width 33 height 6
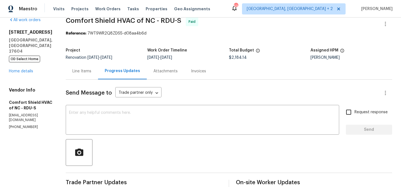
scroll to position [9, 0]
click at [235, 6] on div "Maestro Visits Projects Work Orders Tasks Properties Geo Assignments 53 Charles…" at bounding box center [200, 9] width 401 height 18
click at [51, 61] on div "3743 Bison Hill Ln Raleigh, NC 27604 OD Select Home Home details" at bounding box center [30, 51] width 43 height 45
click at [26, 53] on div "3743 Bison Hill Ln Raleigh, NC 27604 OD Select Home Home details" at bounding box center [30, 51] width 43 height 45
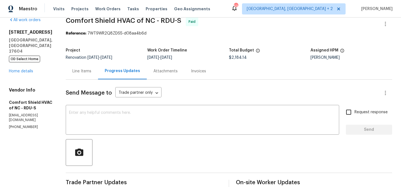
click at [258, 7] on div "Maestro Visits Projects Work Orders Tasks Properties Geo Assignments 53 Charles…" at bounding box center [200, 9] width 401 height 18
click at [24, 69] on link "Home details" at bounding box center [21, 71] width 24 height 4
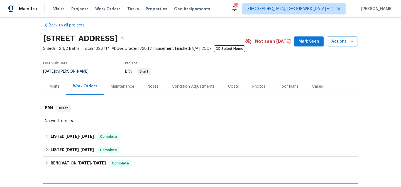
scroll to position [50, 0]
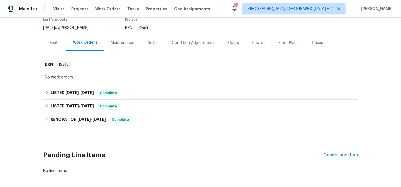
click at [205, 28] on div "BRN Draft" at bounding box center [178, 27] width 107 height 7
click at [243, 12] on div "Maestro Visits Projects Work Orders Tasks Properties Geo Assignments 53 Charles…" at bounding box center [200, 9] width 401 height 18
click at [226, 9] on div "Maestro Visits Projects Work Orders Tasks Properties Geo Assignments 53 Charles…" at bounding box center [200, 9] width 401 height 18
click at [24, 60] on div "Back to all projects 3743 Bison Hill Ln, Raleigh, NC 27604 3 Beds | 2 1/2 Baths…" at bounding box center [200, 102] width 401 height 169
click at [243, 11] on div "Maestro Visits Projects Work Orders Tasks Properties Geo Assignments 53 Charles…" at bounding box center [200, 9] width 401 height 18
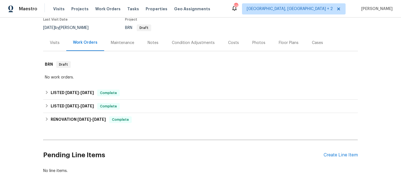
click at [16, 75] on div "Back to all projects 3743 Bison Hill Ln, Raleigh, NC 27604 3 Beds | 2 1/2 Baths…" at bounding box center [200, 102] width 401 height 169
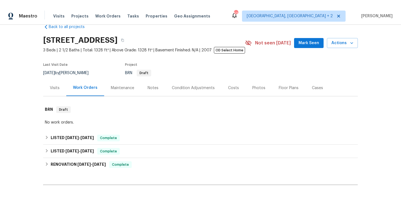
scroll to position [0, 0]
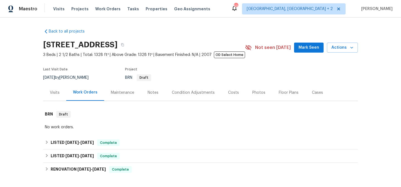
click at [149, 28] on div "Back to all projects 3743 Bison Hill Ln, Raleigh, NC 27604 3 Beds | 2 1/2 Baths…" at bounding box center [200, 126] width 314 height 204
click at [219, 9] on div "Maestro Visits Projects Work Orders Tasks Properties Geo Assignments 53 Charles…" at bounding box center [200, 9] width 401 height 18
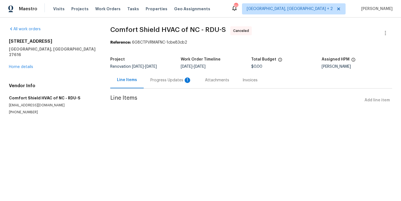
click at [160, 82] on div "Progress Updates 1" at bounding box center [170, 81] width 41 height 6
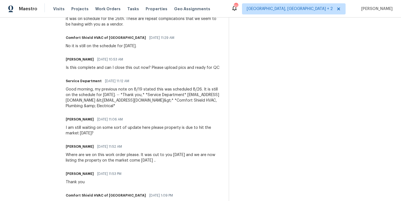
scroll to position [426, 0]
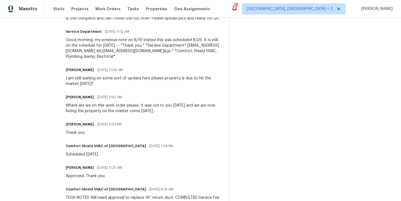
click at [104, 114] on div "Where are we on this work order please. It was cut to you [DATE] and we are now…" at bounding box center [144, 108] width 156 height 11
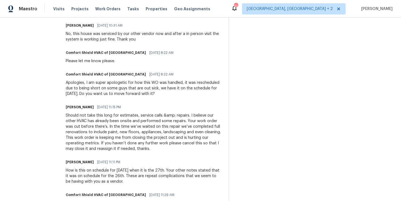
scroll to position [207, 0]
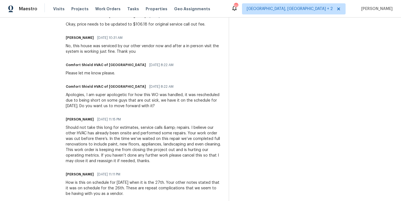
click at [121, 103] on div "Apologies, I am super apologetic for how this WO was handled, it was reschedule…" at bounding box center [144, 100] width 156 height 17
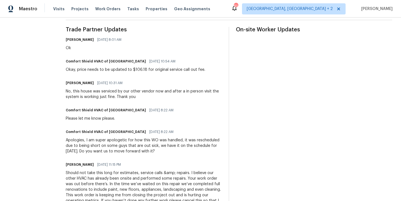
scroll to position [132, 0]
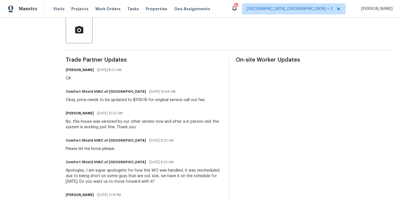
click at [126, 148] on div "Please let me know please." at bounding box center [121, 149] width 111 height 6
click at [127, 125] on div "No, this house was serviced by our other vendor now and after a in person visit…" at bounding box center [144, 124] width 156 height 11
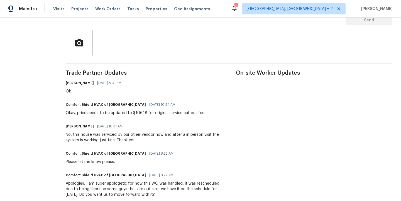
scroll to position [113, 0]
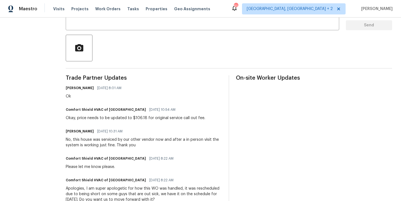
click at [139, 114] on div "Comfort Shield HVAC of NC [DATE] 10:54 AM Okay, price needs to be updated to $1…" at bounding box center [135, 113] width 139 height 15
click at [86, 95] on div "Ok" at bounding box center [95, 97] width 59 height 6
drag, startPoint x: 86, startPoint y: 96, endPoint x: 80, endPoint y: 97, distance: 5.6
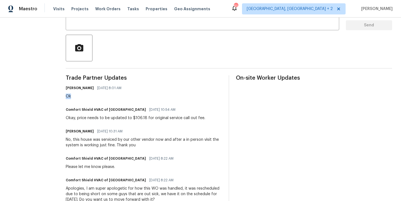
click at [82, 97] on div "Ok" at bounding box center [95, 97] width 59 height 6
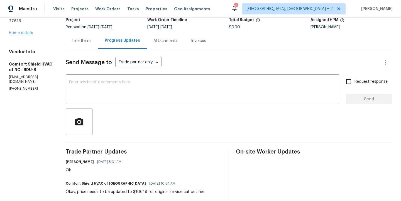
scroll to position [4, 0]
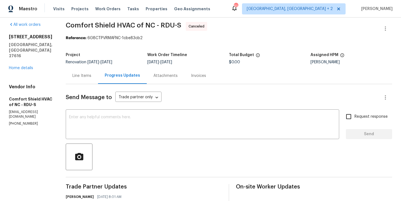
drag, startPoint x: 67, startPoint y: 65, endPoint x: 116, endPoint y: 53, distance: 50.7
click at [52, 65] on div "All work orders [STREET_ADDRESS] Home details Vendor Info Comfort Shield HVAC o…" at bounding box center [30, 74] width 43 height 104
click at [245, 33] on span "Comfort Shield HVAC of NC - RDU-S Canceled" at bounding box center [222, 28] width 313 height 13
click at [246, 12] on div "Maestro Visits Projects Work Orders Tasks Properties Geo Assignments [STREET_AD…" at bounding box center [200, 9] width 401 height 18
click at [52, 55] on div "[STREET_ADDRESS] Home details" at bounding box center [30, 52] width 43 height 37
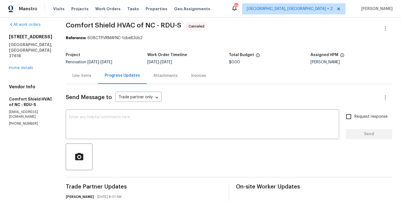
click at [253, 10] on div "Maestro Visits Projects Work Orders Tasks Properties Geo Assignments [STREET_AD…" at bounding box center [200, 9] width 401 height 18
click at [51, 59] on div "[STREET_ADDRESS] Home details" at bounding box center [30, 52] width 43 height 37
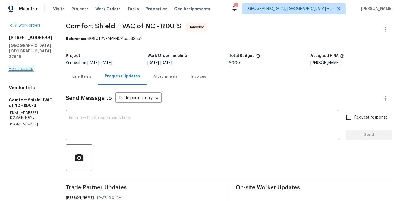
click at [25, 67] on link "Home details" at bounding box center [21, 69] width 24 height 4
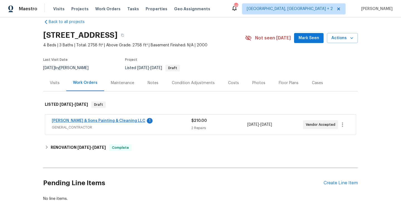
scroll to position [9, 0]
click at [88, 120] on link "[PERSON_NAME] & Sons Painting & Cleaning LLC" at bounding box center [98, 121] width 93 height 4
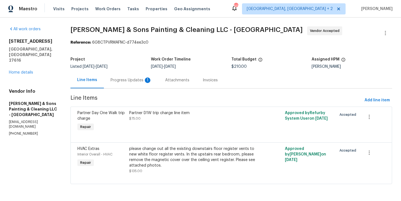
click at [117, 76] on div "Progress Updates 1" at bounding box center [131, 80] width 55 height 16
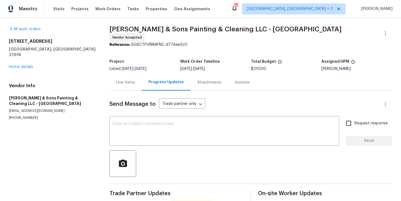
scroll to position [58, 0]
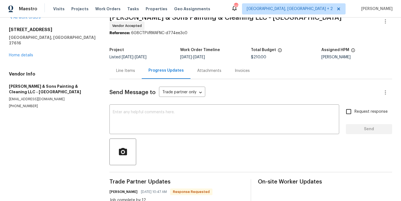
click at [127, 69] on div "Line Items" at bounding box center [125, 71] width 19 height 6
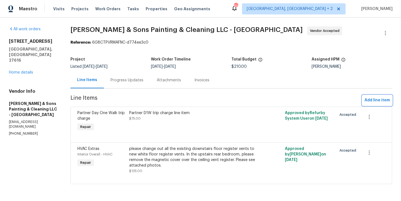
click at [376, 98] on span "Add line item" at bounding box center [376, 100] width 25 height 7
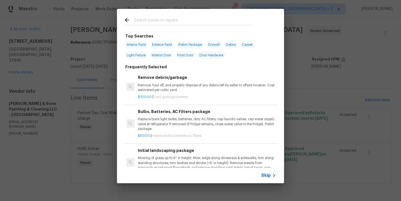
click at [150, 22] on input "text" at bounding box center [193, 21] width 118 height 8
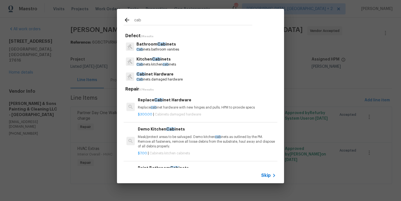
type input "cab"
click at [146, 57] on p "Kitchen Cab inets" at bounding box center [156, 59] width 40 height 6
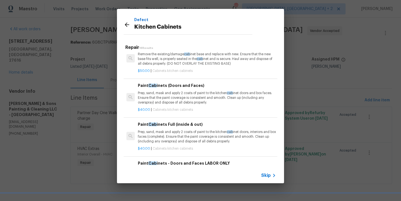
scroll to position [306, 0]
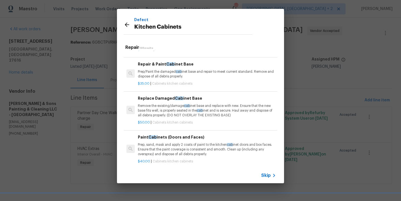
click at [167, 77] on p "Prep/Paint the damaged cab inet base and repair to meet current standard. Remov…" at bounding box center [207, 74] width 138 height 9
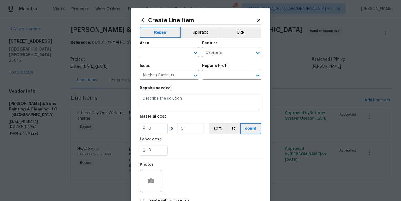
type input "Repair & Paint Cabinet Base $35.00"
type textarea "Prep/Paint the damaged cabinet base and repair to meet current standard. Remove…"
type input "35"
type input "1"
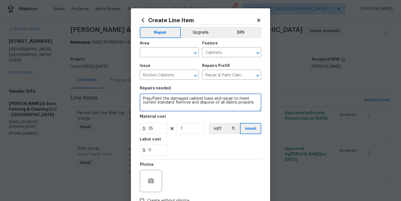
drag, startPoint x: 251, startPoint y: 103, endPoint x: 128, endPoint y: 99, distance: 122.5
click at [128, 99] on div "Create Line Item Repair Upgrade BRN Area ​ Feature Cabinets ​ Issue Kitchen Cab…" at bounding box center [200, 100] width 401 height 201
type textarea "Add piece of trim over water damaged cabinet wall"
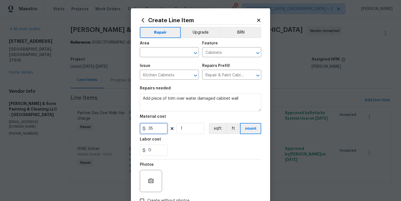
drag, startPoint x: 158, startPoint y: 131, endPoint x: 130, endPoint y: 130, distance: 28.7
click at [131, 130] on div "Create Line Item Repair Upgrade BRN Area ​ Feature Cabinets ​ Issue Kitchen Cab…" at bounding box center [200, 119] width 139 height 223
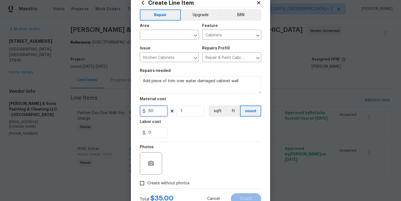
scroll to position [38, 0]
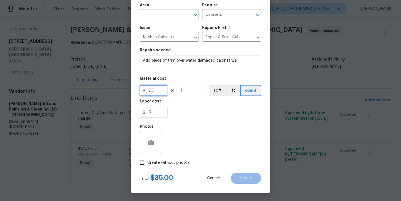
type input "50"
click at [178, 164] on span "Create without photos" at bounding box center [168, 163] width 42 height 6
click at [147, 164] on input "Create without photos" at bounding box center [142, 163] width 11 height 11
checkbox input "true"
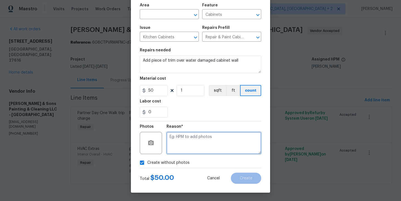
click at [209, 139] on textarea at bounding box center [213, 143] width 95 height 22
type textarea "none"
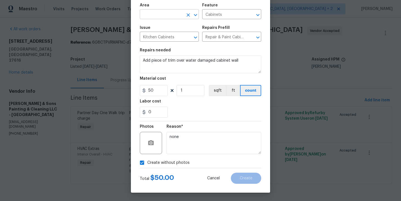
click at [165, 15] on input "text" at bounding box center [161, 15] width 43 height 9
click at [161, 34] on li "Interior Overall" at bounding box center [167, 36] width 59 height 9
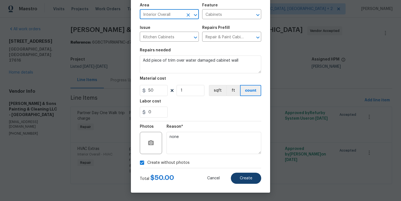
type input "Interior Overall"
click at [253, 179] on button "Create" at bounding box center [246, 178] width 30 height 11
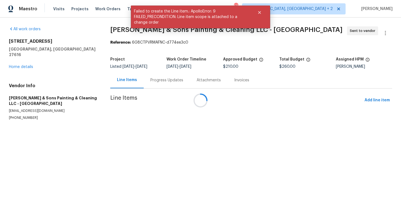
scroll to position [0, 0]
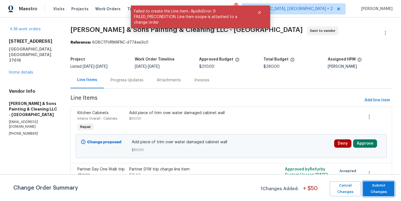
click at [381, 192] on span "Submit Changes" at bounding box center [378, 189] width 26 height 13
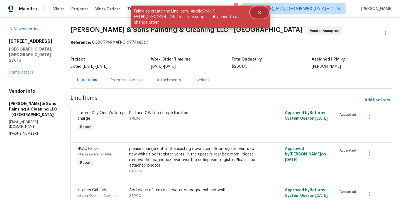
click at [262, 11] on button "Close" at bounding box center [259, 12] width 18 height 11
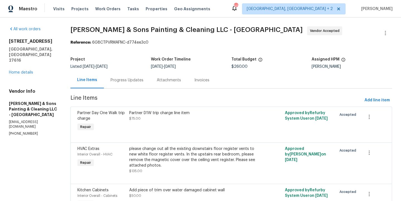
click at [271, 12] on div "Maestro Visits Projects Work Orders Tasks Properties Geo Assignments 50 [GEOGRA…" at bounding box center [200, 9] width 401 height 18
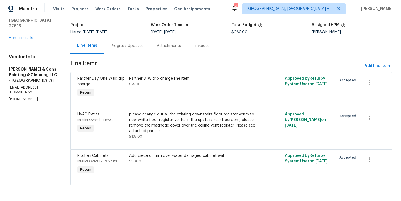
click at [119, 43] on div "Progress Updates" at bounding box center [126, 46] width 33 height 6
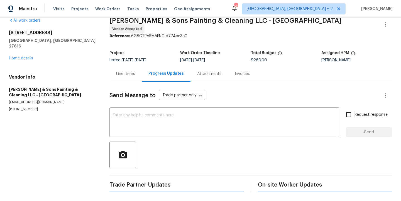
scroll to position [39, 0]
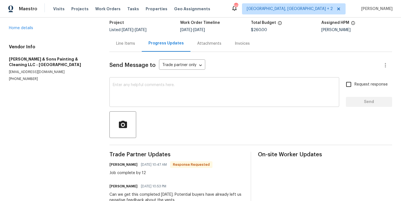
click at [138, 100] on textarea at bounding box center [224, 92] width 223 height 19
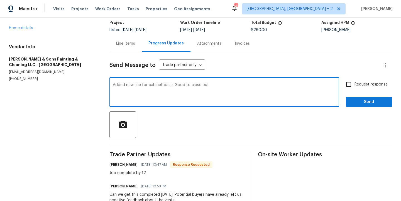
type textarea "Added new line for cabinet base. Good to close out"
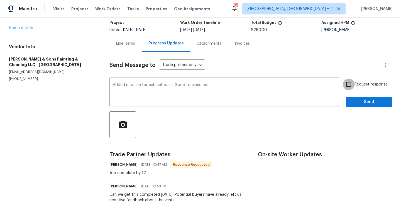
click at [343, 85] on input "Request response" at bounding box center [348, 85] width 12 height 12
checkbox input "true"
click at [361, 100] on span "Send" at bounding box center [368, 102] width 37 height 7
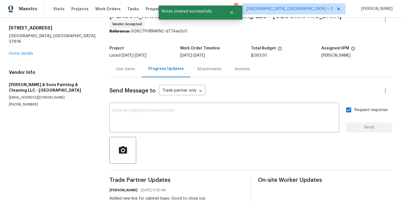
scroll to position [0, 0]
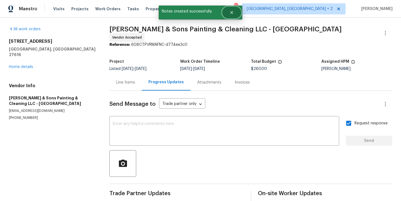
click at [231, 18] on button "Close" at bounding box center [231, 12] width 18 height 11
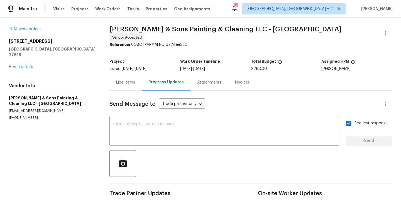
click at [253, 8] on div "Maestro Visits Projects Work Orders Tasks Properties Geo Assignments 50 [GEOGRA…" at bounding box center [200, 9] width 401 height 18
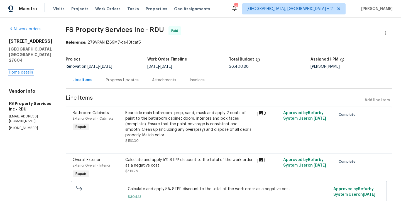
click at [20, 71] on link "Home details" at bounding box center [21, 73] width 24 height 4
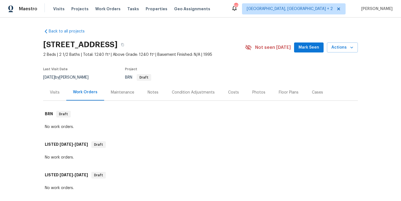
click at [229, 14] on div "Maestro Visits Projects Work Orders Tasks Properties Geo Assignments 50 [GEOGRA…" at bounding box center [200, 9] width 401 height 18
click at [228, 26] on div "Back to all projects [STREET_ADDRESS] 2 Beds | 2 1/2 Baths | Total: 1240 ft² | …" at bounding box center [200, 185] width 314 height 322
click at [19, 61] on div "Back to all projects [STREET_ADDRESS] 2 Beds | 2 1/2 Baths | Total: 1240 ft² | …" at bounding box center [200, 110] width 401 height 184
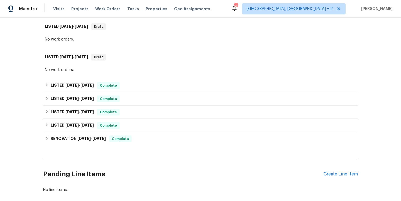
scroll to position [136, 0]
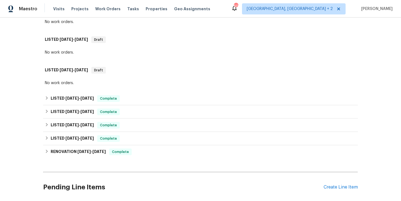
click at [25, 147] on div "Back to all projects [STREET_ADDRESS] 2 Beds | 2 1/2 Baths | Total: 1240 ft² | …" at bounding box center [200, 110] width 401 height 184
click at [57, 84] on div "No work orders." at bounding box center [200, 83] width 311 height 6
drag, startPoint x: 71, startPoint y: 84, endPoint x: 39, endPoint y: 84, distance: 32.3
click at [39, 84] on div "Back to all projects [STREET_ADDRESS] 2 Beds | 2 1/2 Baths | Total: 1240 ft² | …" at bounding box center [200, 110] width 401 height 184
drag, startPoint x: 54, startPoint y: 52, endPoint x: 65, endPoint y: 52, distance: 11.1
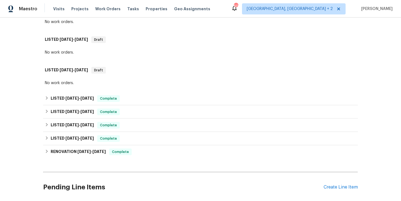
click at [54, 52] on div "No work orders." at bounding box center [200, 53] width 311 height 6
drag, startPoint x: 73, startPoint y: 51, endPoint x: 40, endPoint y: 53, distance: 33.4
click at [40, 53] on div "Back to all projects [STREET_ADDRESS] 2 Beds | 2 1/2 Baths | Total: 1240 ft² | …" at bounding box center [200, 110] width 401 height 184
click at [43, 55] on div "No work orders." at bounding box center [200, 53] width 314 height 8
click at [45, 54] on div "No work orders." at bounding box center [200, 53] width 311 height 6
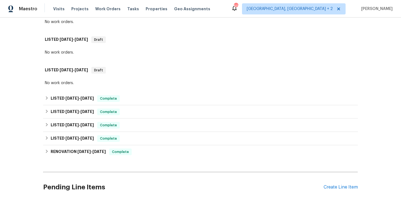
scroll to position [81, 0]
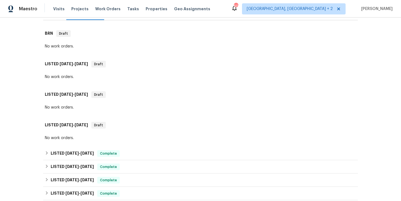
click at [86, 77] on div "No work orders." at bounding box center [200, 77] width 311 height 6
click at [74, 50] on div "No work orders." at bounding box center [200, 47] width 314 height 8
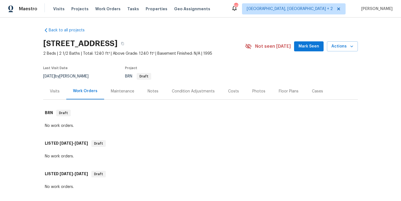
scroll to position [0, 0]
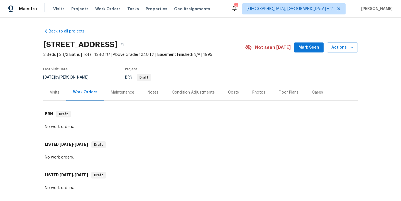
click at [224, 5] on div "Maestro Visits Projects Work Orders Tasks Properties Geo Assignments 50 [GEOGRA…" at bounding box center [200, 9] width 401 height 18
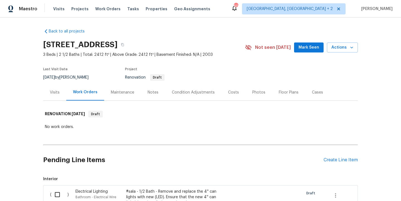
click at [229, 93] on div "Costs" at bounding box center [233, 93] width 11 height 6
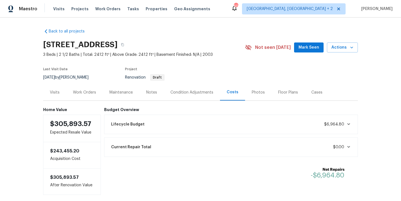
click at [73, 94] on div "Work Orders" at bounding box center [84, 93] width 23 height 6
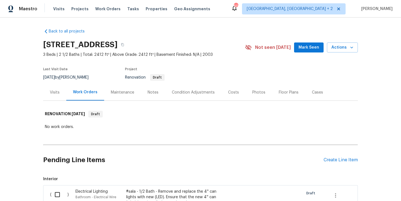
click at [226, 9] on div "Maestro Visits Projects Work Orders Tasks Properties Geo Assignments 50 [GEOGRA…" at bounding box center [200, 9] width 401 height 18
click at [23, 131] on div "Back to all projects 5121 Neuse Commons Ln, Raleigh, NC 27616 3 Beds | 2 1/2 Ba…" at bounding box center [200, 110] width 401 height 184
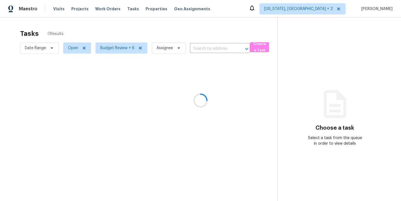
click at [239, 11] on div at bounding box center [200, 100] width 401 height 201
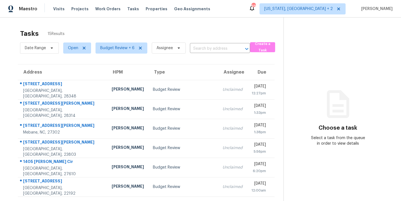
click at [131, 31] on div "Tasks 15 Results" at bounding box center [151, 33] width 263 height 14
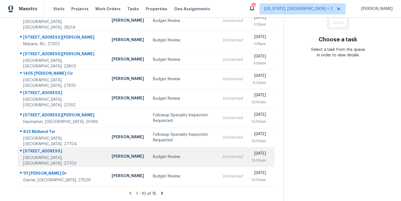
scroll to position [98, 0]
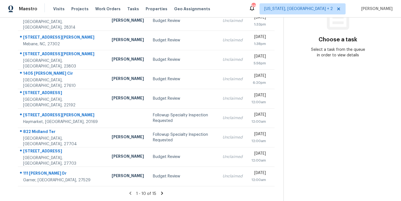
click at [161, 192] on icon at bounding box center [162, 193] width 2 height 3
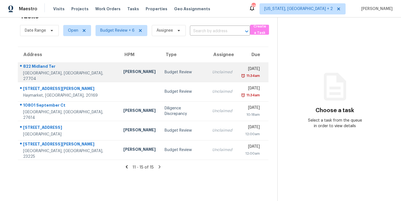
click at [123, 69] on div "Lee Privette" at bounding box center [139, 72] width 32 height 7
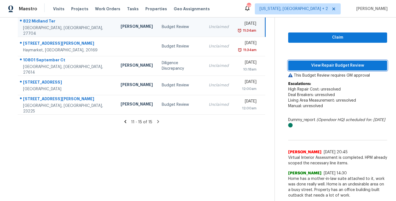
click at [343, 62] on span "View Repair Budget Review" at bounding box center [338, 65] width 90 height 7
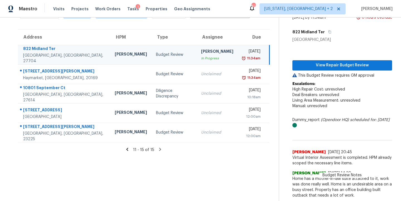
scroll to position [39, 0]
click at [227, 14] on div "Maestro Visits Projects Work Orders Tasks 1 Properties Geo Assignments 87 Washi…" at bounding box center [200, 9] width 401 height 18
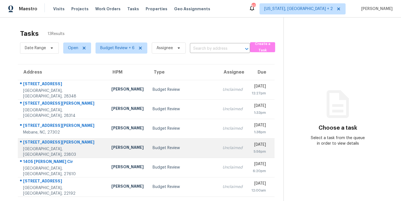
scroll to position [98, 0]
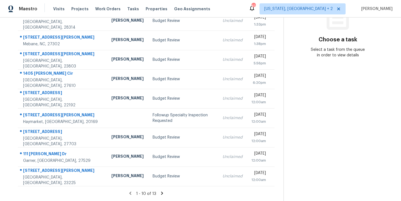
click at [159, 191] on icon at bounding box center [161, 193] width 5 height 5
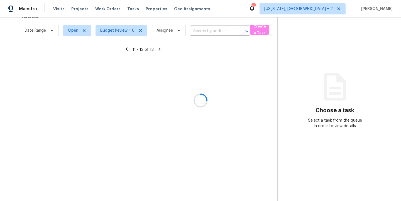
scroll to position [22, 0]
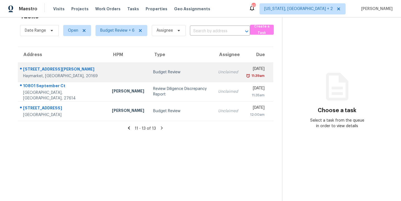
click at [51, 73] on div "Haymarket, VA, 20169" at bounding box center [63, 76] width 80 height 6
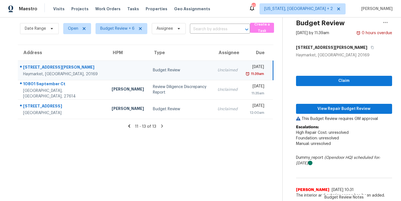
scroll to position [24, 0]
click at [331, 107] on span "View Repair Budget Review" at bounding box center [343, 109] width 87 height 7
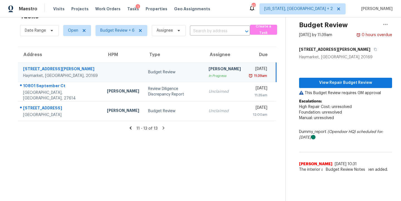
scroll to position [22, 0]
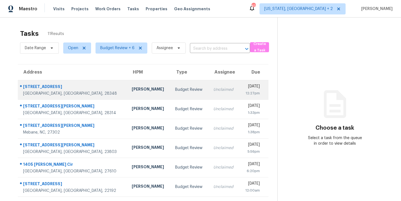
click at [175, 90] on div "Budget Review" at bounding box center [189, 90] width 29 height 6
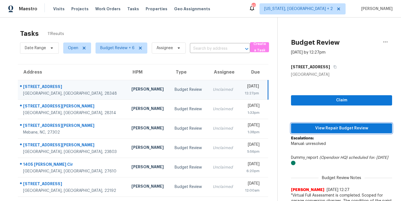
click at [352, 129] on span "View Repair Budget Review" at bounding box center [341, 128] width 92 height 7
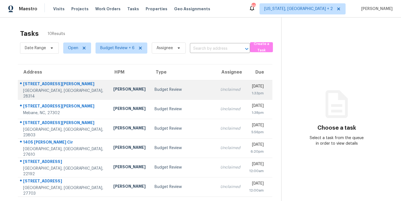
click at [150, 98] on td "Budget Review" at bounding box center [183, 89] width 66 height 19
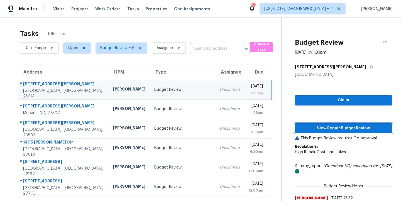
click at [349, 127] on span "View Repair Budget Review" at bounding box center [343, 128] width 88 height 7
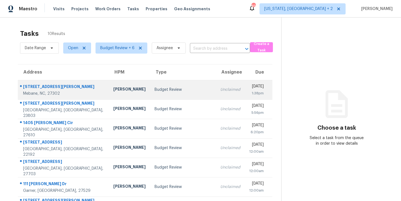
click at [159, 88] on div "Budget Review" at bounding box center [182, 90] width 57 height 6
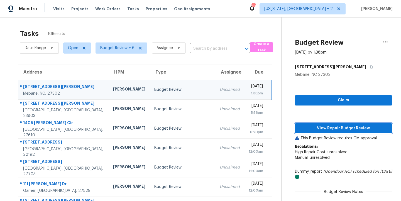
click at [368, 129] on span "View Repair Budget Review" at bounding box center [343, 128] width 88 height 7
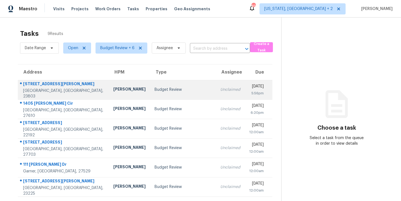
click at [122, 90] on td "[PERSON_NAME]" at bounding box center [129, 89] width 41 height 19
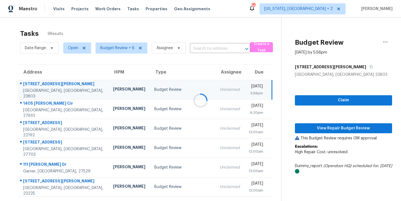
click at [357, 128] on div at bounding box center [200, 100] width 401 height 201
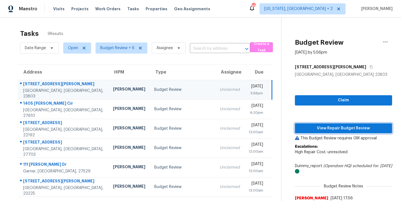
click at [330, 131] on span "View Repair Budget Review" at bounding box center [343, 128] width 88 height 7
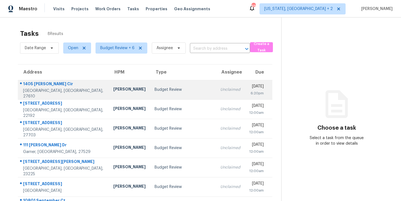
click at [150, 85] on td "Budget Review" at bounding box center [183, 89] width 66 height 19
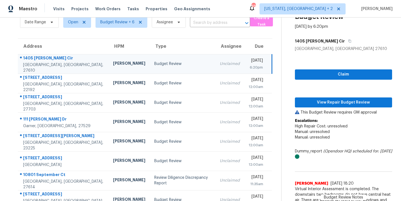
scroll to position [46, 0]
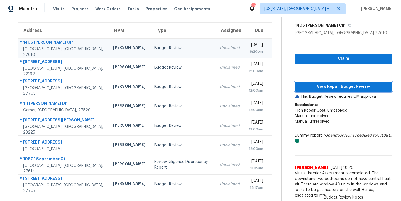
click at [333, 83] on span "View Repair Budget Review" at bounding box center [343, 86] width 88 height 7
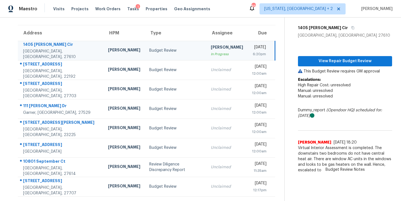
scroll to position [43, 0]
click at [108, 47] on div "Amanda Horton" at bounding box center [124, 50] width 32 height 7
click at [355, 60] on span "View Repair Budget Review" at bounding box center [344, 61] width 85 height 7
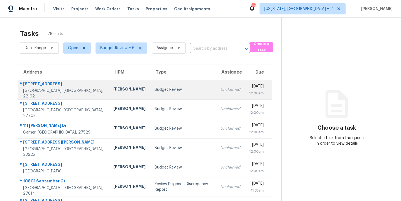
scroll to position [24, 0]
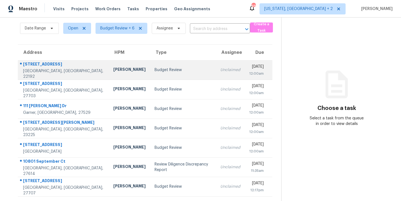
click at [150, 69] on td "Budget Review" at bounding box center [183, 69] width 66 height 19
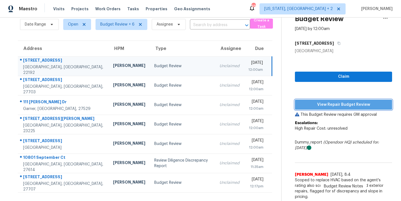
click at [371, 103] on span "View Repair Budget Review" at bounding box center [343, 105] width 88 height 7
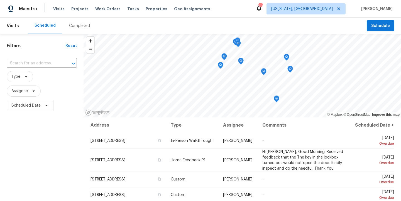
scroll to position [312, 0]
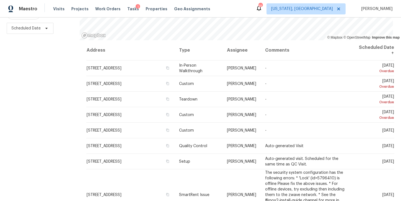
click at [60, 91] on div "Filters Reset ​ Type Assignee Scheduled Date" at bounding box center [40, 79] width 80 height 245
click at [50, 78] on div "Filters Reset ​ Type Assignee Scheduled Date" at bounding box center [40, 79] width 80 height 245
click at [45, 125] on div "Filters Reset ​ Type Assignee Scheduled Date" at bounding box center [40, 79] width 80 height 245
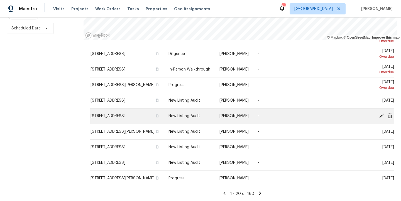
scroll to position [520, 0]
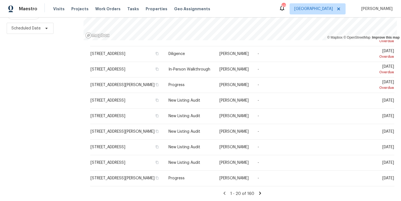
click at [259, 192] on icon at bounding box center [260, 193] width 2 height 3
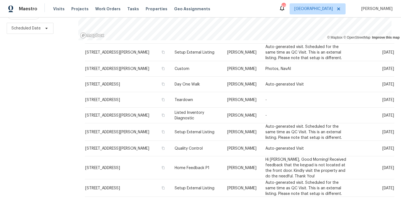
scroll to position [19, 0]
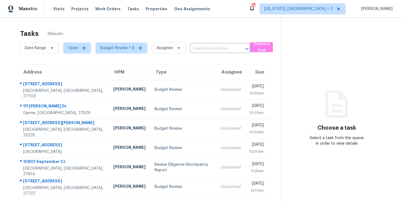
scroll to position [22, 0]
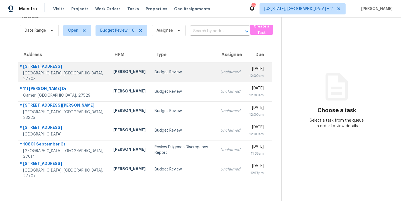
click at [154, 70] on div "Budget Review" at bounding box center [182, 73] width 57 height 6
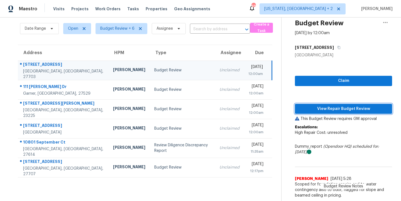
click at [339, 107] on span "View Repair Budget Review" at bounding box center [343, 109] width 88 height 7
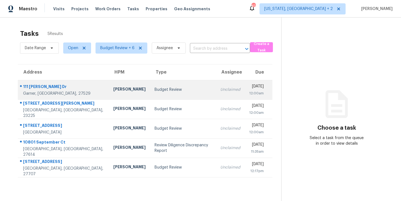
click at [169, 88] on div "Budget Review" at bounding box center [182, 90] width 57 height 6
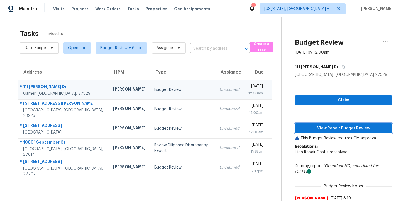
click at [362, 129] on span "View Repair Budget Review" at bounding box center [343, 128] width 88 height 7
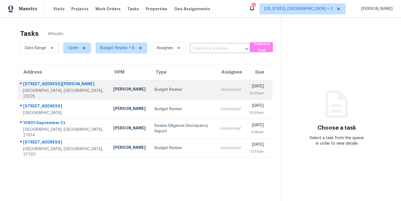
click at [113, 93] on div "Christopher Neilson" at bounding box center [129, 90] width 32 height 7
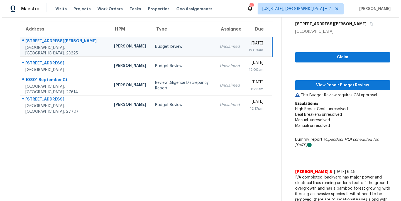
scroll to position [53, 0]
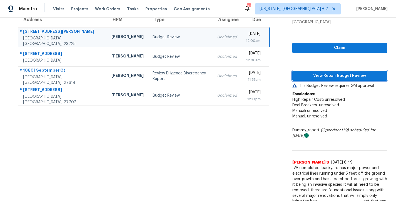
click at [336, 78] on span "View Repair Budget Review" at bounding box center [340, 76] width 86 height 7
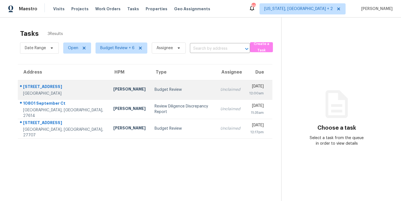
click at [113, 93] on div "[PERSON_NAME]" at bounding box center [129, 90] width 32 height 7
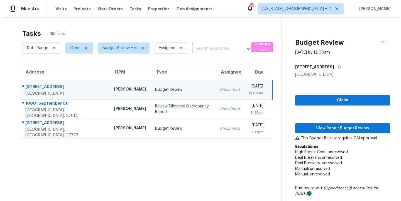
scroll to position [50, 0]
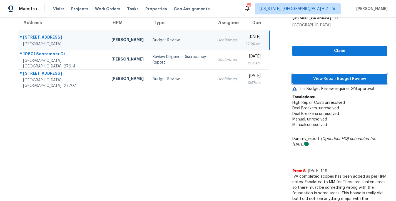
click at [325, 76] on span "View Repair Budget Review" at bounding box center [340, 79] width 86 height 7
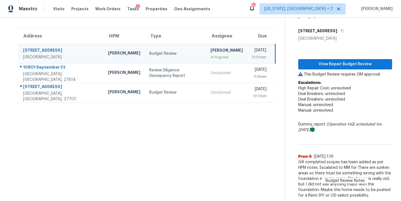
scroll to position [40, 0]
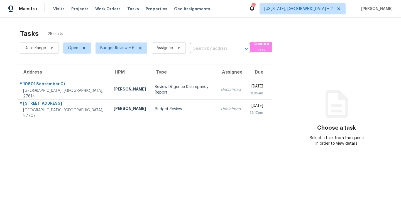
click at [105, 29] on div "Tasks 2 Results" at bounding box center [150, 33] width 260 height 14
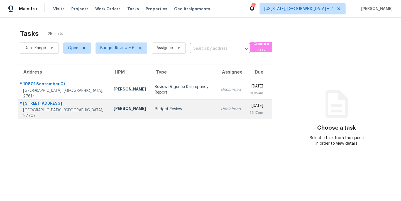
click at [155, 112] on div "Budget Review" at bounding box center [183, 110] width 57 height 6
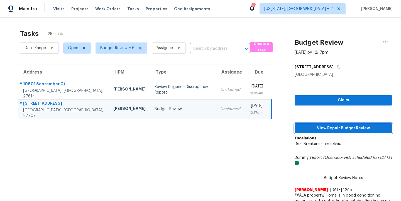
click at [362, 131] on span "View Repair Budget Review" at bounding box center [343, 128] width 88 height 7
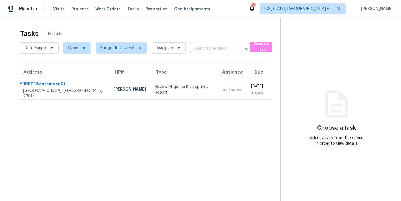
click at [114, 147] on section "Tasks 1 Results Date Range Open Budget Review + 6 Assignee ​ Create a Task Addr…" at bounding box center [144, 122] width 271 height 192
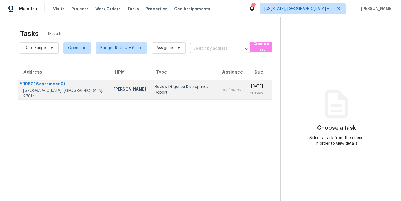
click at [150, 88] on td "Review Diligence Discrepancy Report" at bounding box center [183, 89] width 66 height 19
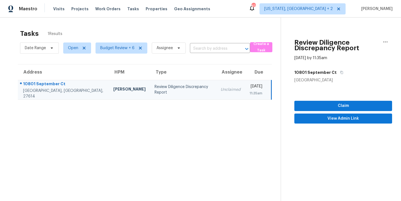
click at [100, 28] on div "Tasks 1 Results" at bounding box center [150, 33] width 260 height 14
click at [352, 122] on span "View Admin Link" at bounding box center [342, 118] width 89 height 7
click at [382, 43] on icon "button" at bounding box center [385, 42] width 7 height 7
click at [349, 45] on div "Cancel this task" at bounding box center [348, 43] width 43 height 6
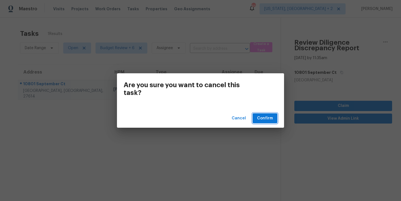
click at [270, 120] on span "Confirm" at bounding box center [265, 118] width 16 height 7
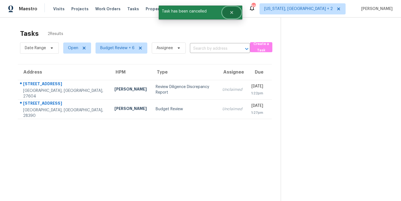
click at [229, 14] on button "Close" at bounding box center [231, 12] width 18 height 11
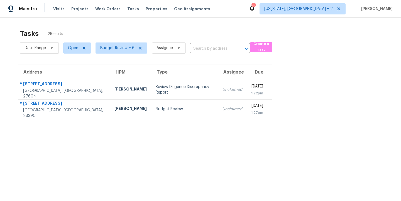
click at [255, 10] on div "Maestro Visits Projects Work Orders Tasks Properties Geo Assignments 86 Washing…" at bounding box center [200, 9] width 401 height 18
click at [121, 146] on section "Tasks 2 Results Date Range Open Budget Review + 6 Assignee ​ Create a Task Addr…" at bounding box center [144, 122] width 271 height 192
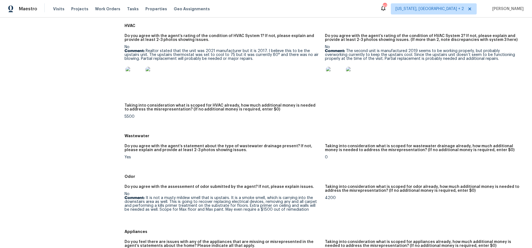
scroll to position [352, 0]
click at [187, 107] on h5 "Taking into consideration what is scoped for HVAC already, how much additional …" at bounding box center [223, 107] width 196 height 8
click at [134, 83] on img at bounding box center [135, 75] width 18 height 18
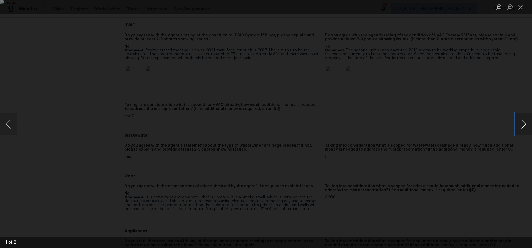
click at [400, 129] on button "Next image" at bounding box center [524, 124] width 17 height 22
click at [400, 9] on button "Close lightbox" at bounding box center [521, 7] width 11 height 10
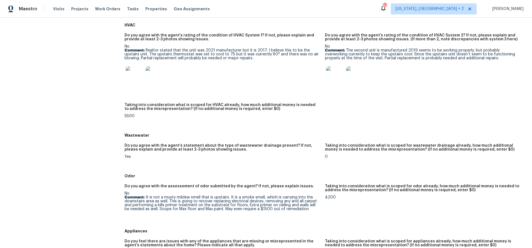
click at [332, 75] on img at bounding box center [335, 75] width 18 height 18
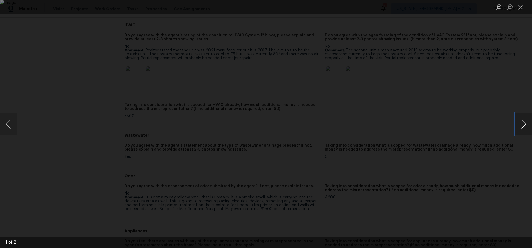
click at [400, 126] on button "Next image" at bounding box center [524, 124] width 17 height 22
click at [400, 10] on button "Close lightbox" at bounding box center [521, 7] width 11 height 10
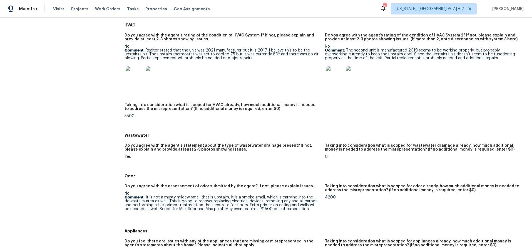
scroll to position [402, 0]
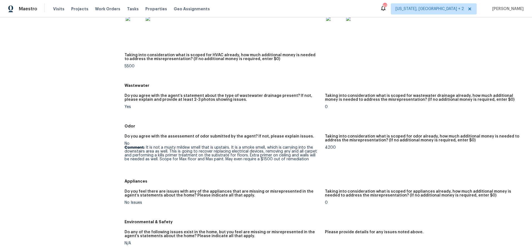
click at [177, 155] on p "Comment: It is not a musty mildew smell that is upstairs. It is a smoke smell, …" at bounding box center [223, 153] width 196 height 16
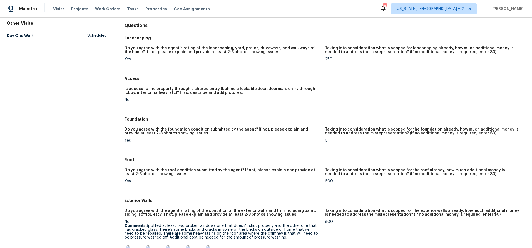
scroll to position [0, 0]
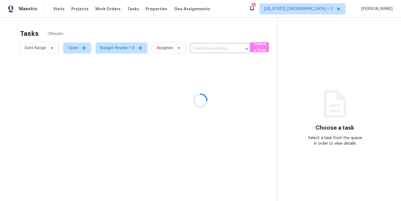
click at [228, 13] on div at bounding box center [200, 100] width 401 height 201
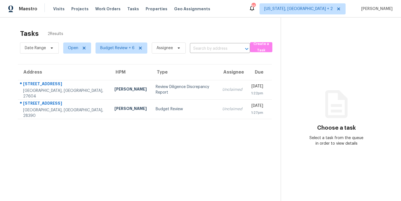
click at [196, 129] on section "Tasks 2 Results Date Range Open Budget Review + 6 Assignee ​ Create a Task Addr…" at bounding box center [144, 122] width 271 height 192
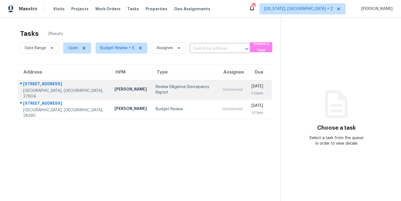
click at [151, 91] on td "Review Diligence Discrepancy Report" at bounding box center [184, 89] width 66 height 19
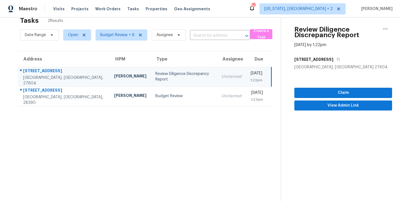
scroll to position [22, 0]
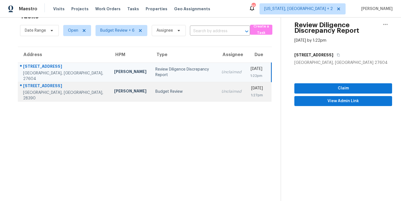
click at [151, 83] on td "Budget Review" at bounding box center [184, 91] width 66 height 19
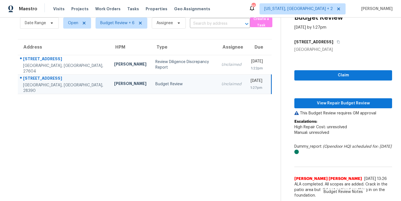
scroll to position [29, 0]
click at [236, 159] on section "Tasks 2 Results Date Range Open Budget Review + 6 Assignee ​ Create a Task Addr…" at bounding box center [144, 101] width 271 height 200
click at [338, 100] on span "View Repair Budget Review" at bounding box center [342, 103] width 89 height 7
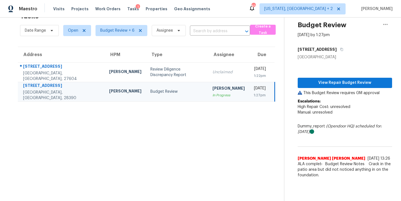
scroll to position [22, 0]
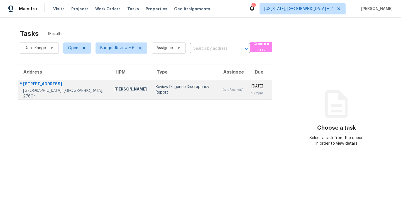
click at [155, 90] on div "Review Diligence Discrepancy Report" at bounding box center [183, 89] width 57 height 11
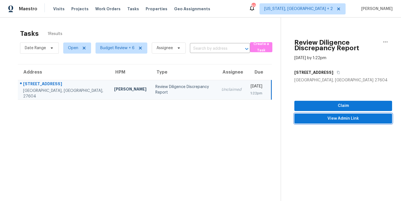
click at [353, 120] on span "View Admin Link" at bounding box center [342, 118] width 89 height 7
click at [171, 130] on section "Tasks 1 Results Date Range Open Budget Review + 6 Assignee ​ Create a Task Addr…" at bounding box center [144, 122] width 271 height 192
click at [167, 91] on div "Review Diligence Discrepancy Report" at bounding box center [183, 89] width 57 height 11
click at [383, 42] on icon "button" at bounding box center [385, 41] width 4 height 1
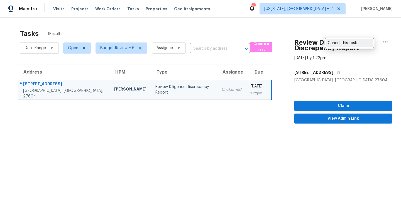
click at [341, 43] on div "Cancel this task" at bounding box center [348, 43] width 43 height 6
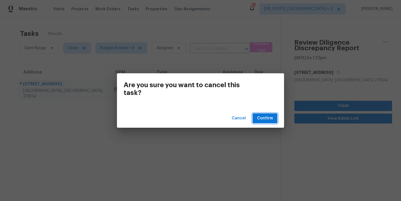
click at [268, 121] on span "Confirm" at bounding box center [265, 118] width 16 height 7
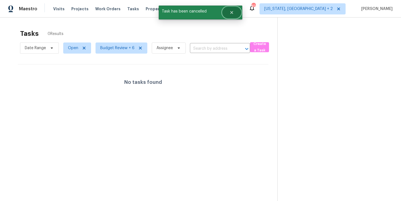
click at [233, 14] on icon "Close" at bounding box center [231, 12] width 4 height 4
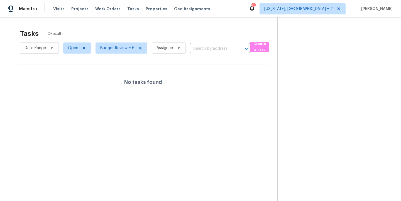
click at [252, 6] on div "Maestro Visits Projects Work Orders Tasks Properties Geo Assignments 82 Washing…" at bounding box center [200, 9] width 401 height 18
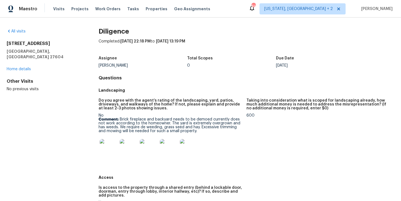
click at [238, 5] on div "Maestro Visits Projects Work Orders Tasks Properties Geo Assignments 84 Washing…" at bounding box center [200, 9] width 401 height 18
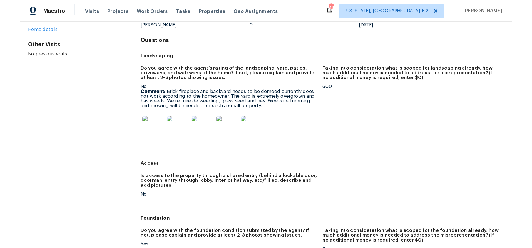
scroll to position [46, 0]
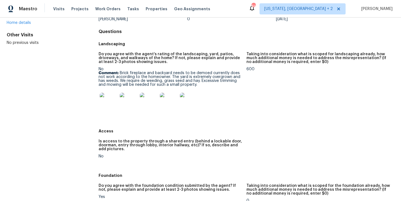
click at [108, 102] on img at bounding box center [109, 102] width 18 height 18
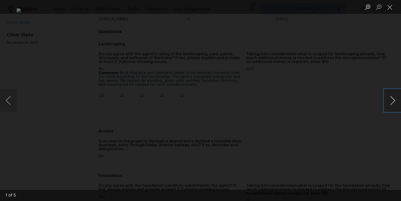
click at [393, 101] on button "Next image" at bounding box center [392, 101] width 17 height 22
click at [389, 7] on button "Close lightbox" at bounding box center [389, 7] width 11 height 10
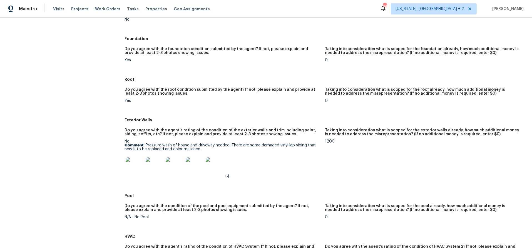
scroll to position [195, 0]
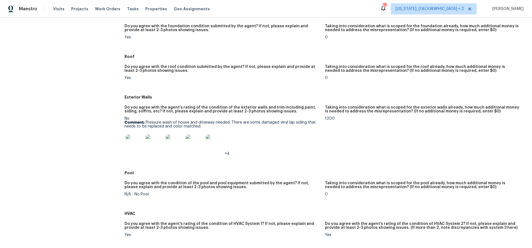
click at [132, 145] on img at bounding box center [135, 143] width 18 height 18
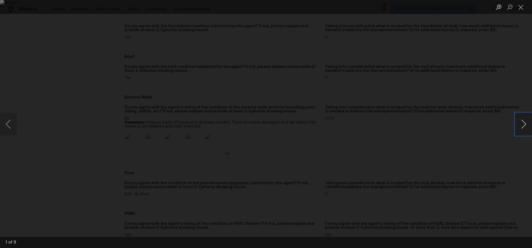
click at [400, 122] on button "Next image" at bounding box center [524, 124] width 17 height 22
click at [400, 126] on button "Next image" at bounding box center [524, 124] width 17 height 22
click at [400, 8] on button "Close lightbox" at bounding box center [521, 7] width 11 height 10
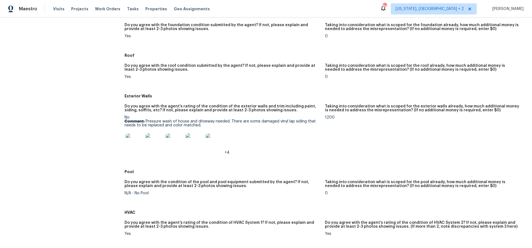
click at [273, 163] on figure "Do you agree with the agent’s rating of the condition of the exterior walls and…" at bounding box center [225, 133] width 201 height 59
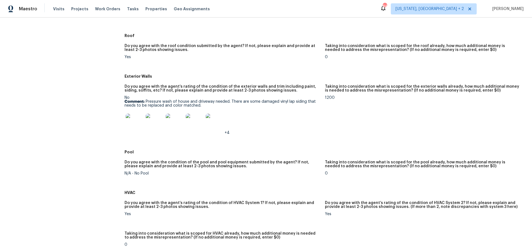
scroll to position [0, 0]
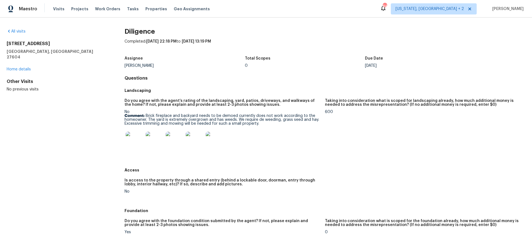
click at [297, 11] on div "Maestro Visits Projects Work Orders Tasks Properties Geo Assignments 84 Washing…" at bounding box center [266, 9] width 532 height 18
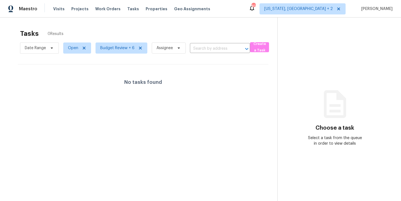
click at [109, 23] on div "Tasks 0 Results Date Range Open Budget Review + 6 Assignee ​ Create a Task No t…" at bounding box center [200, 118] width 401 height 201
click at [91, 36] on div "Tasks 0 Results" at bounding box center [148, 33] width 257 height 14
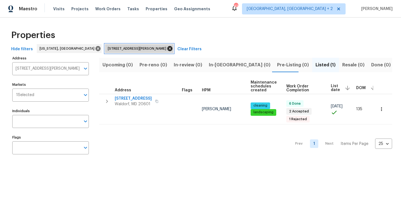
click at [167, 49] on icon at bounding box center [169, 48] width 5 height 5
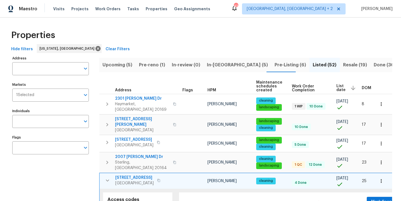
click at [142, 32] on div "Properties" at bounding box center [200, 35] width 383 height 18
click at [153, 28] on div "Properties" at bounding box center [200, 35] width 383 height 18
click at [185, 33] on div "Properties" at bounding box center [200, 35] width 383 height 18
click at [109, 177] on icon "button" at bounding box center [107, 180] width 7 height 7
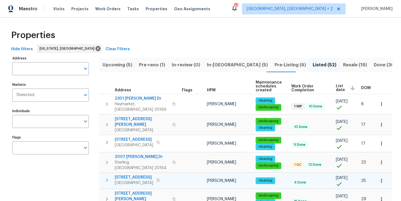
click at [199, 47] on div "Hide filters Washington, DC Clear Filters" at bounding box center [200, 49] width 383 height 10
click at [190, 37] on div "Properties" at bounding box center [200, 35] width 383 height 18
click at [195, 36] on div "Properties" at bounding box center [200, 35] width 383 height 18
click at [247, 6] on div "Maestro Visits Projects Work Orders Tasks Properties Geo Assignments 42 Charles…" at bounding box center [200, 9] width 401 height 18
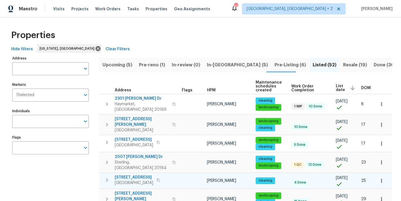
click at [179, 39] on div "Properties" at bounding box center [200, 35] width 383 height 18
click at [236, 7] on div "Maestro Visits Projects Work Orders Tasks Properties Geo Assignments 42 Charles…" at bounding box center [200, 9] width 401 height 18
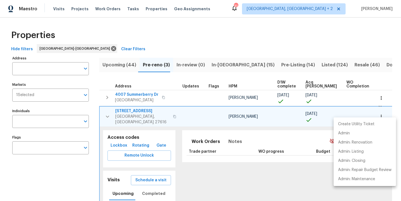
scroll to position [3, 0]
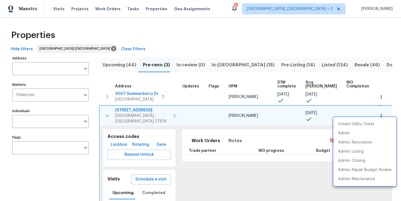
click at [136, 48] on div at bounding box center [200, 100] width 401 height 201
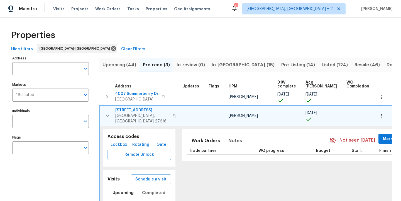
click at [107, 113] on icon "button" at bounding box center [107, 116] width 7 height 7
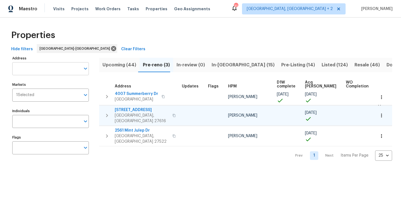
click at [34, 71] on input "Address" at bounding box center [46, 68] width 68 height 13
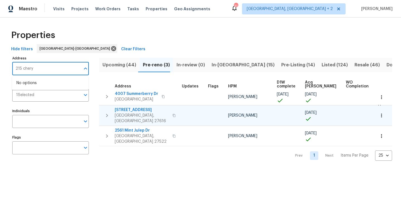
type input "215 cheryl"
click at [34, 83] on li "215 Cheryl Ave Durham NC 27712" at bounding box center [50, 83] width 76 height 9
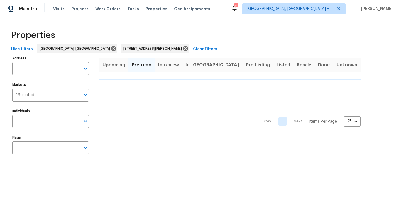
type input "215 Cheryl Ave Durham NC 27712"
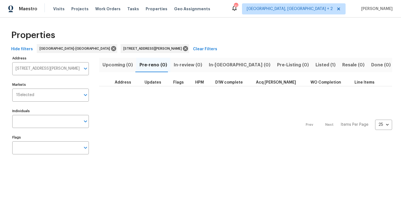
click at [315, 64] on span "Listed (1)" at bounding box center [325, 65] width 20 height 8
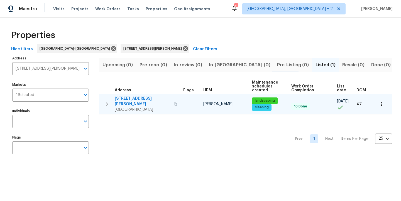
click at [123, 98] on span "215 Cheryl Ave" at bounding box center [143, 101] width 56 height 11
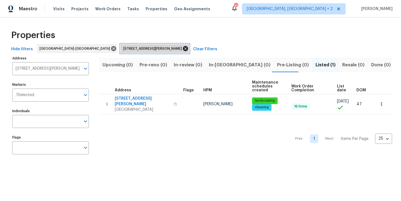
click at [182, 49] on icon at bounding box center [185, 49] width 6 height 6
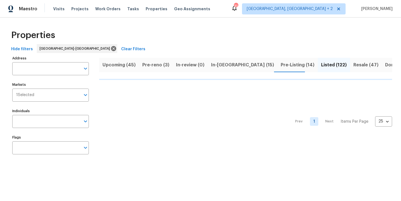
click at [228, 2] on div "Maestro Visits Projects Work Orders Tasks Properties Geo Assignments 31 Charles…" at bounding box center [200, 9] width 401 height 18
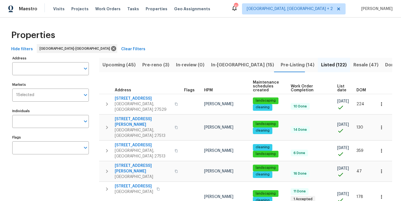
click at [233, 13] on div "Maestro Visits Projects Work Orders Tasks Properties Geo Assignments 31 Charles…" at bounding box center [200, 9] width 401 height 18
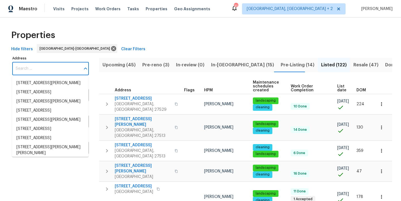
click at [46, 69] on input "Address" at bounding box center [46, 68] width 68 height 13
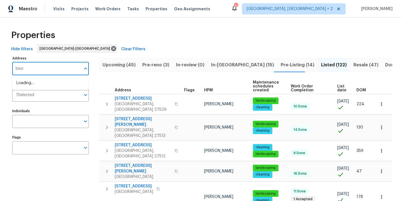
type input "bison"
click at [49, 85] on li "3743 Bison Hill Ln Raleigh NC 27604" at bounding box center [50, 83] width 76 height 9
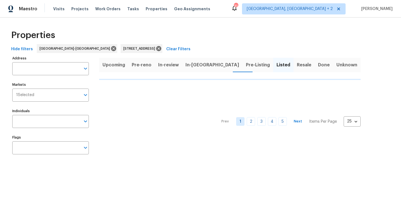
type input "3743 Bison Hill Ln Raleigh NC 27604"
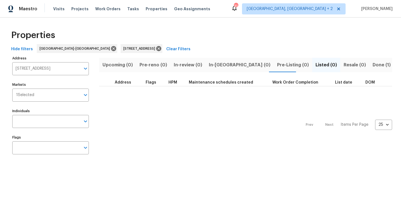
click at [372, 63] on span "Done (1)" at bounding box center [381, 65] width 18 height 8
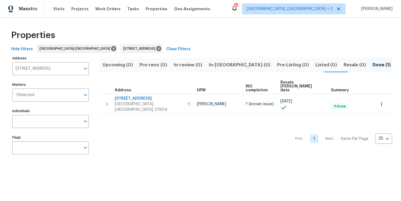
click at [122, 121] on div "Prev 1 Next Items Per Page 25 25 ​" at bounding box center [245, 138] width 293 height 46
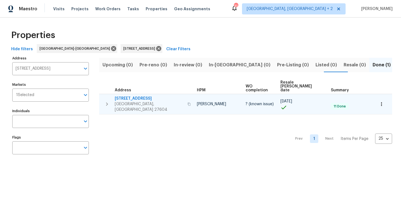
click at [103, 96] on button "button" at bounding box center [106, 104] width 11 height 17
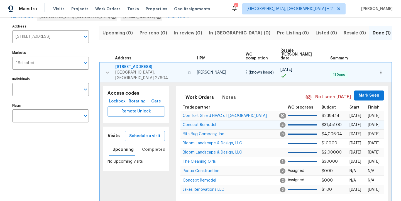
scroll to position [0, 0]
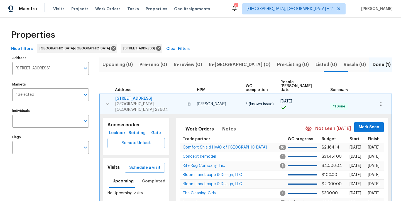
click at [292, 45] on div "Hide filters Raleigh-Durham 3743 Bison Hill Ln Raleigh NC 27604 Clear Filters" at bounding box center [200, 49] width 383 height 10
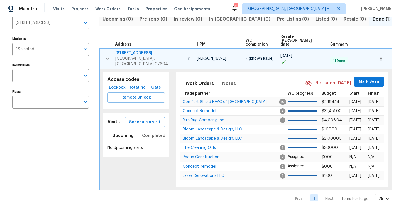
scroll to position [50, 0]
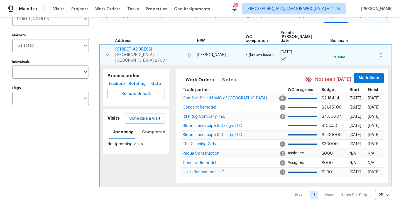
click at [129, 47] on span "3743 Bison Hill Ln" at bounding box center [149, 50] width 69 height 6
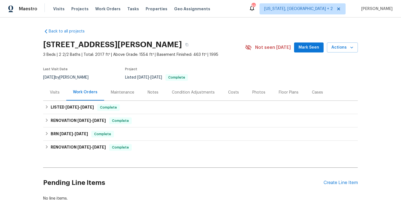
click at [113, 95] on div "Maintenance" at bounding box center [122, 93] width 23 height 6
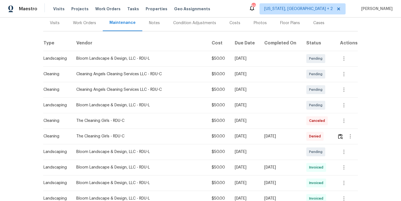
scroll to position [78, 0]
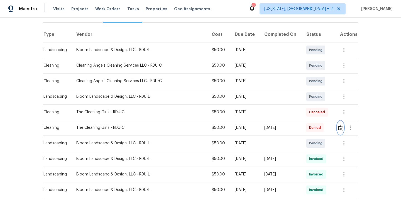
click at [338, 127] on img "button" at bounding box center [340, 127] width 5 height 5
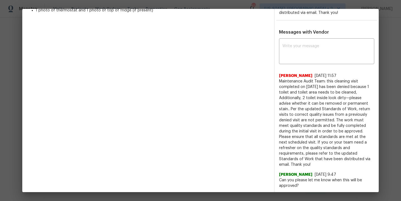
scroll to position [0, 0]
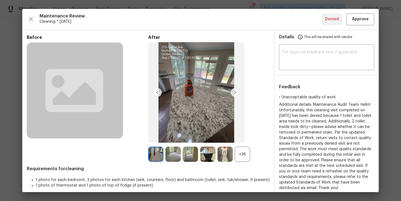
click at [223, 156] on img at bounding box center [224, 154] width 15 height 15
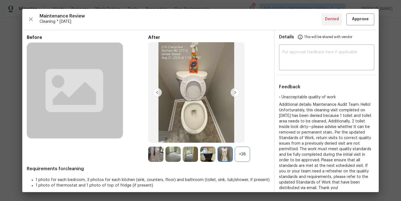
click at [232, 92] on img at bounding box center [234, 92] width 9 height 9
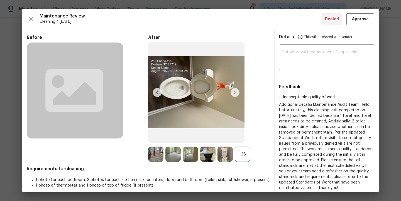
click at [232, 92] on img at bounding box center [234, 92] width 9 height 9
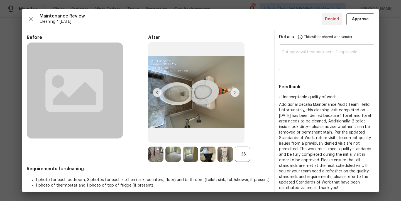
click at [319, 57] on textarea at bounding box center [326, 58] width 88 height 16
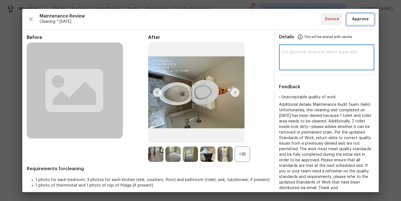
click at [366, 16] on button "Approve" at bounding box center [360, 19] width 28 height 12
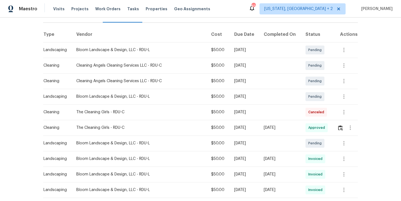
click at [228, 10] on div "Maestro Visits Projects Work Orders Tasks Properties Geo Assignments 83 Washing…" at bounding box center [200, 9] width 401 height 18
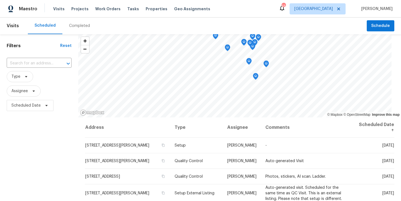
scroll to position [19, 0]
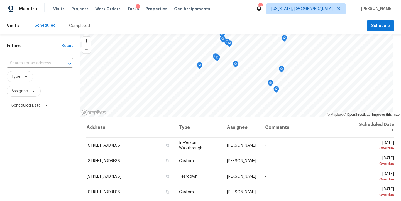
scroll to position [82, 0]
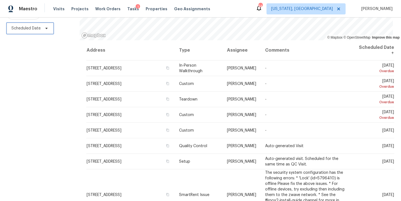
click at [27, 26] on span "Scheduled Date" at bounding box center [25, 29] width 29 height 6
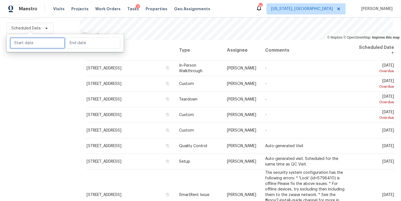
click at [33, 43] on input "text" at bounding box center [37, 43] width 55 height 11
select select "7"
select select "2025"
select select "8"
select select "2025"
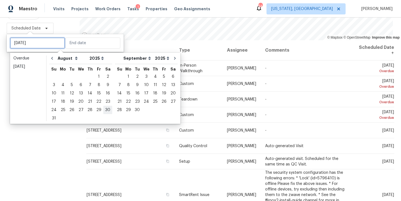
type input "Sat, Aug 30"
click at [133, 77] on div "2" at bounding box center [137, 77] width 9 height 8
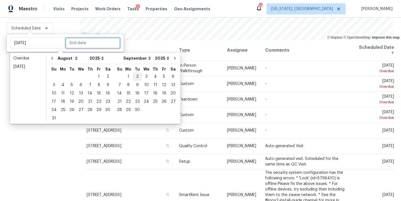
type input "[DATE]"
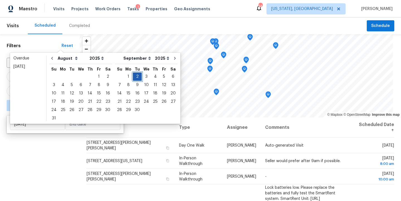
click at [133, 77] on div "2" at bounding box center [137, 77] width 9 height 8
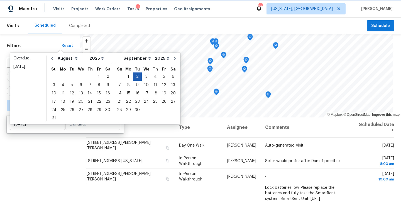
type input "[DATE]"
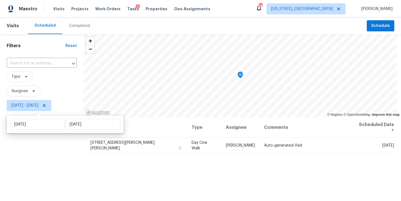
click at [234, 8] on div "Maestro Visits Projects Work Orders Tasks 1 Properties Geo Assignments 34 Washi…" at bounding box center [200, 9] width 401 height 18
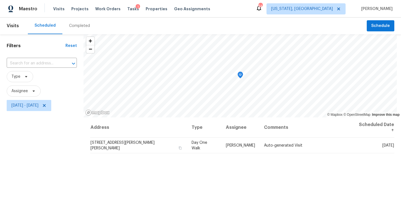
click at [31, 166] on div "Filters Reset ​ Type Assignee Tue, Sep 02 - Tue, Sep 02" at bounding box center [41, 156] width 83 height 245
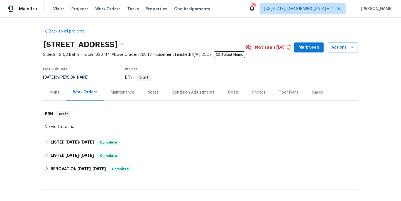
scroll to position [64, 0]
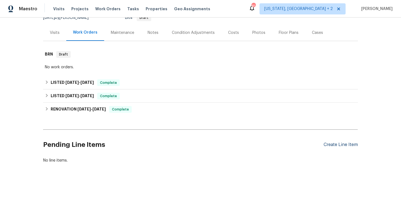
click at [329, 142] on div "Create Line Item" at bounding box center [340, 144] width 34 height 5
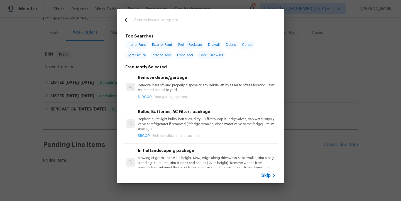
click at [141, 18] on input "text" at bounding box center [193, 21] width 118 height 8
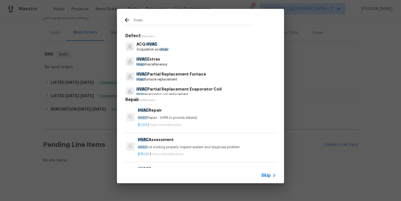
type input "hvac"
click at [156, 65] on p "Hvac miscellaneous" at bounding box center [151, 64] width 31 height 5
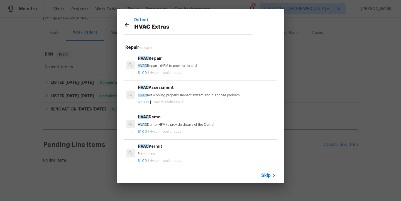
click at [151, 63] on div "HVAC Repair HVAC Repair - (HPM to provide details)" at bounding box center [207, 61] width 138 height 13
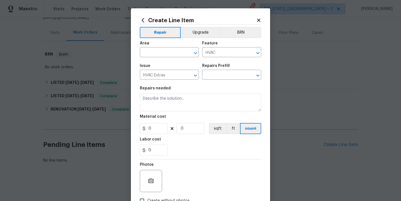
type textarea "HVAC Repair - (HPM to provide details)"
type input "1"
type input "HVAC Repair $1.00"
type input "1"
click at [137, 19] on div "Create Line Item Repair Upgrade BRN Area ​ Feature HVAC ​ Issue HVAC Extras ​ R…" at bounding box center [200, 119] width 139 height 223
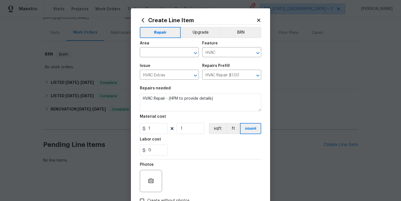
click at [142, 19] on icon at bounding box center [143, 20] width 3 height 4
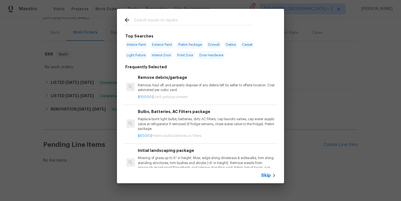
click at [145, 24] on input "text" at bounding box center [193, 21] width 118 height 8
type input "hvac"
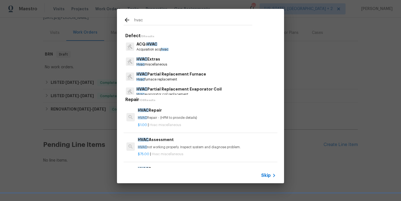
click at [153, 62] on p "Hvac miscellaneous" at bounding box center [151, 64] width 31 height 5
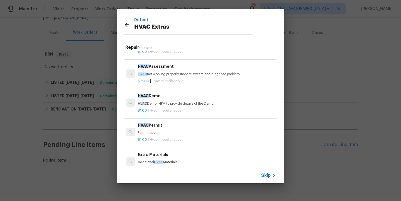
scroll to position [33, 0]
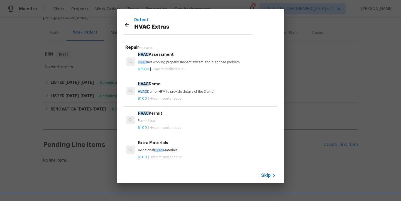
click at [168, 115] on h6 "HVAC Permit" at bounding box center [207, 113] width 138 height 6
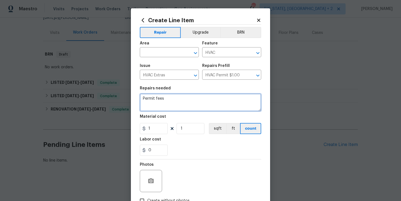
click at [171, 98] on textarea "Permit fees" at bounding box center [200, 103] width 121 height 18
type textarea "Permit fees"
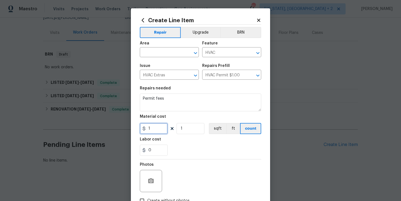
click at [154, 130] on input "1" at bounding box center [154, 128] width 28 height 11
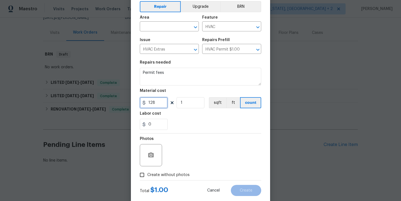
scroll to position [38, 0]
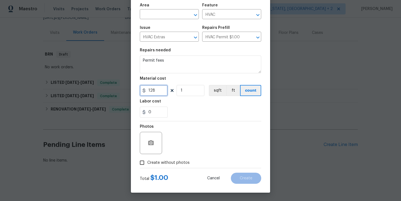
type input "128"
click at [173, 163] on div "Photos Create without photos" at bounding box center [200, 145] width 121 height 47
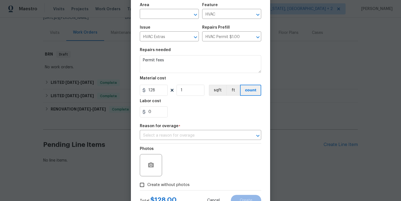
click at [163, 187] on span "Create without photos" at bounding box center [168, 185] width 42 height 6
click at [147, 187] on input "Create without photos" at bounding box center [142, 185] width 11 height 11
checkbox input "true"
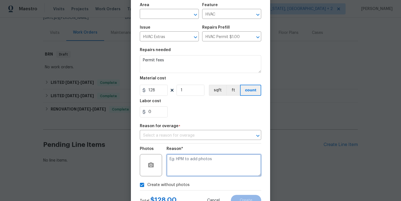
click at [198, 168] on textarea at bounding box center [213, 165] width 95 height 22
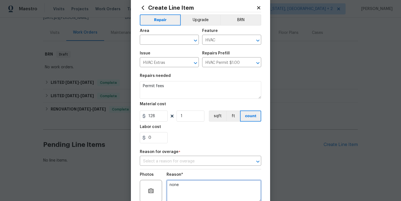
scroll to position [4, 0]
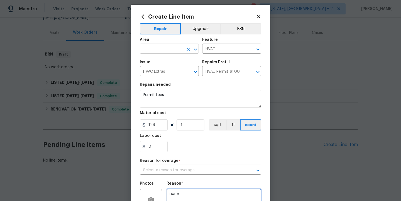
type textarea "none"
click at [159, 51] on input "text" at bounding box center [161, 49] width 43 height 9
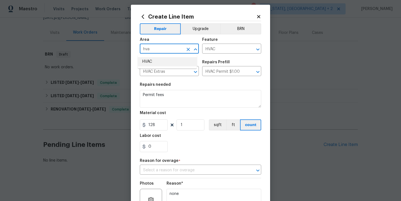
click at [151, 63] on li "HVAC" at bounding box center [167, 61] width 59 height 9
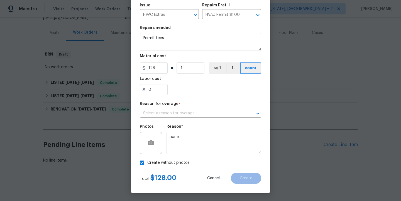
type input "HVAC"
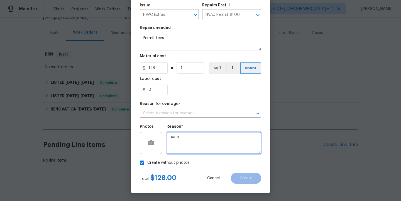
click at [206, 142] on textarea "none" at bounding box center [213, 143] width 95 height 22
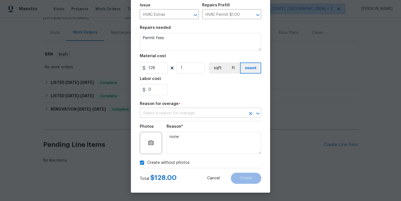
click at [177, 116] on input "text" at bounding box center [193, 113] width 106 height 9
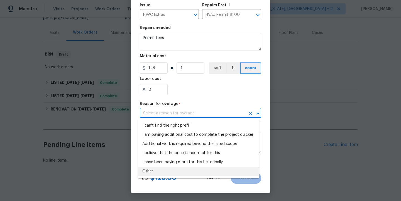
click at [147, 172] on li "Other" at bounding box center [198, 171] width 121 height 9
type input "Other"
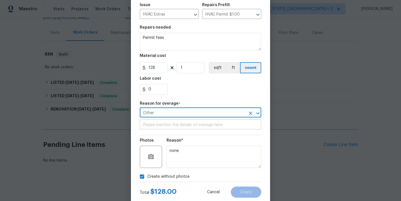
click at [165, 125] on input "text" at bounding box center [200, 125] width 121 height 9
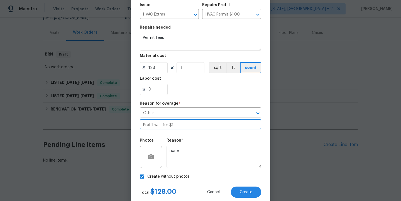
click at [147, 125] on input "Prefill was for $1" at bounding box center [200, 125] width 121 height 9
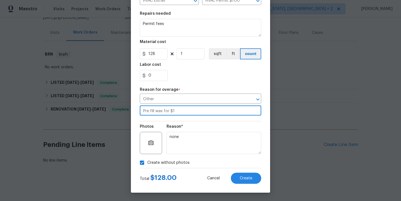
scroll to position [75, 0]
type input "Pre fill was for $1"
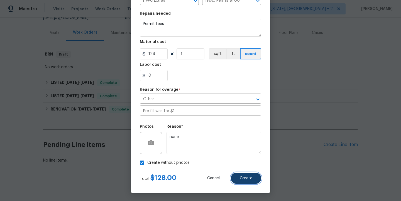
click at [240, 179] on span "Create" at bounding box center [246, 179] width 13 height 4
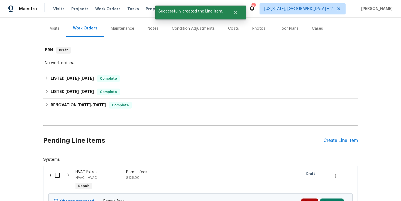
scroll to position [128, 0]
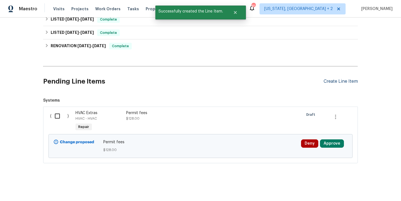
click at [337, 79] on div "Create Line Item" at bounding box center [340, 81] width 34 height 5
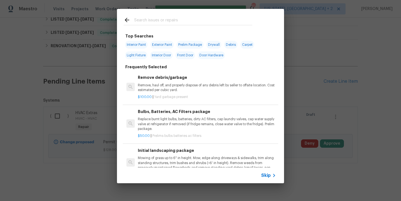
click at [148, 22] on input "text" at bounding box center [193, 21] width 118 height 8
type input "h"
click at [381, 60] on div "Top Searches Interior Paint Exterior Paint Prelim Package Drywall Debris Carpet…" at bounding box center [200, 96] width 401 height 192
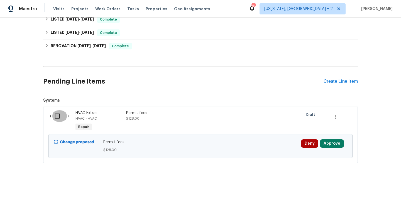
click at [54, 112] on input "checkbox" at bounding box center [59, 116] width 16 height 12
checkbox input "true"
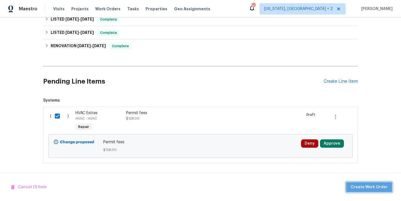
click at [373, 187] on span "Create Work Order" at bounding box center [368, 187] width 37 height 7
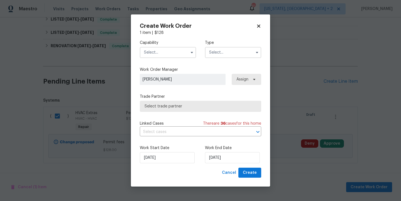
click at [170, 52] on input "text" at bounding box center [168, 52] width 56 height 11
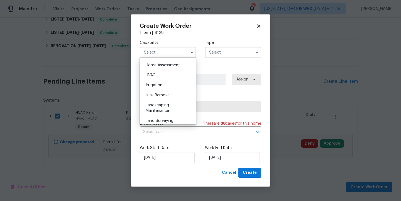
scroll to position [328, 0]
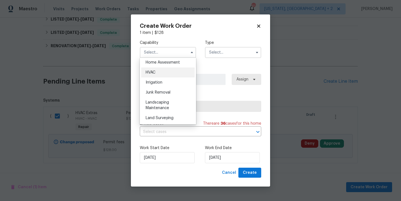
click at [155, 75] on span "HVAC" at bounding box center [150, 73] width 10 height 4
type input "HVAC"
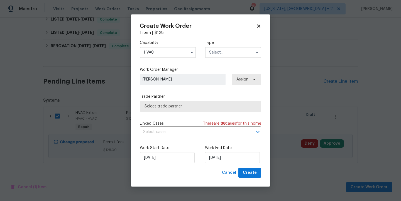
click at [229, 53] on input "text" at bounding box center [233, 52] width 56 height 11
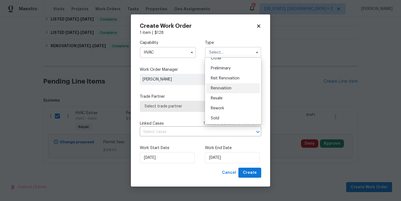
scroll to position [126, 0]
click at [222, 90] on span "Resale" at bounding box center [217, 89] width 12 height 4
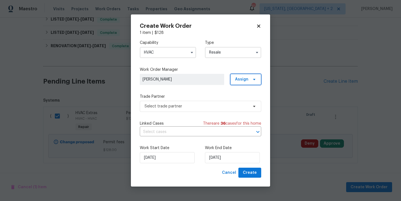
click at [242, 81] on span "Assign" at bounding box center [241, 80] width 13 height 6
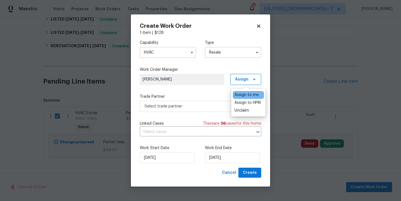
click at [246, 94] on div "Assign to me" at bounding box center [246, 95] width 24 height 6
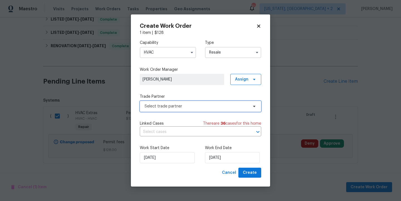
click at [153, 105] on span "Select trade partner" at bounding box center [196, 107] width 104 height 6
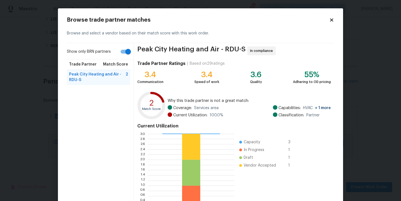
click at [263, 20] on h2 "Browse trade partner matches" at bounding box center [198, 20] width 262 height 6
click at [330, 21] on icon at bounding box center [331, 19] width 3 height 3
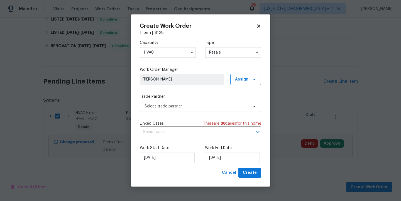
click at [221, 51] on input "Resale" at bounding box center [233, 52] width 56 height 11
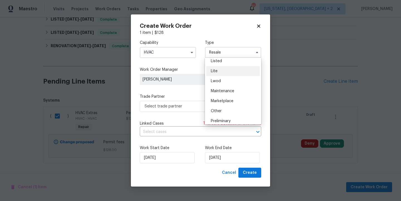
scroll to position [77, 0]
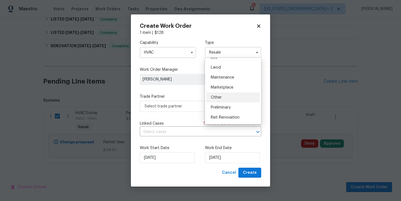
click at [225, 101] on div "Other" at bounding box center [232, 98] width 53 height 10
type input "Other"
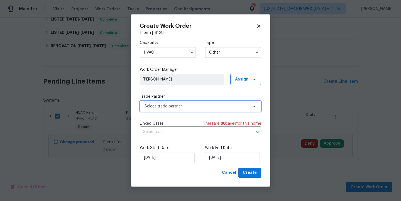
click at [170, 106] on span "Select trade partner" at bounding box center [196, 107] width 104 height 6
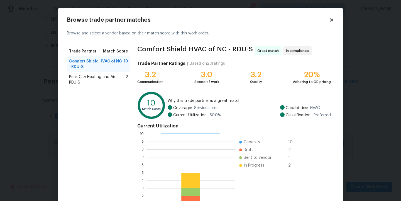
scroll to position [44, 0]
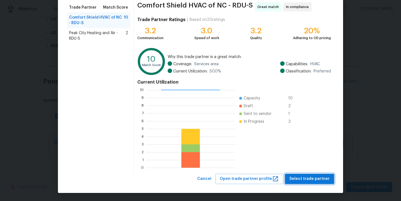
click at [318, 179] on span "Select trade partner" at bounding box center [309, 179] width 40 height 7
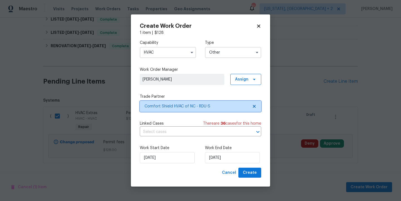
scroll to position [0, 0]
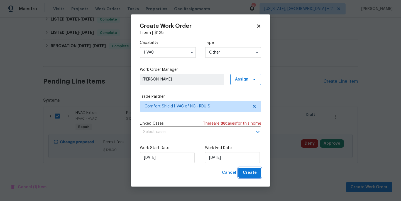
click at [252, 173] on span "Create" at bounding box center [250, 173] width 14 height 7
checkbox input "false"
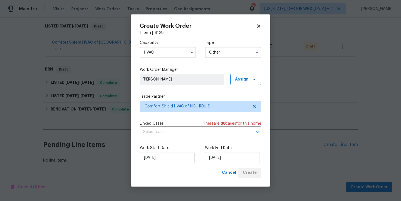
scroll to position [92, 0]
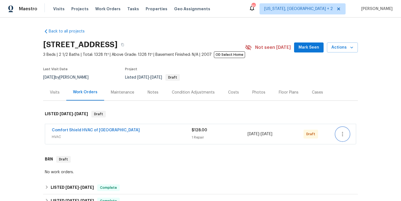
click at [342, 134] on icon "button" at bounding box center [342, 134] width 1 height 4
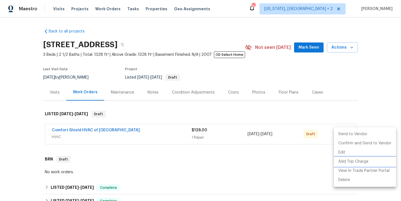
click at [360, 161] on li "Add Trip Charge" at bounding box center [365, 161] width 62 height 9
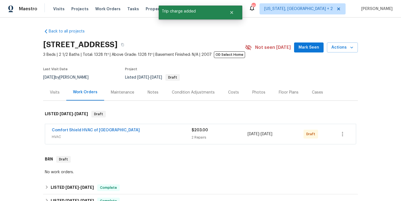
click at [364, 120] on div "Back to all projects [STREET_ADDRESS] 3 Beds | 2 1/2 Baths | Total: 1328 ft² | …" at bounding box center [200, 110] width 401 height 184
click at [382, 67] on div "Back to all projects [STREET_ADDRESS] 3 Beds | 2 1/2 Baths | Total: 1328 ft² | …" at bounding box center [200, 110] width 401 height 184
click at [342, 134] on icon "button" at bounding box center [342, 134] width 7 height 7
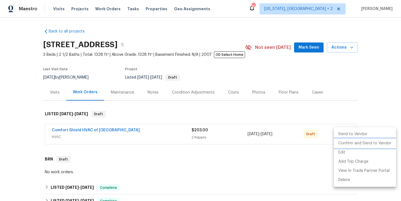
click at [357, 143] on li "Confirm and Send to Vendor" at bounding box center [365, 143] width 62 height 9
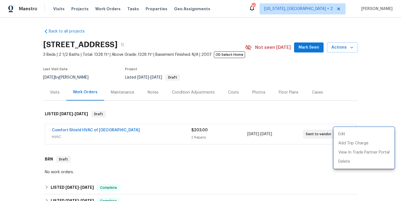
click at [364, 96] on div at bounding box center [200, 100] width 401 height 201
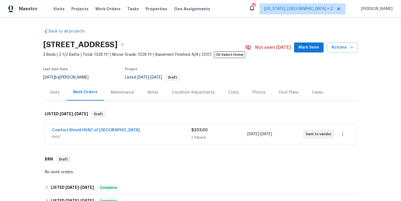
click at [250, 34] on div "Back to all projects [STREET_ADDRESS] 3 Beds | 2 1/2 Baths | Total: 1328 ft² | …" at bounding box center [200, 148] width 314 height 249
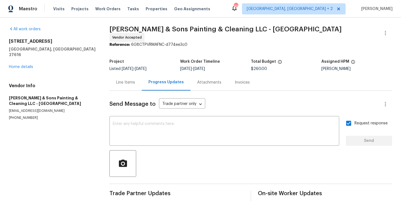
click at [81, 47] on h5 "[GEOGRAPHIC_DATA], [GEOGRAPHIC_DATA] 27616" at bounding box center [52, 51] width 87 height 11
click at [125, 82] on div "Line Items" at bounding box center [125, 83] width 19 height 6
